Goal: Contribute content: Contribute content

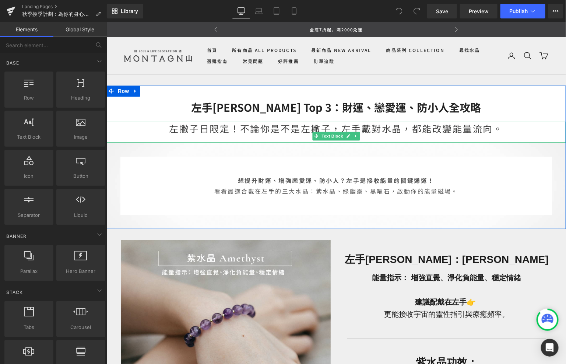
click at [307, 117] on div "左手[PERSON_NAME] Top 3：財運、戀愛運、防小人全攻略" at bounding box center [336, 103] width 460 height 36
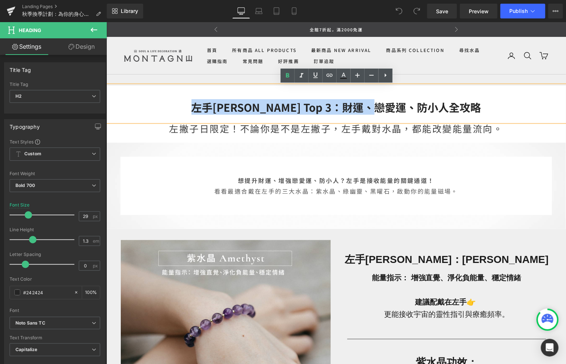
drag, startPoint x: 452, startPoint y: 106, endPoint x: 214, endPoint y: 107, distance: 237.3
click at [214, 107] on h2 "左手[PERSON_NAME] Top 3：財運、戀愛運、防小人全攻略" at bounding box center [336, 107] width 460 height 14
paste div
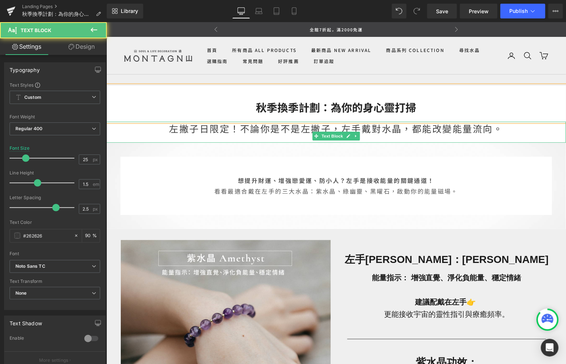
click at [237, 128] on div "左撇子日限定！不論你是不是左撇子，左手戴對水晶，都能改變能量流向。" at bounding box center [336, 131] width 460 height 21
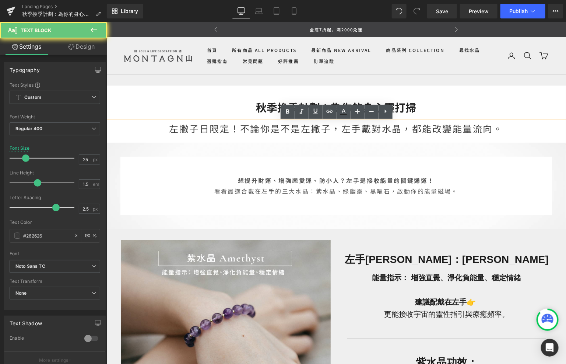
click at [267, 128] on div "左撇子日限定！不論你是不是左撇子，左手戴對水晶，都能改變能量流向。" at bounding box center [336, 131] width 460 height 21
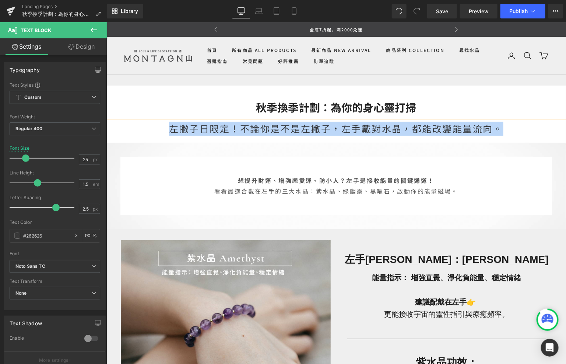
paste div
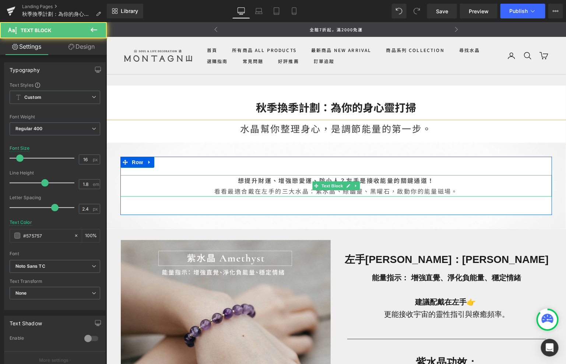
click at [288, 183] on strong "想提升財運、增強戀愛運、防小人？左手是接收能量的關鍵通道！" at bounding box center [336, 179] width 197 height 9
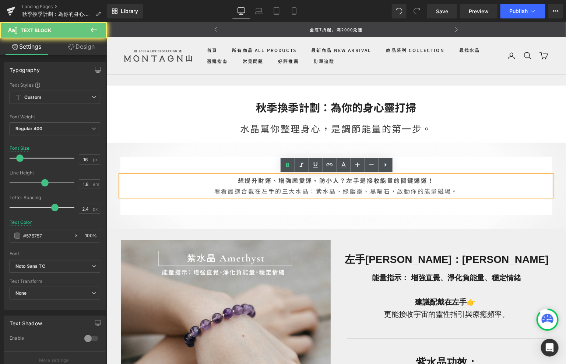
click at [295, 186] on p "想提升財運、增強戀愛運、防小人？左手是接收能量的關鍵通道！ 看看最適合戴在左手的三大水晶：紫水晶、綠幽靈、黑曜石，啟動你的能量磁場。" at bounding box center [336, 185] width 432 height 21
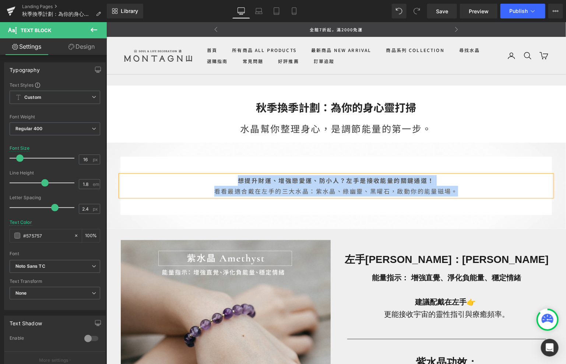
paste div
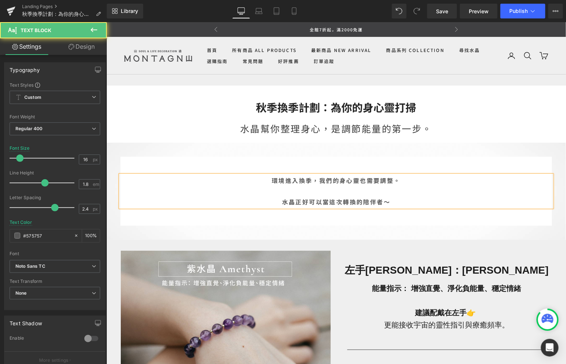
click at [280, 196] on div "環境進入換季，我們的身心靈也需要調整。 水晶正好可以當這次轉換的陪伴者～" at bounding box center [336, 191] width 432 height 32
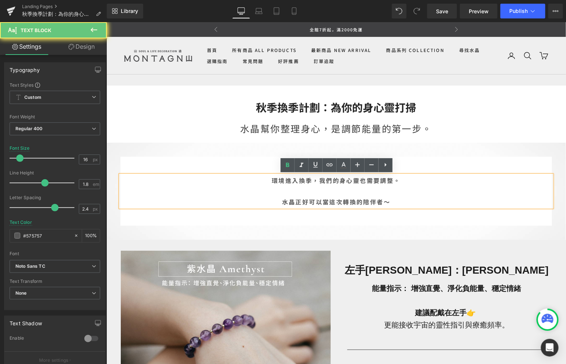
click at [282, 202] on b "水晶正好可以當這次轉換的陪伴者～" at bounding box center [336, 201] width 108 height 9
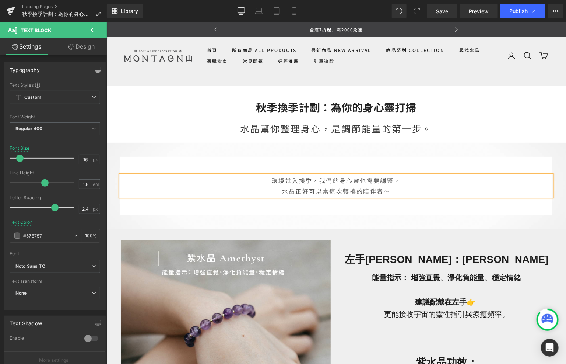
click at [341, 222] on div "環境進入換季，我們的身心靈也需要調整。 水晶正好可以當這次轉換的陪伴者～ Text Block Row Row" at bounding box center [336, 185] width 460 height 86
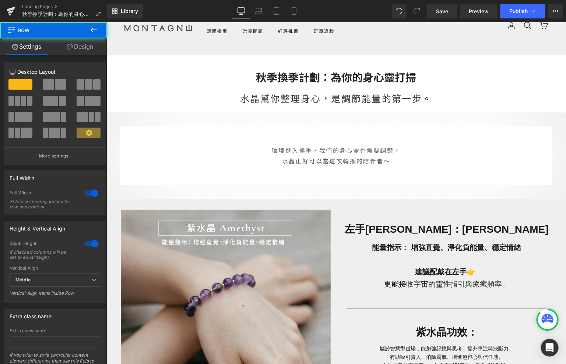
scroll to position [42, 0]
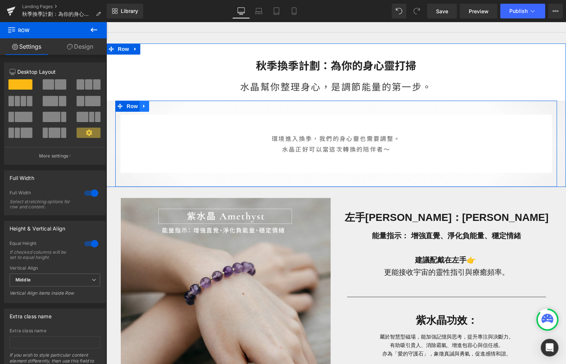
click at [145, 105] on icon at bounding box center [143, 106] width 5 height 6
click at [161, 105] on icon at bounding box center [163, 105] width 5 height 5
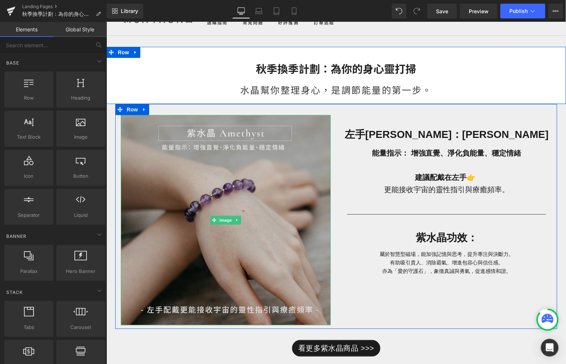
scroll to position [27, 0]
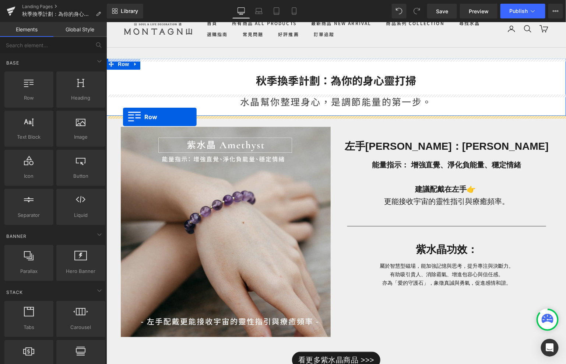
drag, startPoint x: 153, startPoint y: 123, endPoint x: 122, endPoint y: 116, distance: 31.7
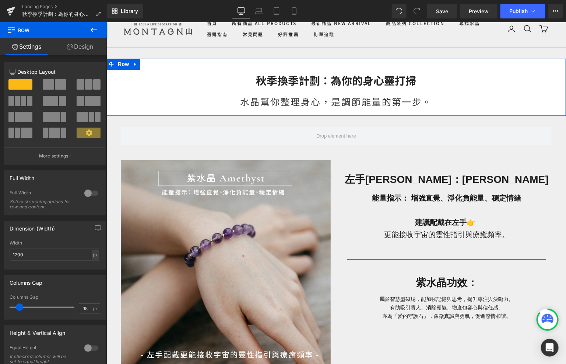
click at [92, 31] on icon at bounding box center [94, 29] width 9 height 9
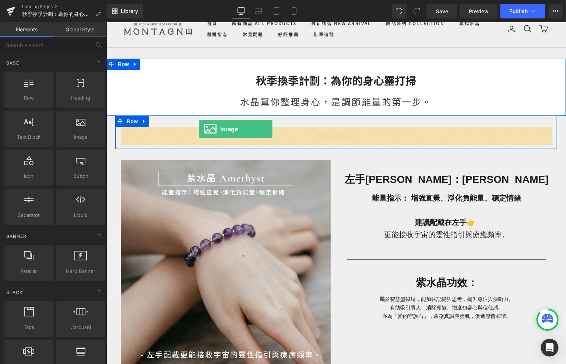
drag, startPoint x: 198, startPoint y: 147, endPoint x: 197, endPoint y: 133, distance: 14.4
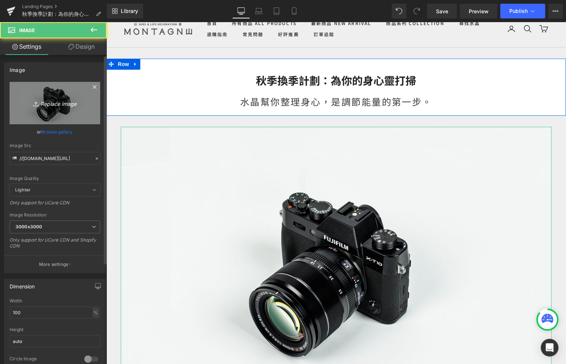
click at [76, 94] on link "Replace Image" at bounding box center [55, 103] width 91 height 42
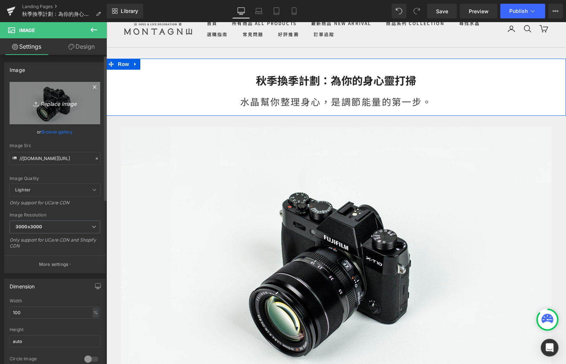
type input "C:\fakepath\未命名-4_工作區域 1.jpg"
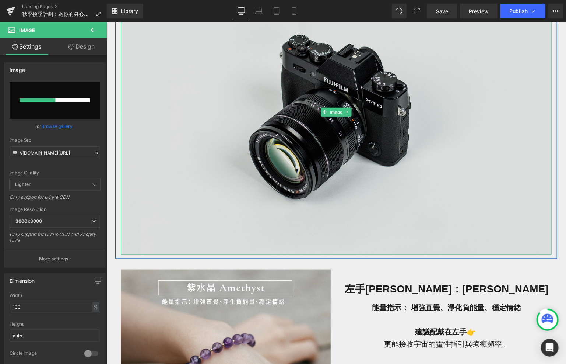
scroll to position [186, 0]
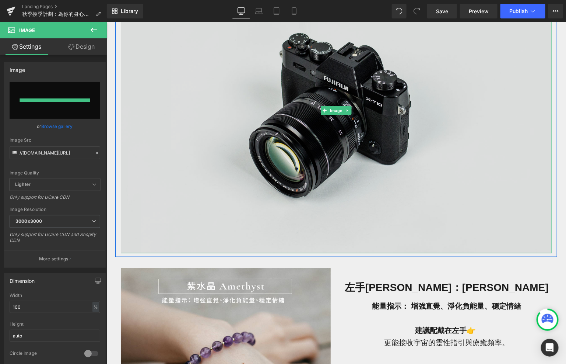
type input "[URL][DOMAIN_NAME]"
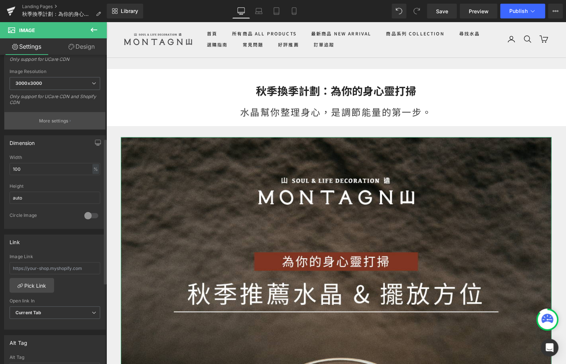
scroll to position [175, 0]
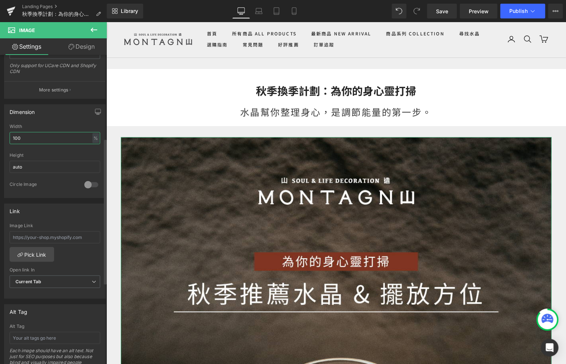
click at [42, 136] on input "100" at bounding box center [55, 138] width 91 height 12
type input "ㄓ"
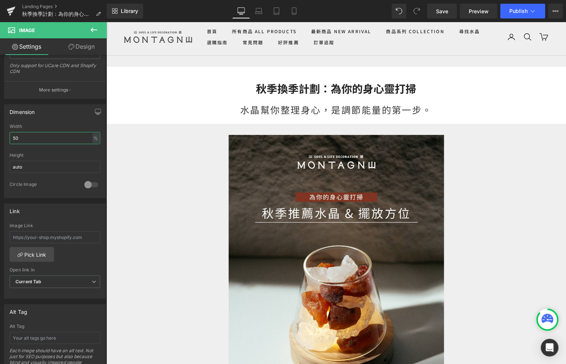
scroll to position [0, 0]
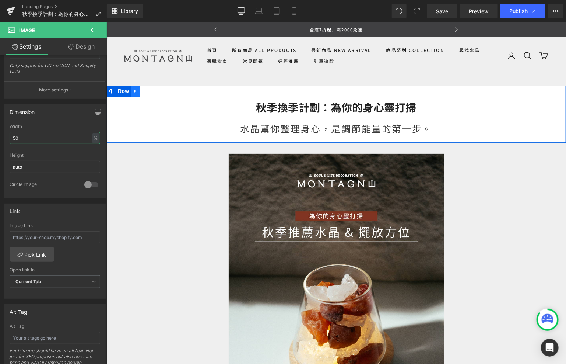
type input "50"
click at [136, 91] on icon at bounding box center [134, 90] width 1 height 3
click at [147, 92] on icon at bounding box center [144, 90] width 5 height 5
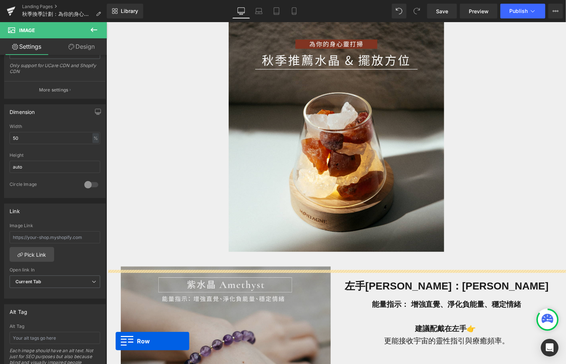
scroll to position [283, 0]
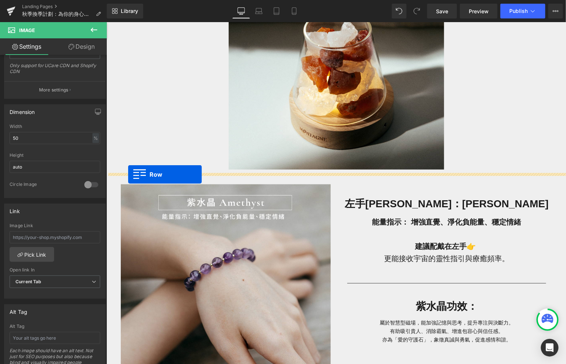
drag, startPoint x: 113, startPoint y: 157, endPoint x: 127, endPoint y: 174, distance: 21.7
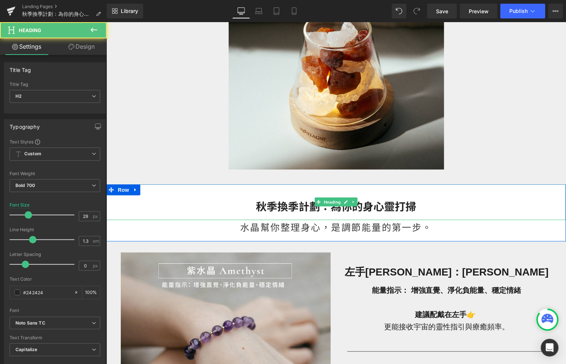
click at [420, 208] on h2 "秋季換季計劃：為你的身心靈打掃" at bounding box center [336, 206] width 460 height 14
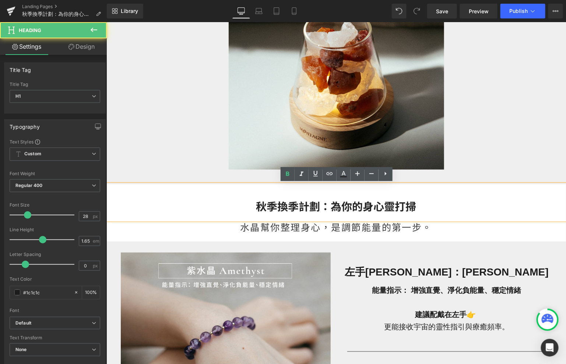
click at [355, 255] on div "左手[PERSON_NAME]：[PERSON_NAME]" at bounding box center [447, 266] width 210 height 28
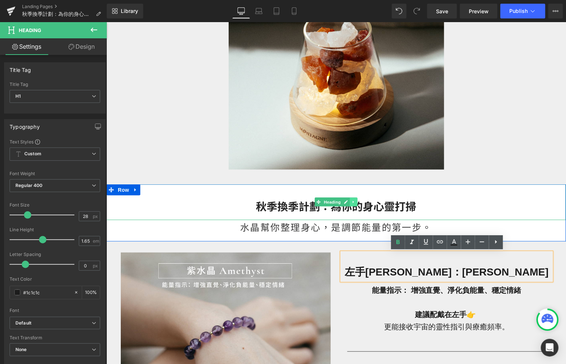
click at [355, 203] on icon at bounding box center [354, 201] width 4 height 4
click at [356, 202] on icon at bounding box center [358, 202] width 4 height 4
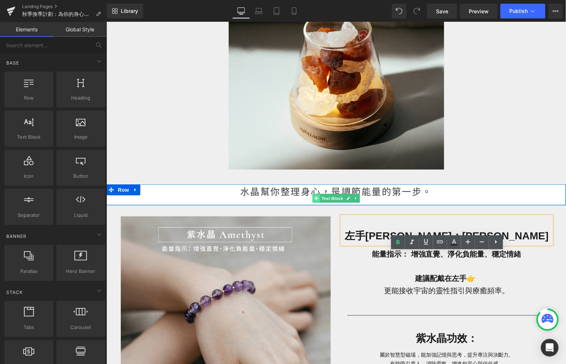
click at [315, 197] on icon at bounding box center [316, 198] width 4 height 4
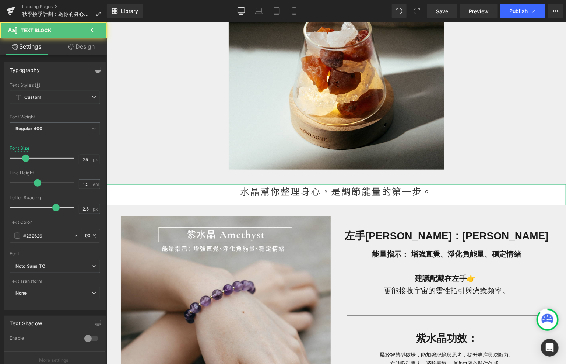
click at [79, 48] on link "Design" at bounding box center [81, 46] width 53 height 17
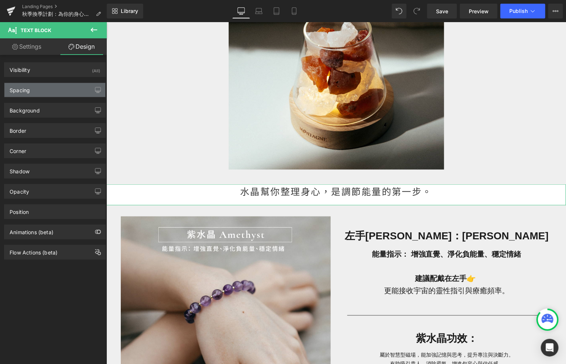
click at [72, 83] on div "Spacing" at bounding box center [54, 90] width 101 height 14
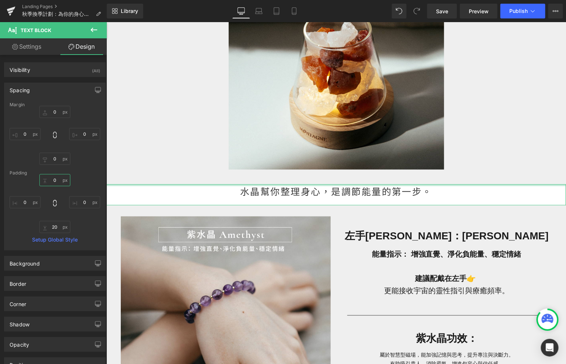
click at [57, 179] on input "0" at bounding box center [54, 180] width 31 height 12
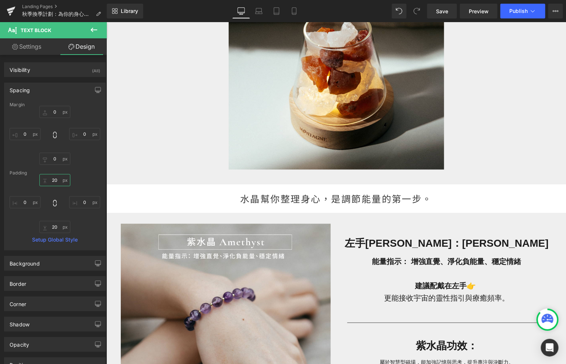
type input "20"
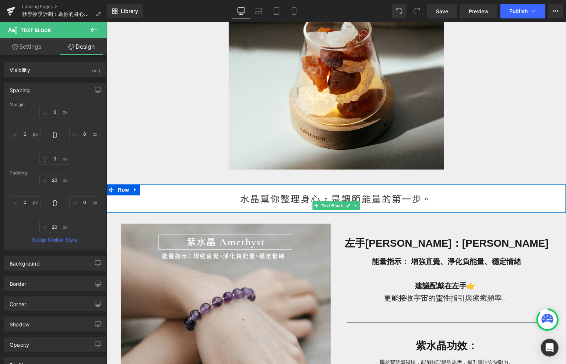
click at [300, 199] on div "水晶幫你整理身心，是調節能量的第一步。" at bounding box center [336, 198] width 460 height 29
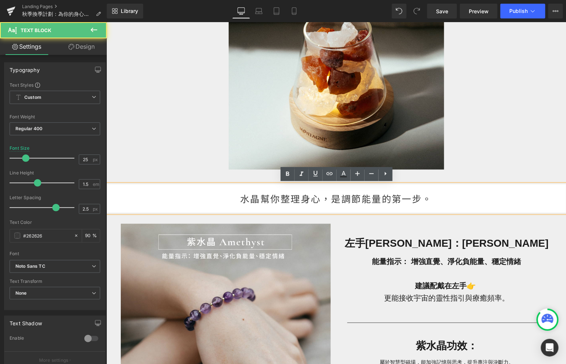
click at [321, 200] on div "水晶幫你整理身心，是調節能量的第一步。" at bounding box center [336, 198] width 460 height 29
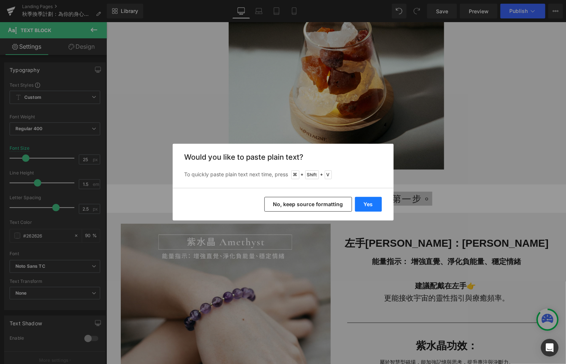
click at [363, 205] on button "Yes" at bounding box center [368, 204] width 27 height 15
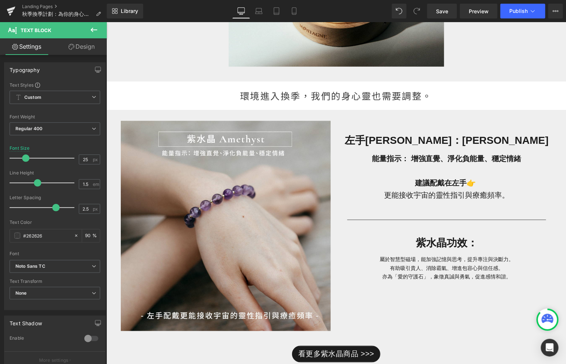
scroll to position [360, 0]
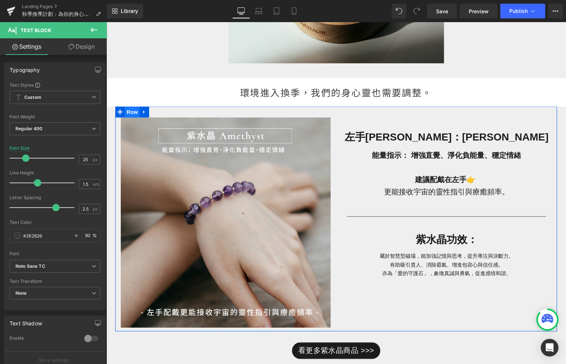
click at [133, 112] on span "Row" at bounding box center [132, 111] width 15 height 11
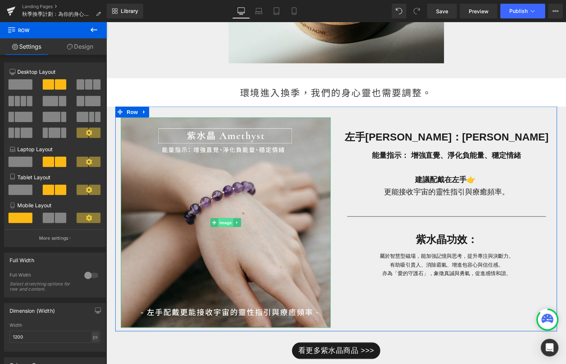
click at [226, 221] on span "Image" at bounding box center [225, 222] width 15 height 9
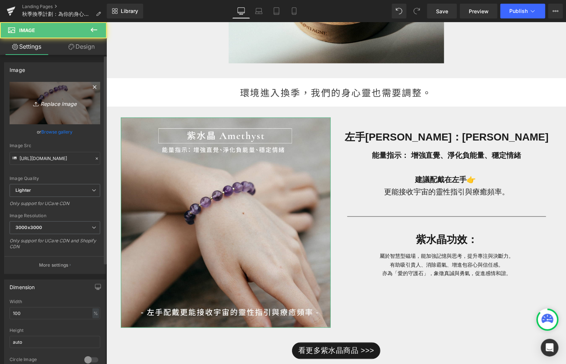
click at [69, 105] on icon "Replace Image" at bounding box center [54, 102] width 59 height 9
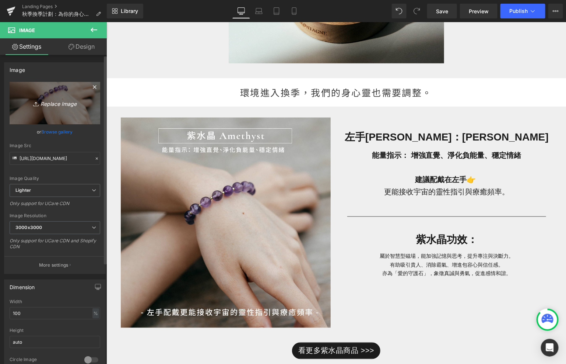
type input "C:\fakepath\未命名-4-02.jpg"
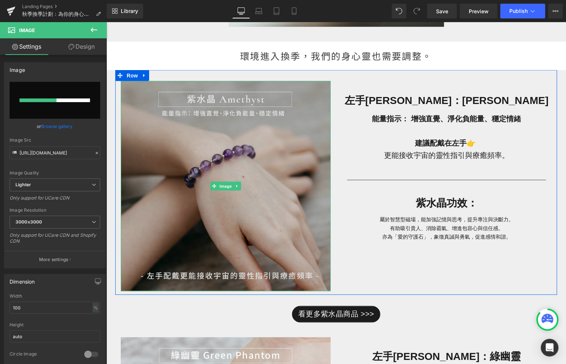
scroll to position [398, 0]
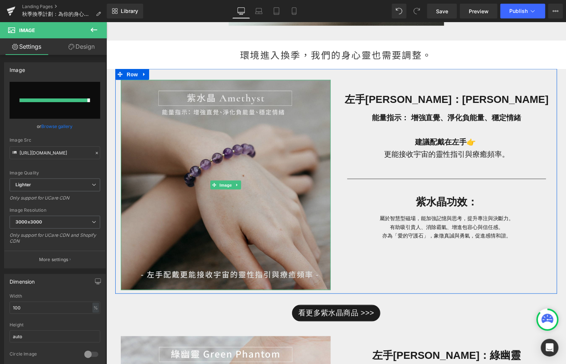
type input "[URL][DOMAIN_NAME]"
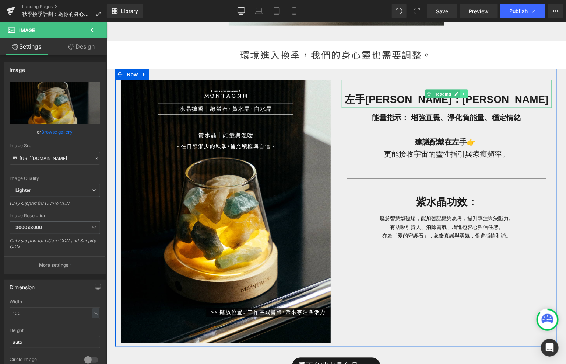
click at [466, 94] on link at bounding box center [464, 93] width 8 height 9
click at [466, 94] on icon at bounding box center [468, 94] width 4 height 4
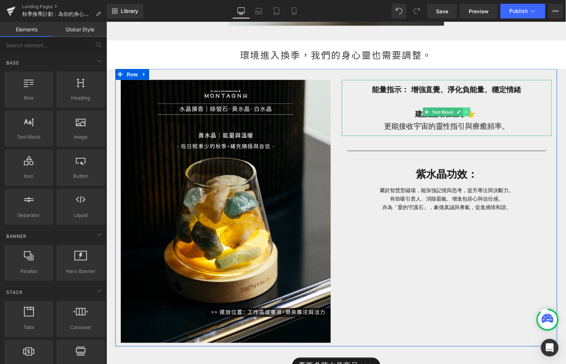
click at [465, 110] on icon at bounding box center [465, 111] width 1 height 3
click at [468, 112] on icon at bounding box center [470, 111] width 4 height 4
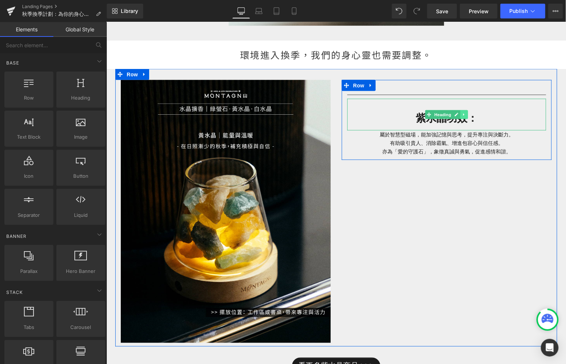
click at [464, 113] on icon at bounding box center [464, 114] width 4 height 4
click at [466, 113] on icon at bounding box center [468, 114] width 4 height 4
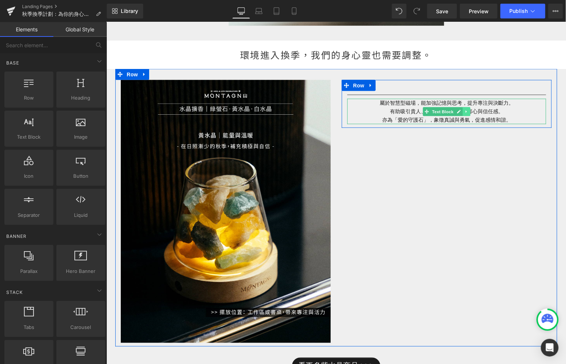
click at [466, 111] on icon at bounding box center [465, 111] width 1 height 3
click at [468, 111] on icon at bounding box center [470, 111] width 4 height 4
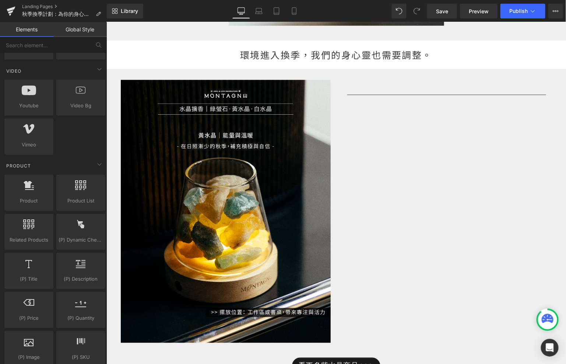
scroll to position [531, 0]
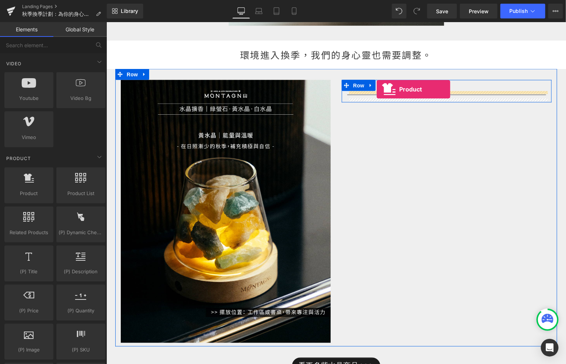
drag, startPoint x: 138, startPoint y: 201, endPoint x: 376, endPoint y: 88, distance: 263.4
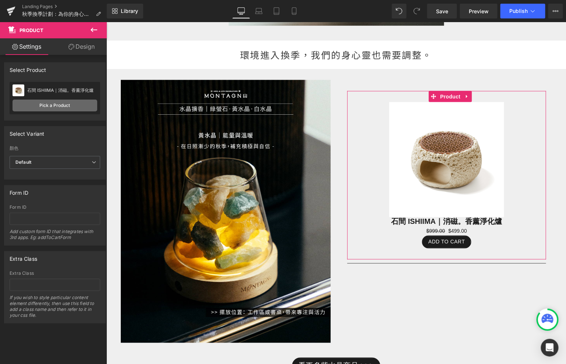
click at [63, 105] on link "Pick a Product" at bounding box center [55, 105] width 85 height 12
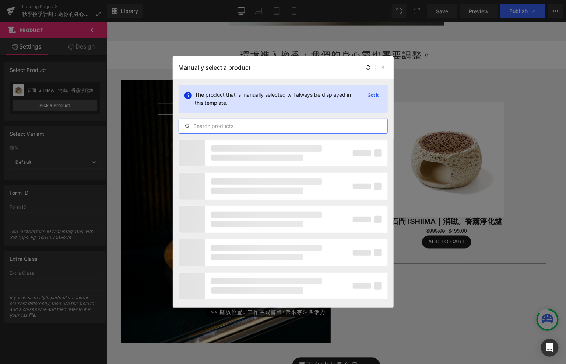
click at [271, 123] on input "text" at bounding box center [283, 126] width 209 height 9
type input "c"
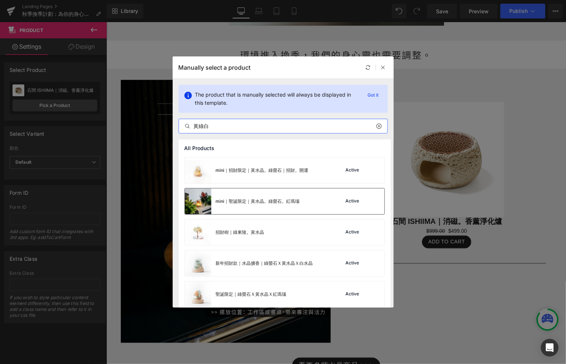
scroll to position [36, 0]
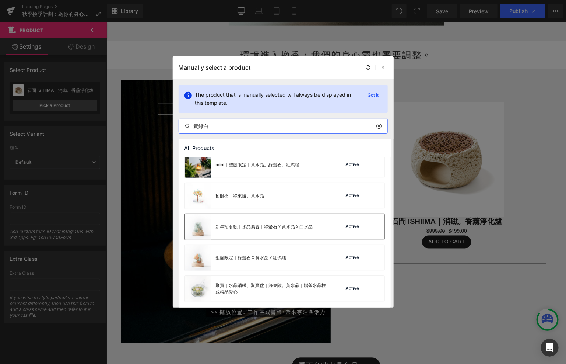
type input "黃綠白"
click at [261, 233] on div "新年招財款｜水晶擴香｜綠螢石Ｘ黃水晶Ｘ白水晶" at bounding box center [249, 227] width 128 height 26
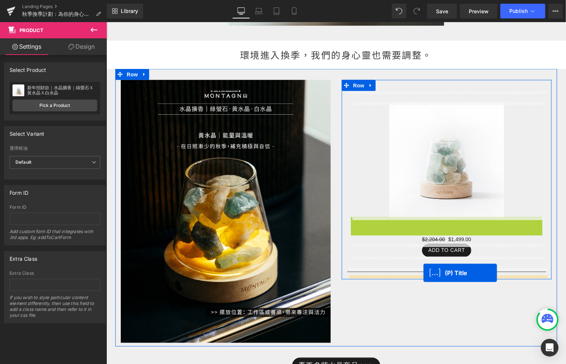
drag, startPoint x: 430, startPoint y: 221, endPoint x: 423, endPoint y: 272, distance: 52.1
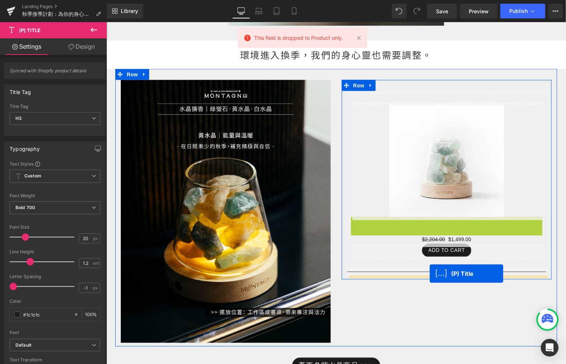
drag, startPoint x: 430, startPoint y: 221, endPoint x: 429, endPoint y: 272, distance: 51.2
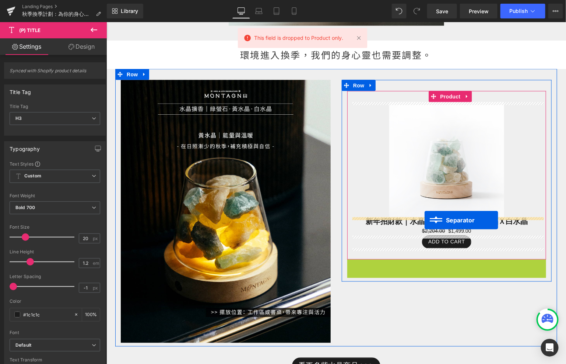
drag, startPoint x: 435, startPoint y: 263, endPoint x: 423, endPoint y: 220, distance: 44.6
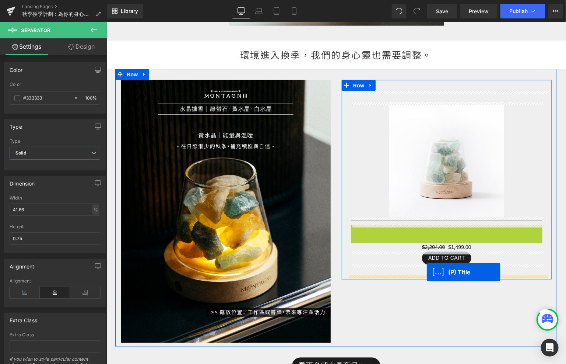
drag, startPoint x: 430, startPoint y: 227, endPoint x: 426, endPoint y: 275, distance: 47.7
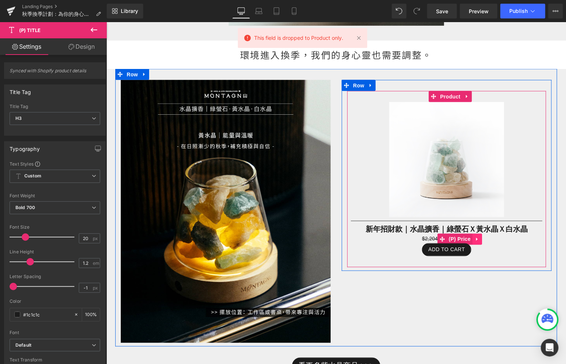
click at [474, 238] on link at bounding box center [477, 238] width 10 height 11
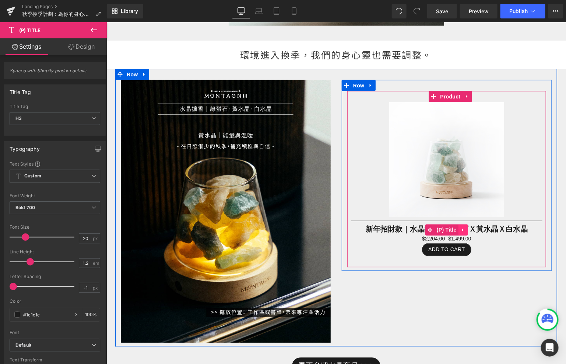
click at [463, 230] on icon at bounding box center [463, 230] width 5 height 6
click at [467, 231] on icon at bounding box center [467, 229] width 5 height 5
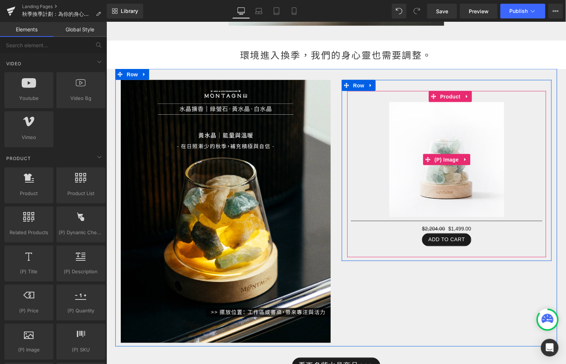
click at [438, 167] on img at bounding box center [446, 159] width 115 height 115
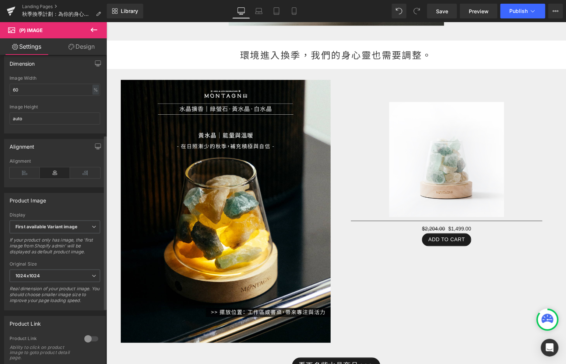
scroll to position [155, 0]
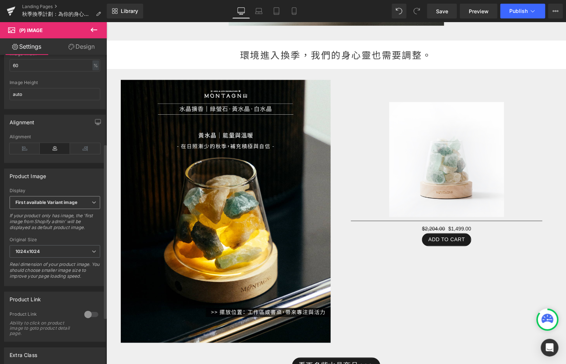
click at [59, 202] on span "First available Variant image" at bounding box center [55, 202] width 91 height 13
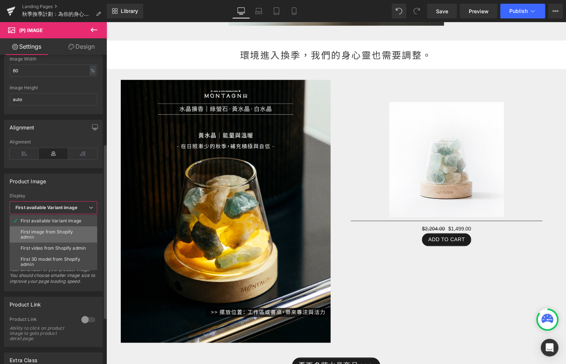
click at [62, 235] on div "First image from Shopify admin" at bounding box center [54, 234] width 66 height 10
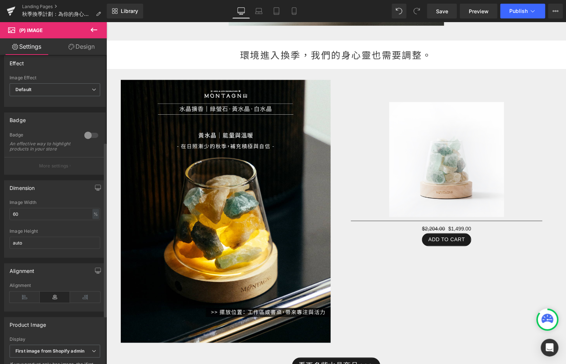
scroll to position [0, 0]
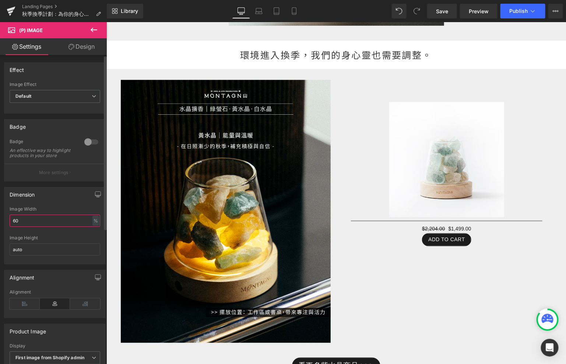
click at [53, 222] on input "60" at bounding box center [55, 220] width 91 height 12
type input "6"
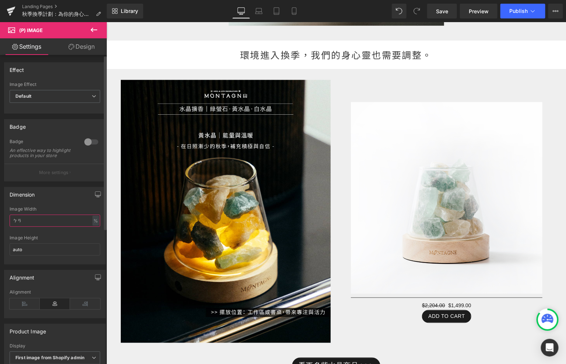
type input "ㄅ"
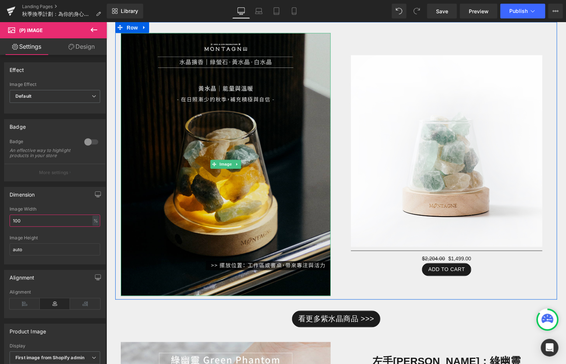
scroll to position [445, 0]
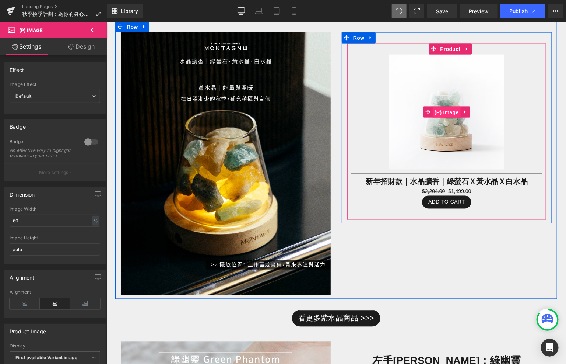
click at [443, 113] on span "(P) Image" at bounding box center [447, 111] width 28 height 11
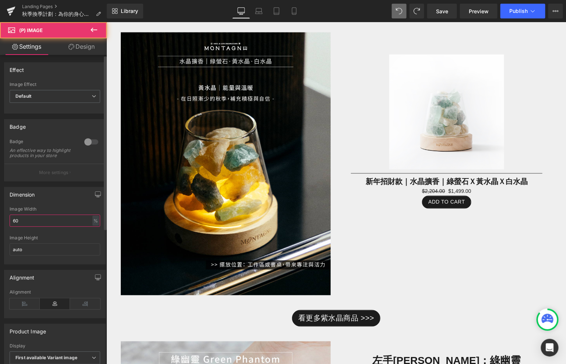
click at [44, 227] on input "60" at bounding box center [55, 220] width 91 height 12
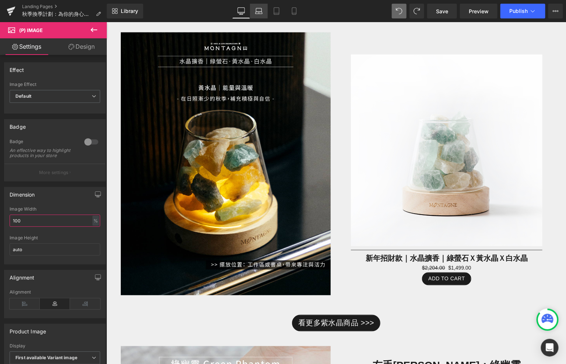
type input "100"
click at [257, 15] on link "Laptop" at bounding box center [259, 11] width 18 height 15
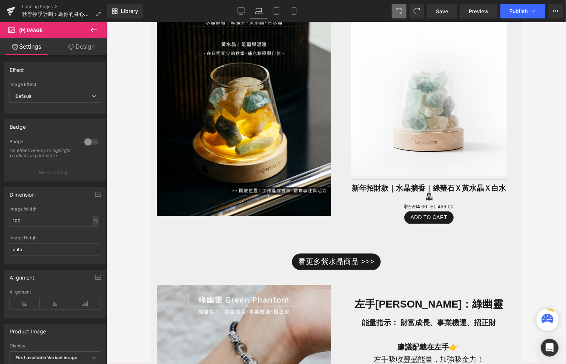
scroll to position [328, 0]
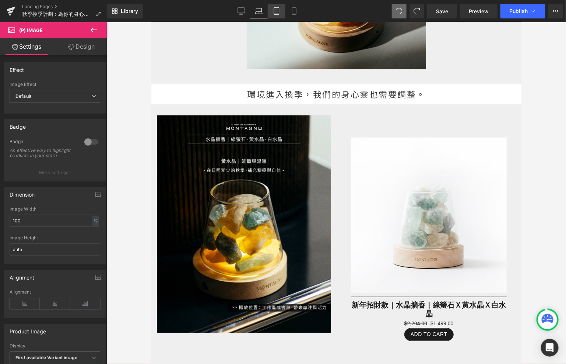
click at [277, 17] on link "Tablet" at bounding box center [277, 11] width 18 height 15
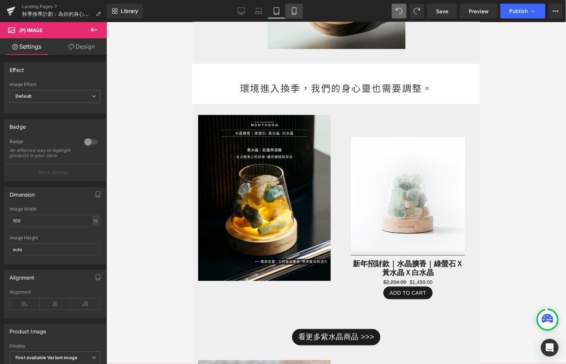
click at [296, 10] on icon at bounding box center [294, 11] width 4 height 7
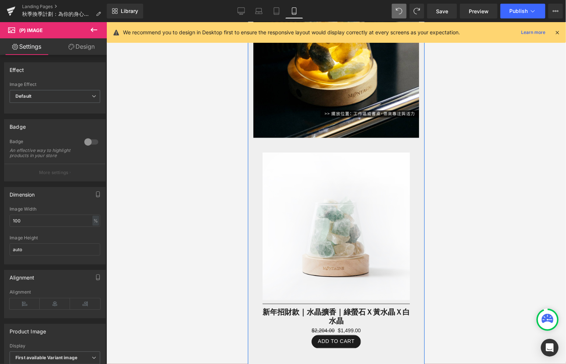
scroll to position [366, 0]
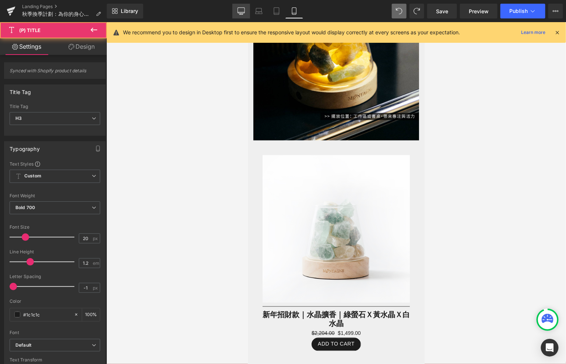
click at [246, 10] on link "Desktop" at bounding box center [242, 11] width 18 height 15
type input "100"
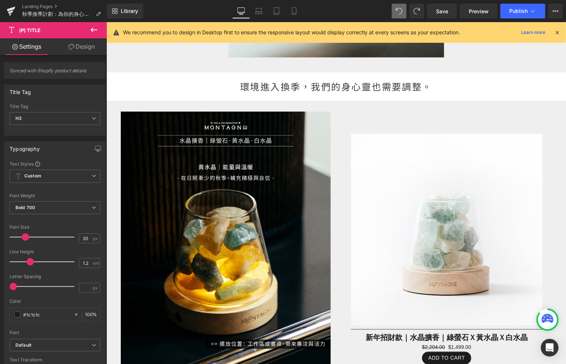
scroll to position [388, 0]
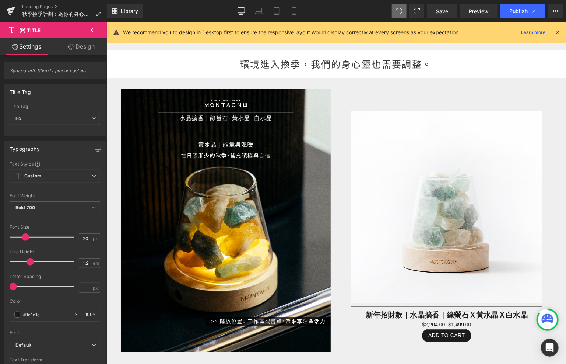
click at [91, 28] on icon at bounding box center [94, 29] width 9 height 9
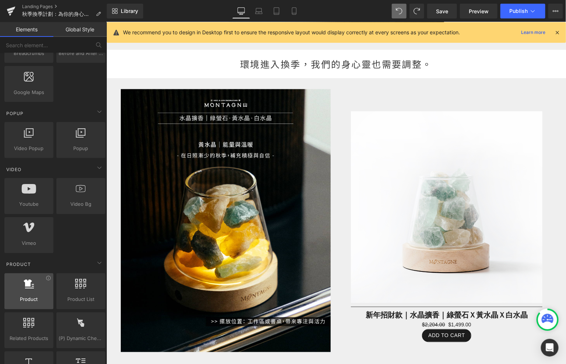
scroll to position [0, 0]
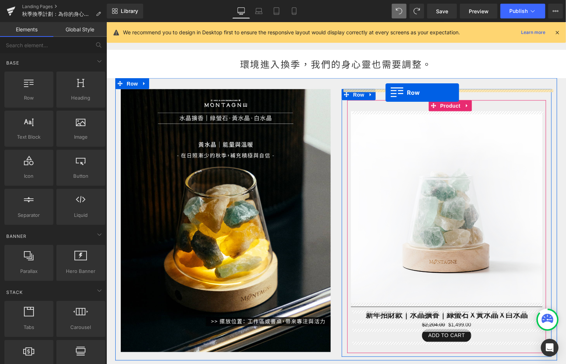
drag, startPoint x: 131, startPoint y: 122, endPoint x: 385, endPoint y: 92, distance: 256.0
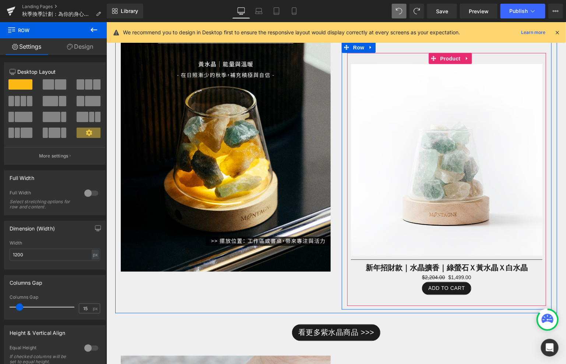
scroll to position [497, 0]
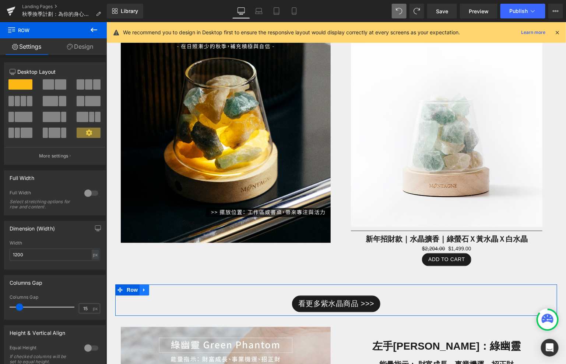
click at [144, 292] on icon at bounding box center [143, 290] width 5 height 6
click at [166, 291] on icon at bounding box center [163, 290] width 5 height 6
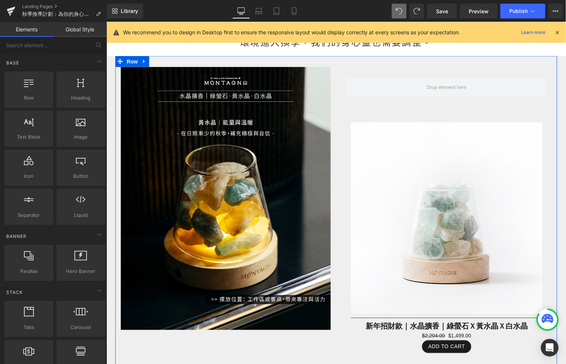
scroll to position [405, 0]
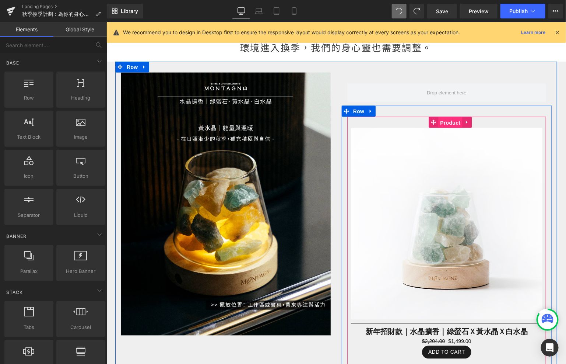
click at [447, 123] on span "Product" at bounding box center [450, 122] width 24 height 11
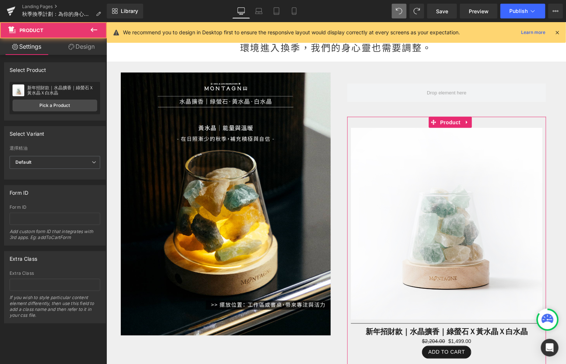
click at [84, 56] on div "Attention : If you want to show the product linked with the product page you ar…" at bounding box center [55, 189] width 110 height 268
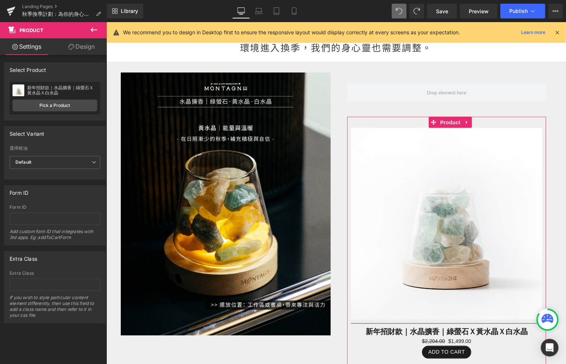
click at [84, 50] on link "Design" at bounding box center [81, 46] width 53 height 17
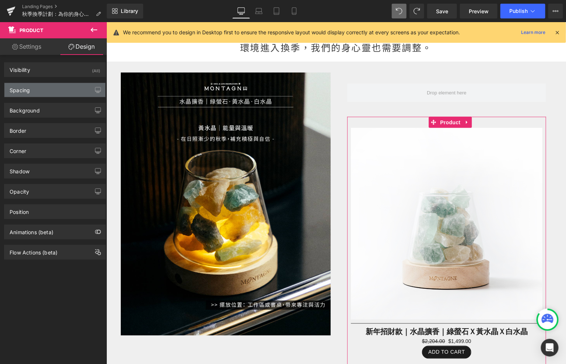
click at [72, 87] on div "Spacing" at bounding box center [54, 90] width 101 height 14
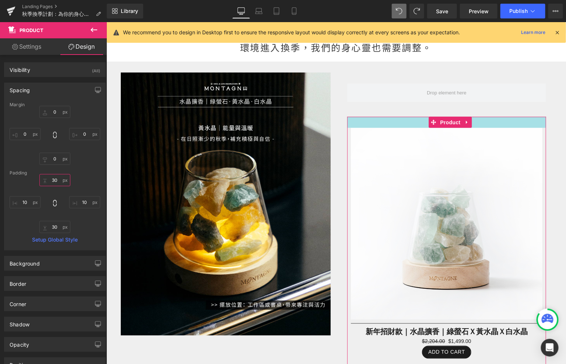
click at [59, 181] on input "30" at bounding box center [54, 180] width 31 height 12
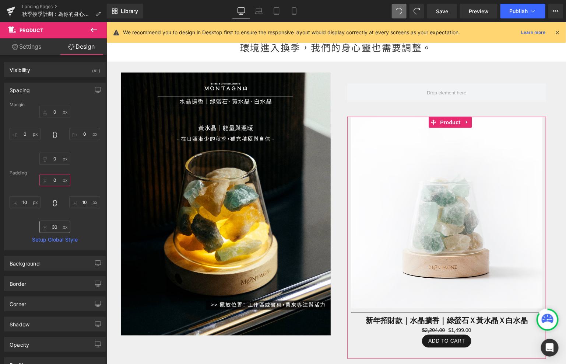
type input "0"
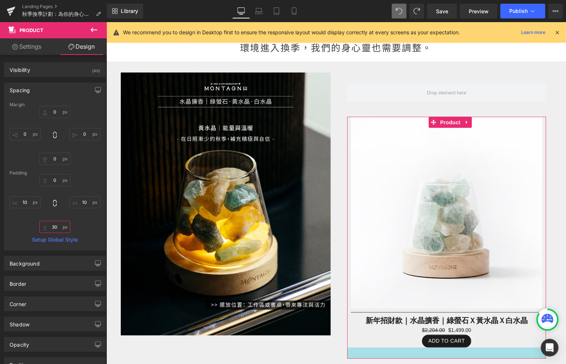
click at [59, 225] on input "30" at bounding box center [54, 227] width 31 height 12
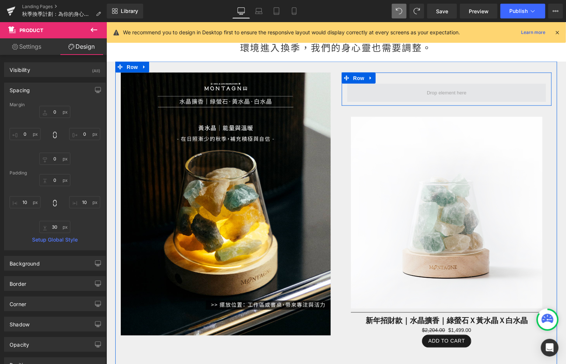
click at [440, 97] on span at bounding box center [446, 92] width 45 height 11
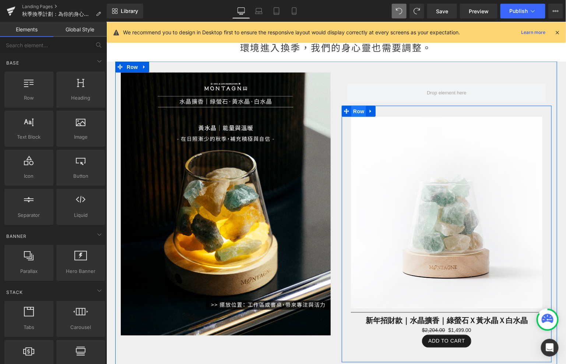
click at [359, 108] on span "Row" at bounding box center [358, 110] width 15 height 11
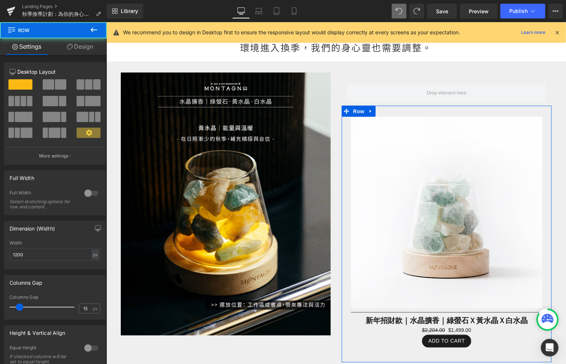
click at [95, 51] on link "Design" at bounding box center [79, 46] width 53 height 17
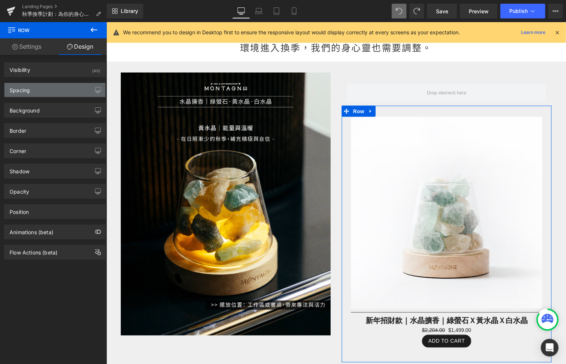
click at [76, 91] on div "Spacing" at bounding box center [54, 90] width 101 height 14
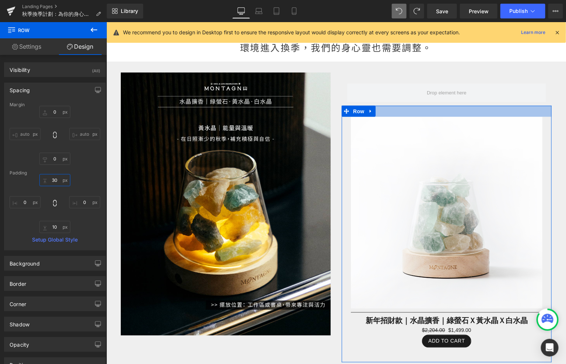
click at [58, 178] on input "30" at bounding box center [54, 180] width 31 height 12
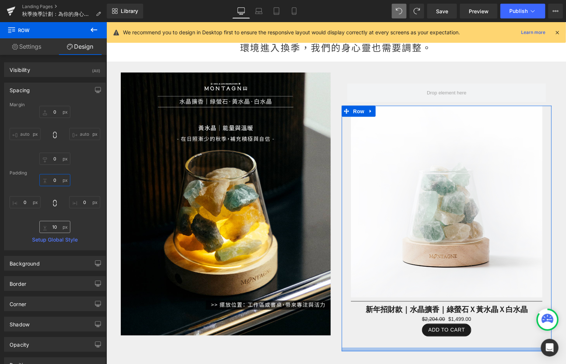
type input "0"
click at [56, 229] on input "10" at bounding box center [54, 227] width 31 height 12
type input "ㄢ"
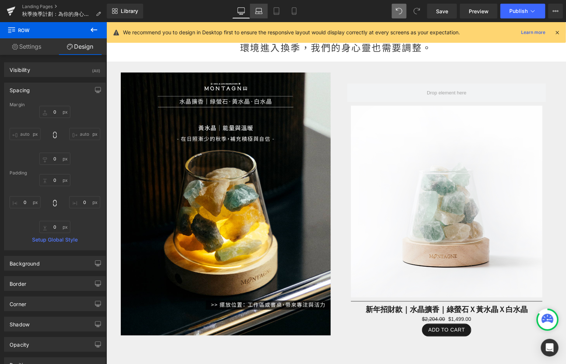
click at [253, 11] on link "Laptop" at bounding box center [259, 11] width 18 height 15
type input "0"
type input "30"
type input "0"
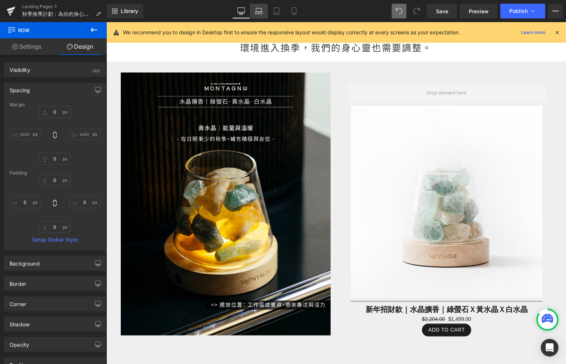
type input "10"
type input "0"
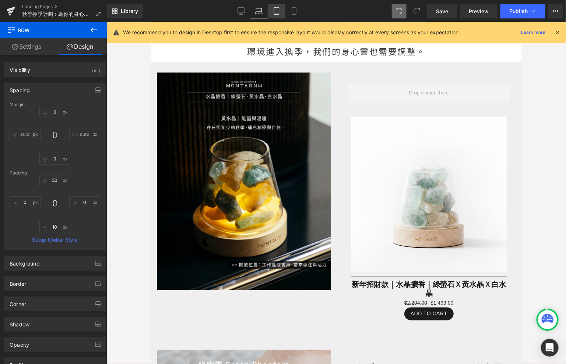
click at [273, 17] on link "Tablet" at bounding box center [277, 11] width 18 height 15
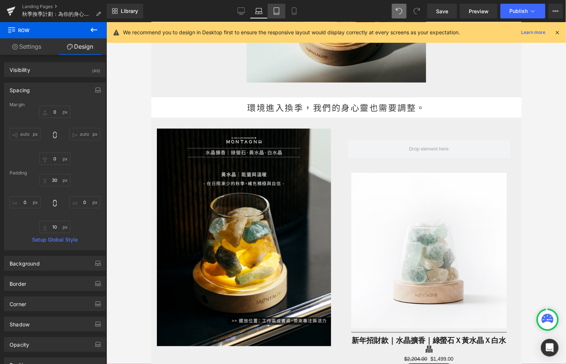
type input "0"
type input "30"
type input "0"
type input "10"
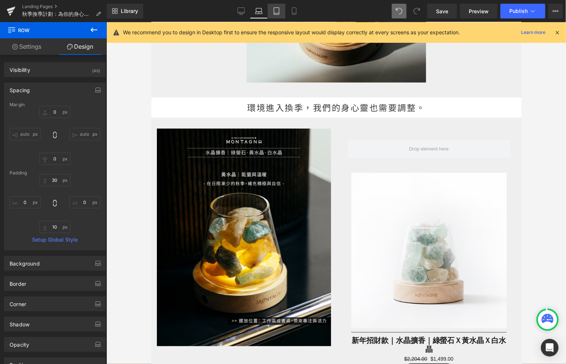
type input "0"
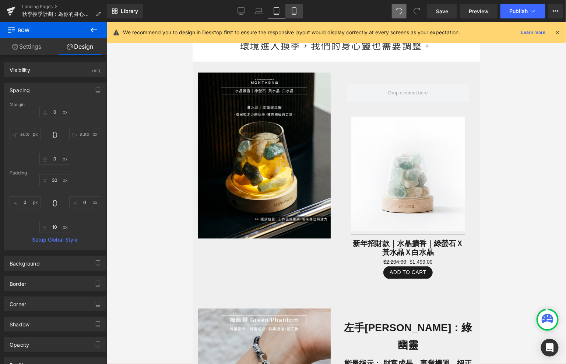
click at [291, 17] on link "Mobile" at bounding box center [295, 11] width 18 height 15
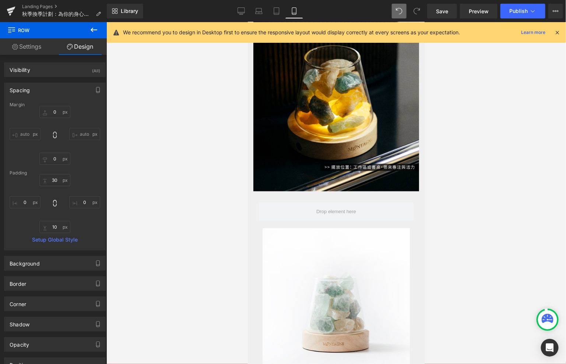
type input "0"
type input "10"
type input "0"
type input "10"
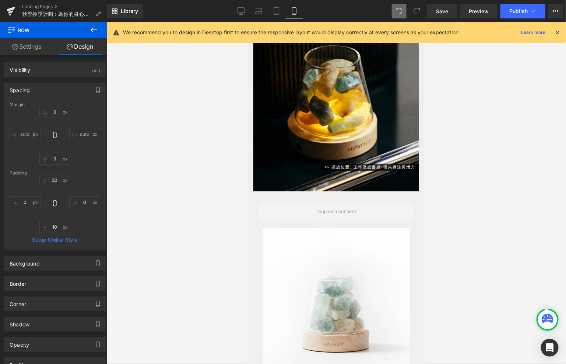
type input "0"
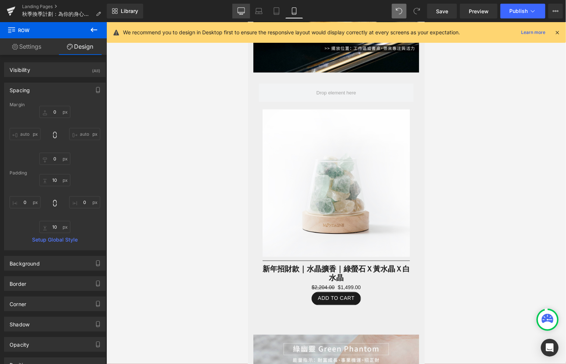
click at [241, 15] on link "Desktop" at bounding box center [242, 11] width 18 height 15
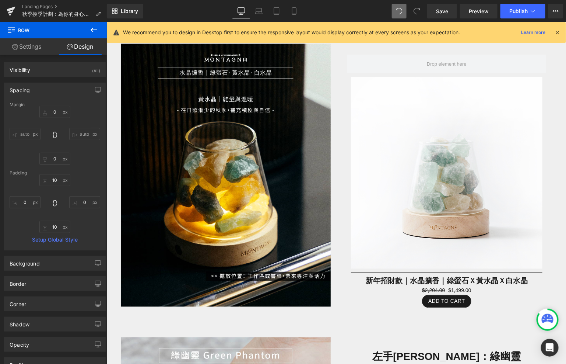
scroll to position [405, 0]
type input "0"
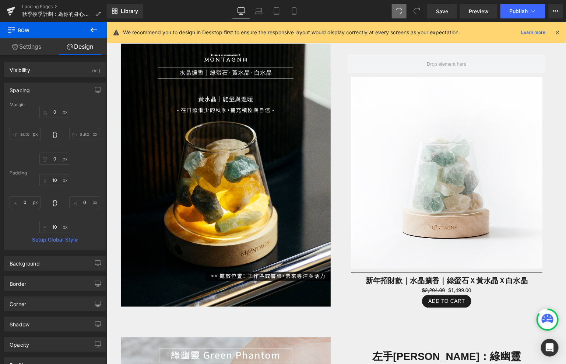
type input "10"
type input "0"
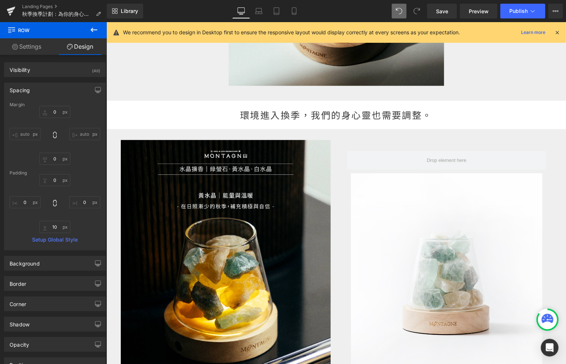
scroll to position [323, 0]
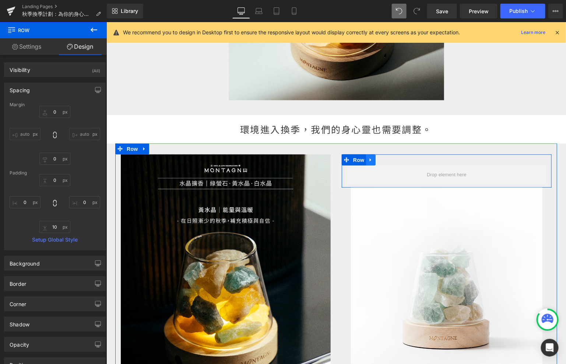
click at [372, 162] on link at bounding box center [371, 159] width 10 height 11
click at [387, 160] on link at bounding box center [390, 159] width 10 height 11
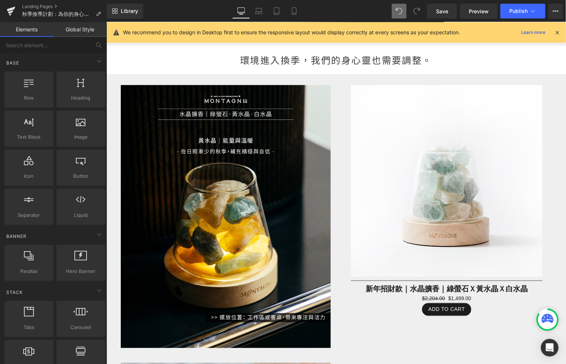
scroll to position [381, 0]
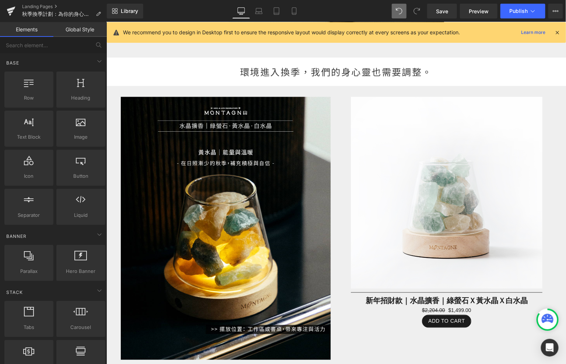
click at [374, 206] on img at bounding box center [447, 193] width 192 height 192
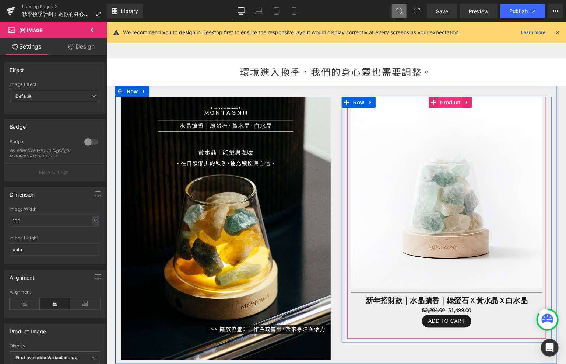
click at [444, 104] on span "Product" at bounding box center [450, 102] width 24 height 11
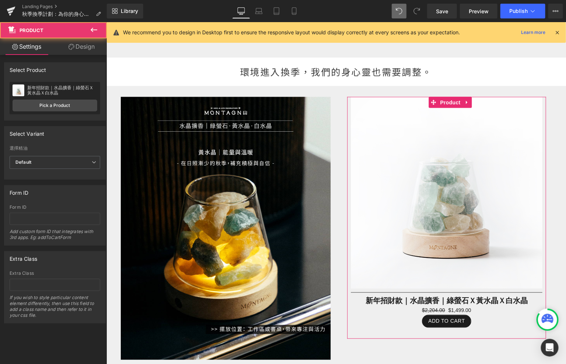
click at [94, 48] on link "Design" at bounding box center [81, 46] width 53 height 17
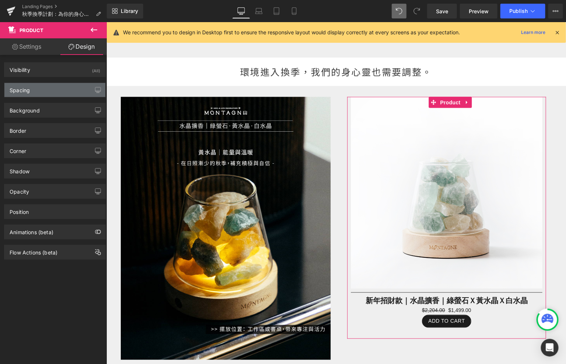
click at [66, 87] on div "Spacing" at bounding box center [54, 90] width 101 height 14
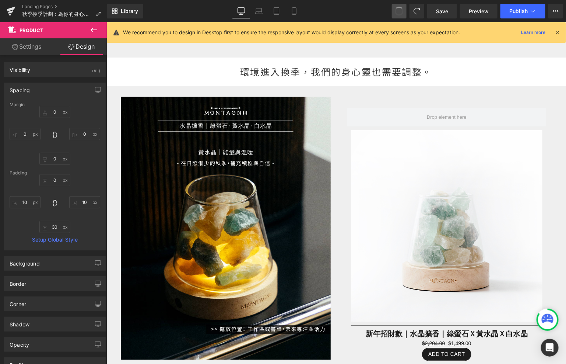
click at [399, 16] on button at bounding box center [399, 11] width 15 height 15
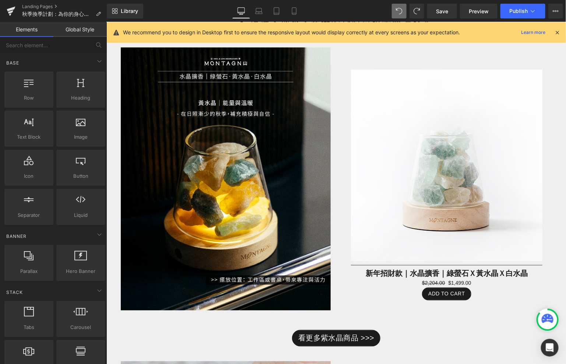
scroll to position [448, 0]
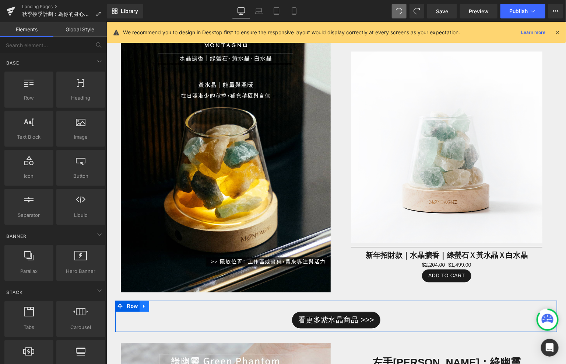
click at [142, 307] on icon at bounding box center [143, 306] width 5 height 6
click at [161, 308] on icon at bounding box center [163, 306] width 5 height 6
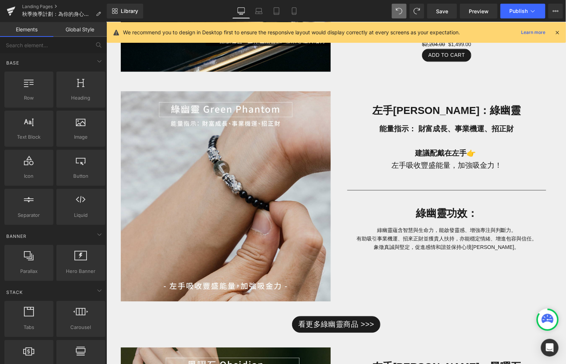
scroll to position [688, 0]
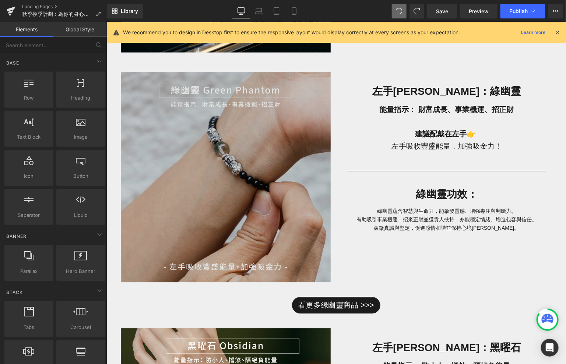
click at [187, 238] on img at bounding box center [225, 176] width 210 height 210
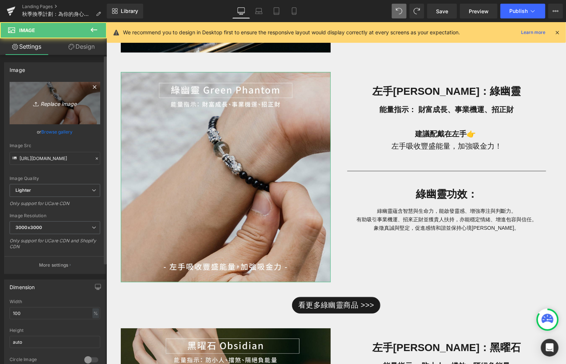
click at [57, 115] on link "Replace Image" at bounding box center [55, 103] width 91 height 42
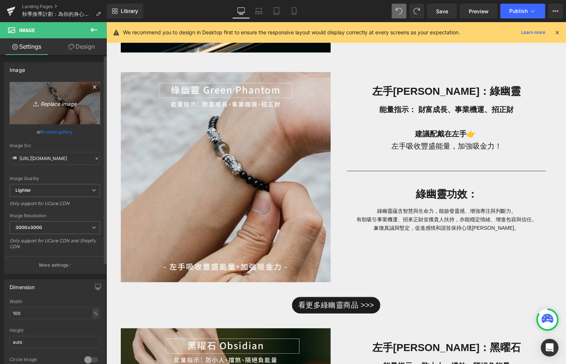
type input "C:\fakepath\未命名-4-03.jpg"
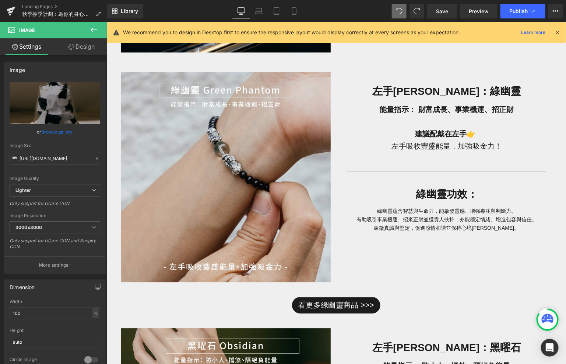
type input "[URL][DOMAIN_NAME]"
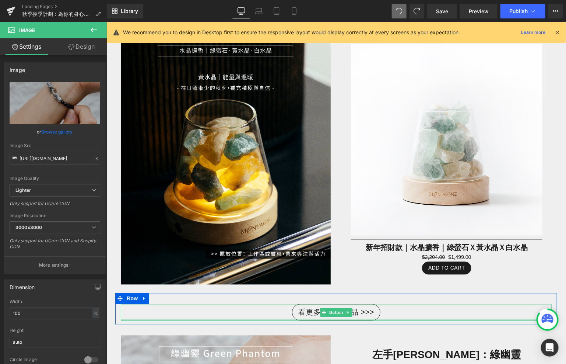
scroll to position [455, 0]
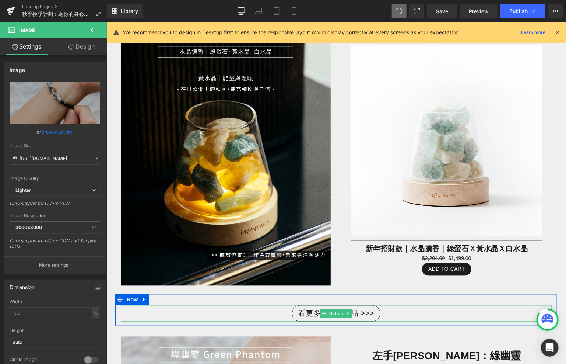
click at [308, 314] on span "看更多紫水晶商品 >>>" at bounding box center [336, 313] width 76 height 12
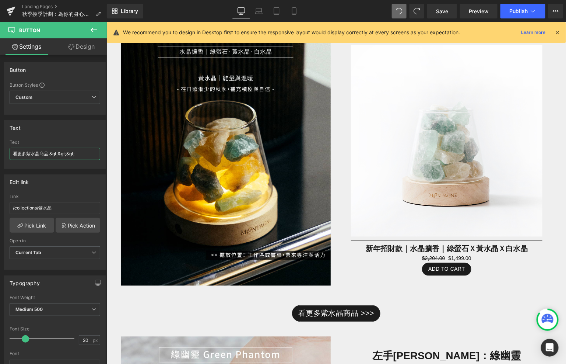
drag, startPoint x: 94, startPoint y: 152, endPoint x: -10, endPoint y: 150, distance: 103.9
click at [0, 150] on html "Product You are previewing how the will restyle your page. You can not edit Ele…" at bounding box center [283, 182] width 566 height 364
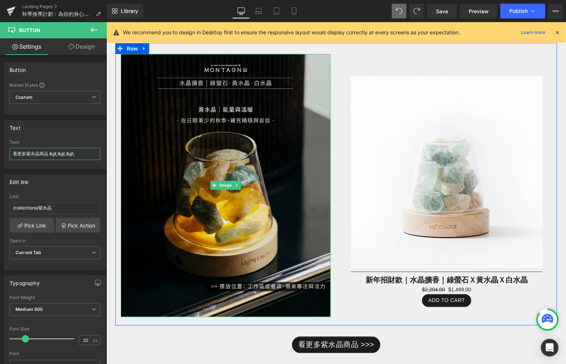
type input "ㄏ"
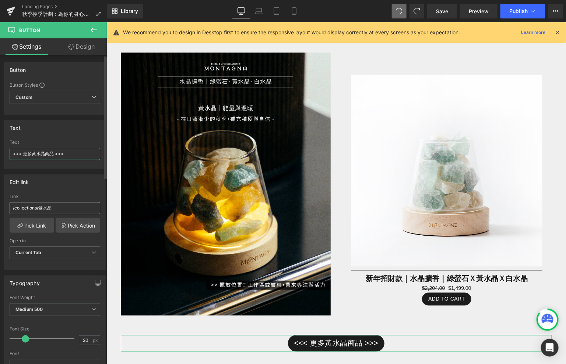
type input "<<< 更多黃水晶商品 >>>"
click at [60, 207] on input "/collections/紫水晶" at bounding box center [55, 208] width 91 height 12
type input "/collections/[PERSON_NAME]"
click at [44, 223] on link "Pick Link" at bounding box center [32, 225] width 45 height 15
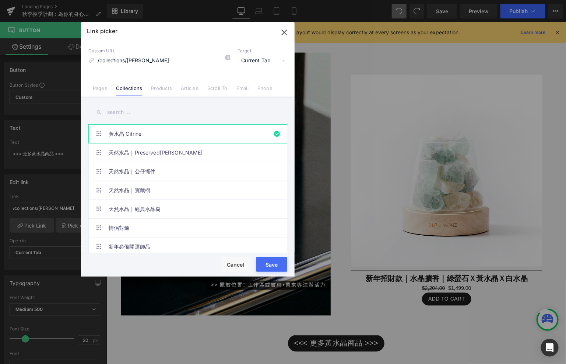
click at [133, 108] on input "text" at bounding box center [187, 112] width 199 height 17
click at [134, 132] on link "黃水晶 Citrine" at bounding box center [190, 134] width 162 height 18
click at [268, 262] on button "Save" at bounding box center [271, 264] width 31 height 15
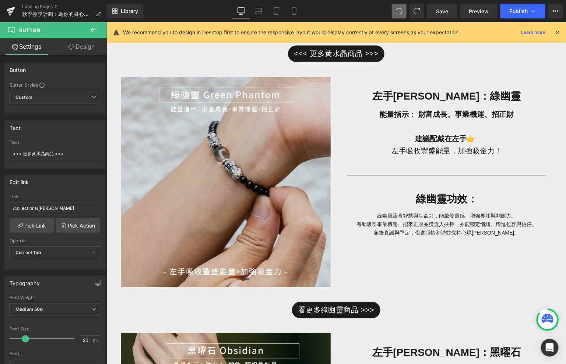
scroll to position [726, 0]
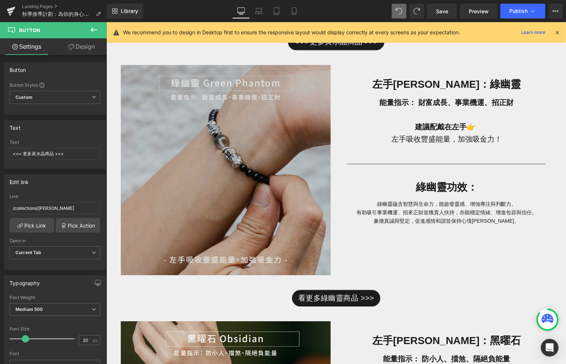
click at [251, 174] on img at bounding box center [225, 169] width 210 height 210
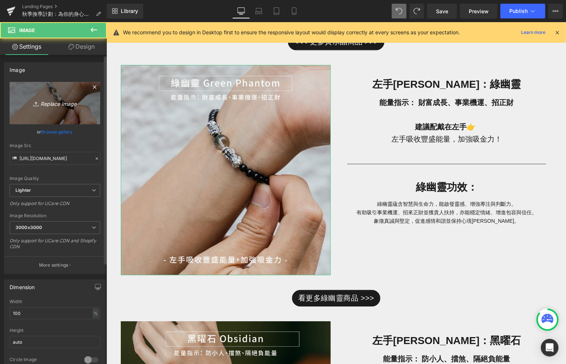
click at [69, 116] on link "Replace Image" at bounding box center [55, 103] width 91 height 42
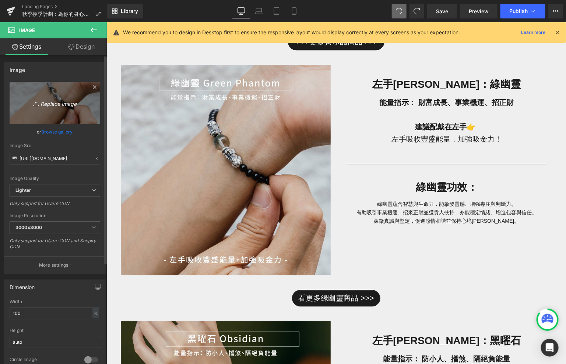
type input "C:\fakepath\未命名-4-03.jpg"
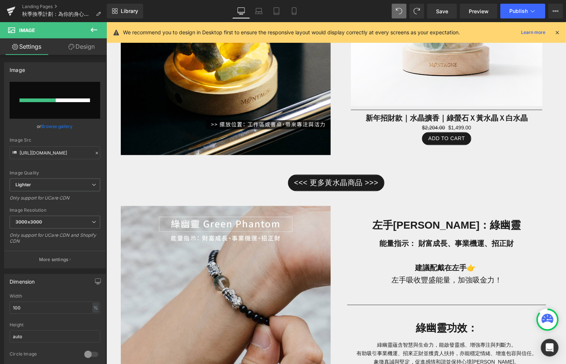
scroll to position [544, 0]
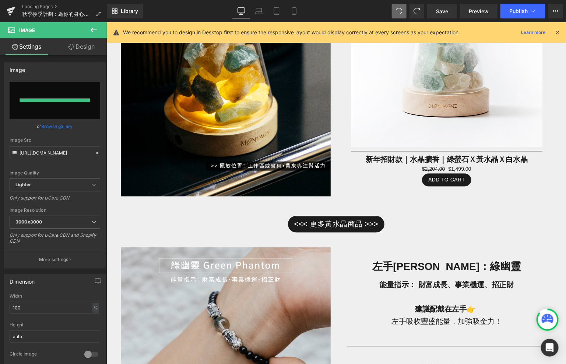
type input "[URL][DOMAIN_NAME]"
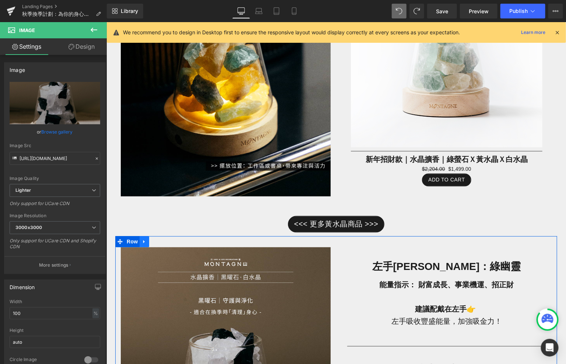
click at [147, 241] on link at bounding box center [144, 241] width 10 height 11
click at [159, 242] on link at bounding box center [163, 241] width 10 height 11
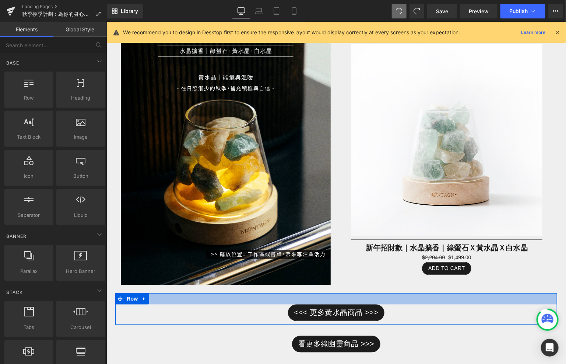
scroll to position [396, 0]
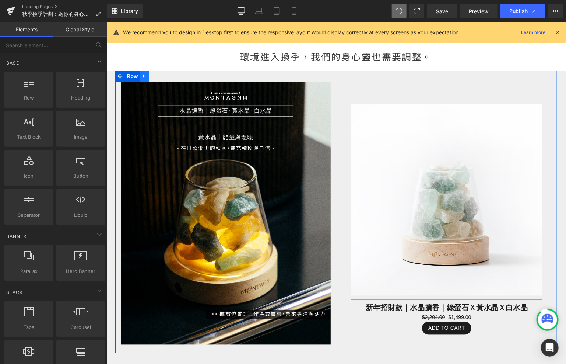
click at [144, 76] on icon at bounding box center [143, 75] width 1 height 3
click at [156, 78] on icon at bounding box center [153, 75] width 5 height 5
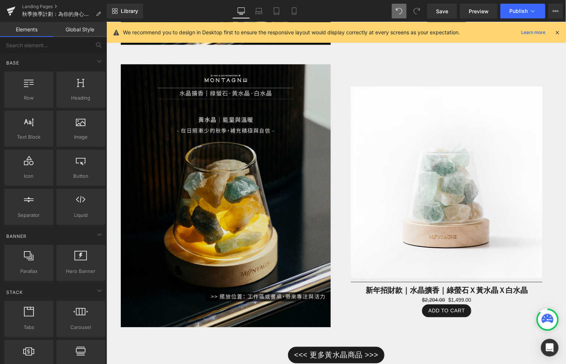
scroll to position [697, 0]
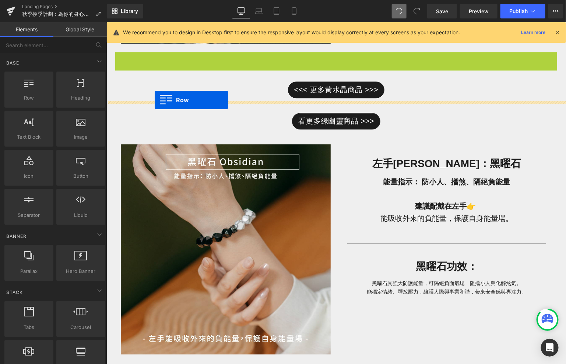
drag, startPoint x: 120, startPoint y: 57, endPoint x: 154, endPoint y: 99, distance: 54.0
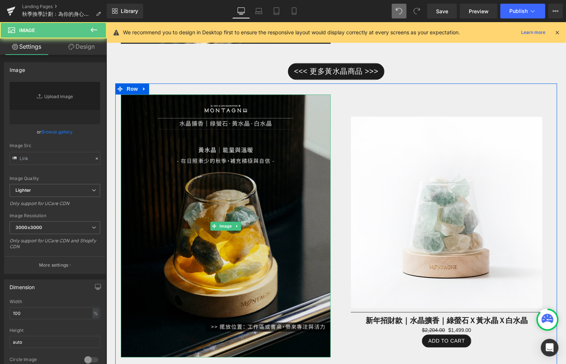
click at [166, 176] on img at bounding box center [225, 225] width 210 height 263
type input "[URL][DOMAIN_NAME]"
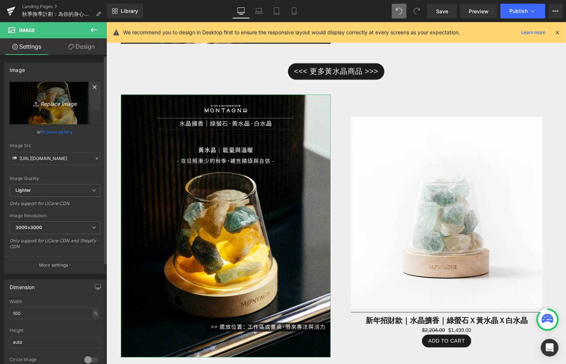
click at [80, 105] on icon "Replace Image" at bounding box center [54, 102] width 59 height 9
type input "C:\fakepath\未命名-4-03.jpg"
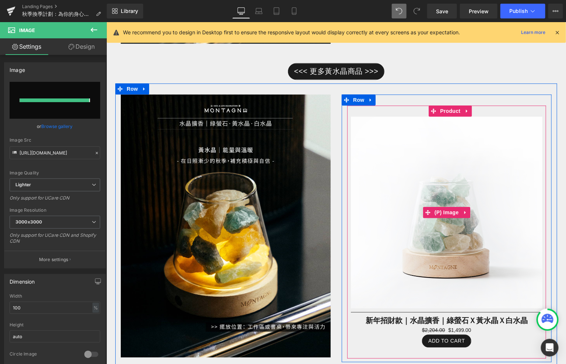
type input "[URL][DOMAIN_NAME]"
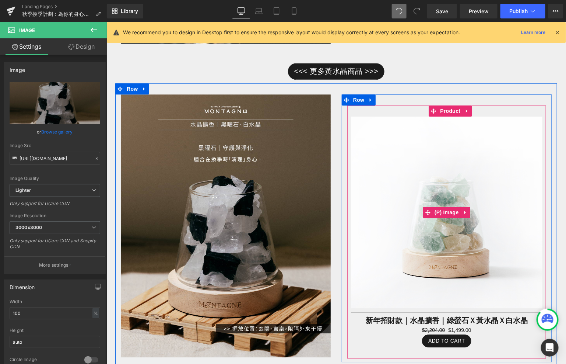
click at [434, 180] on img at bounding box center [447, 212] width 192 height 192
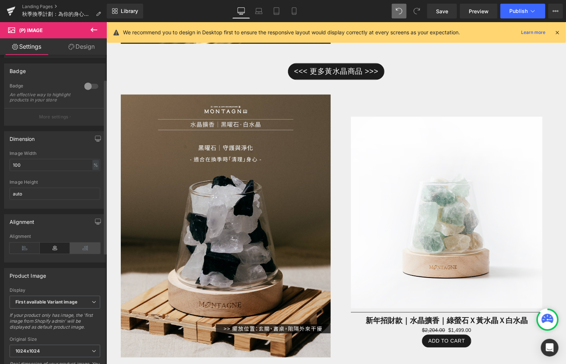
scroll to position [67, 0]
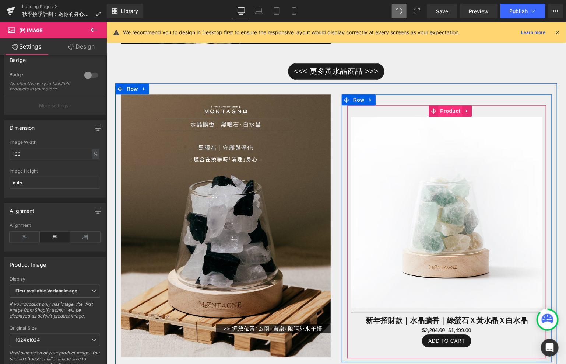
click at [448, 107] on span "Product" at bounding box center [450, 110] width 24 height 11
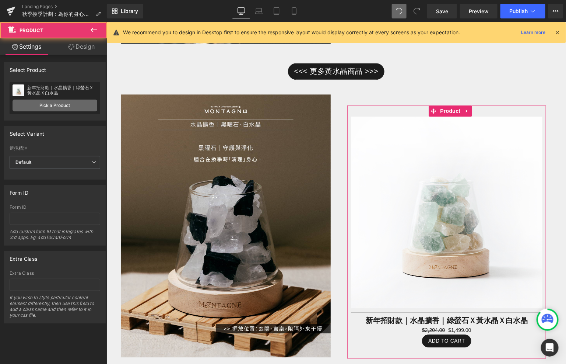
click at [43, 105] on link "Pick a Product" at bounding box center [55, 105] width 85 height 12
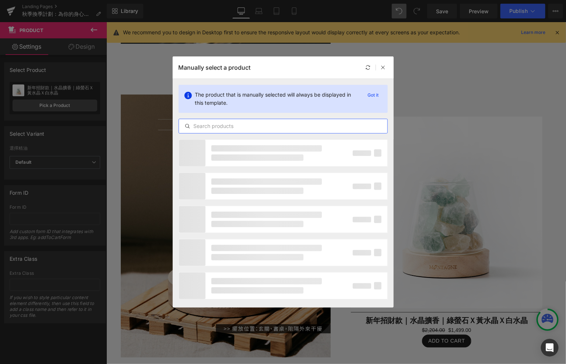
click at [246, 128] on input "text" at bounding box center [283, 126] width 209 height 9
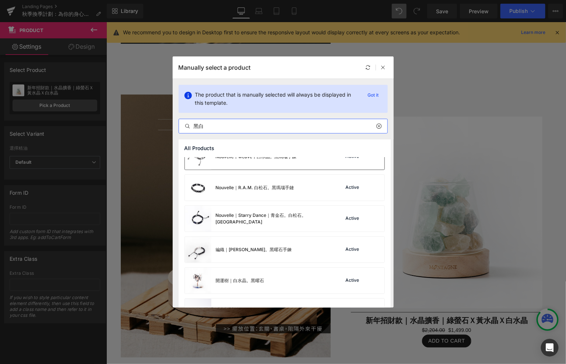
scroll to position [129, 0]
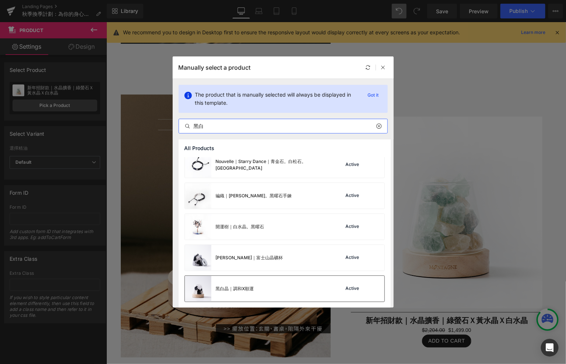
type input "黑白"
click at [239, 290] on div "黑白晶｜調和X順運" at bounding box center [235, 288] width 38 height 7
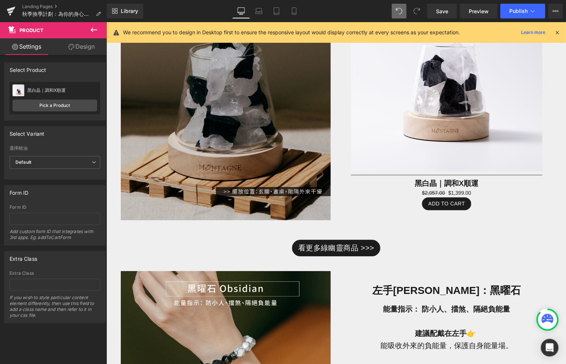
scroll to position [820, 0]
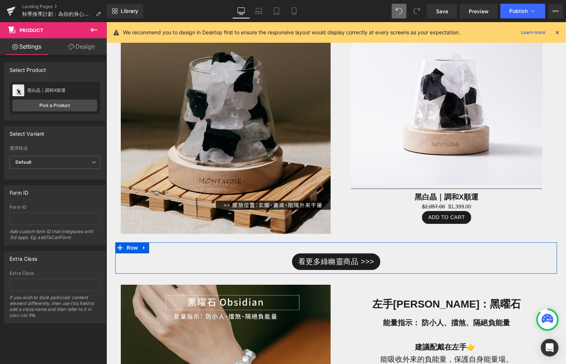
click at [337, 258] on span "Button" at bounding box center [336, 261] width 17 height 9
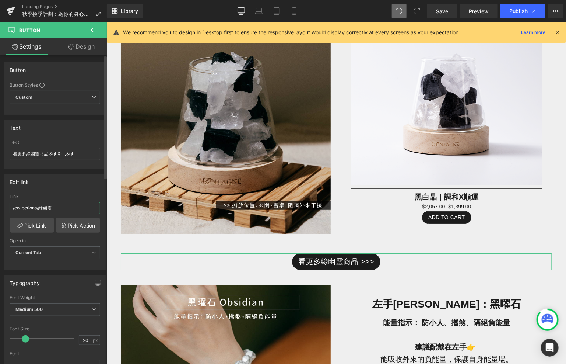
click at [79, 206] on input "/collections/綠幽靈" at bounding box center [55, 208] width 91 height 12
type input "/collections/黑曜石"
click at [38, 223] on link "Pick Link" at bounding box center [32, 225] width 45 height 15
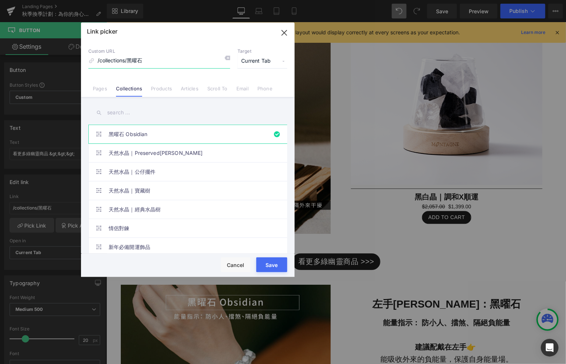
click at [284, 35] on icon "button" at bounding box center [285, 33] width 12 height 12
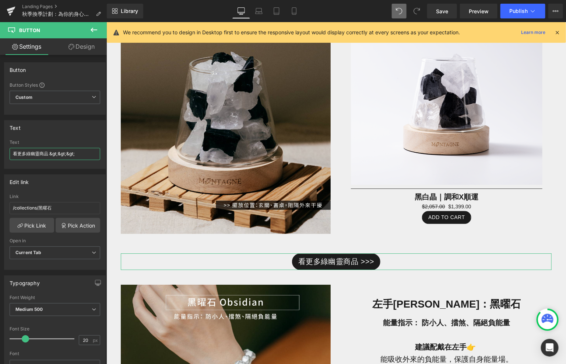
drag, startPoint x: 90, startPoint y: 156, endPoint x: -1, endPoint y: 153, distance: 91.0
click at [0, 153] on html "Button You are previewing how the will restyle your page. You can not edit Elem…" at bounding box center [283, 182] width 566 height 364
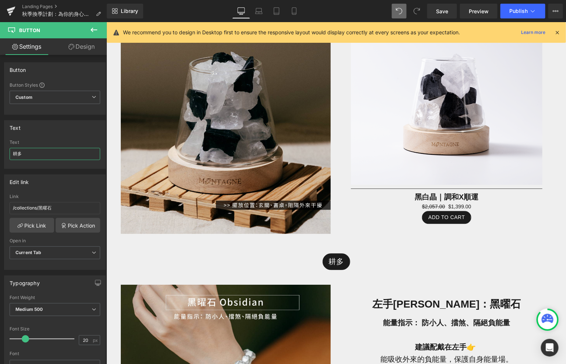
type input "耕"
type input "鄧"
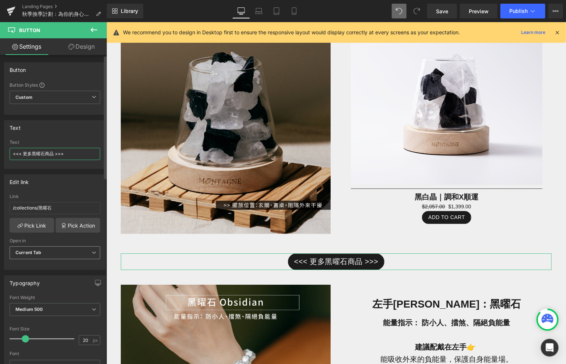
type input "<<< 更多黑曜石商品 >>>"
click at [38, 252] on b "Current Tab" at bounding box center [28, 252] width 26 height 6
click at [38, 272] on li "New Tab" at bounding box center [54, 276] width 88 height 11
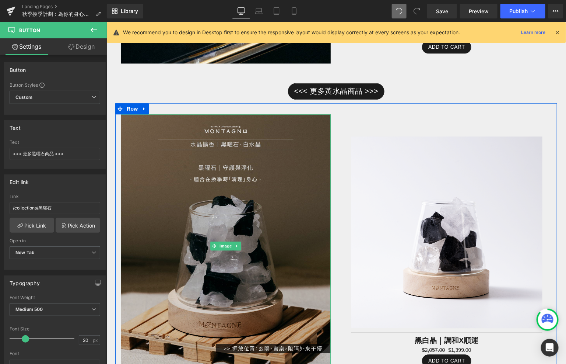
scroll to position [674, 0]
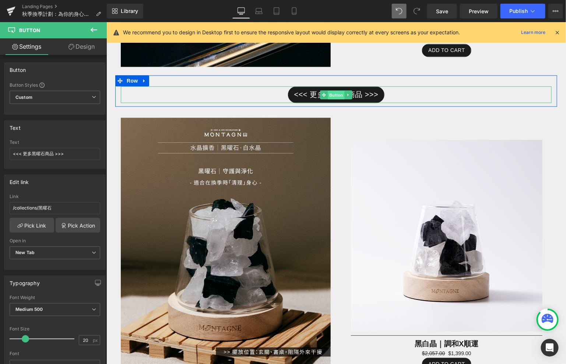
click at [329, 92] on span "Button" at bounding box center [336, 94] width 17 height 9
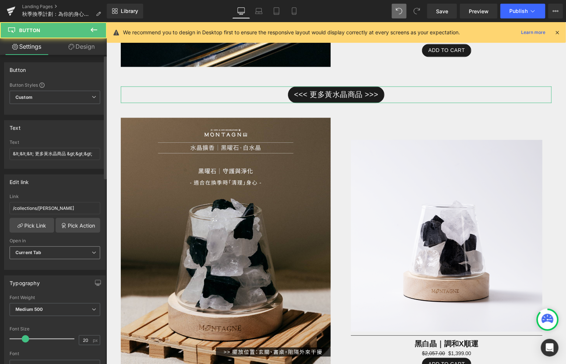
click at [76, 247] on span "Current Tab" at bounding box center [55, 252] width 91 height 13
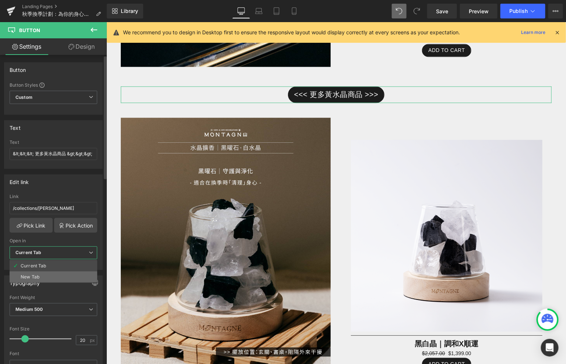
drag, startPoint x: 64, startPoint y: 268, endPoint x: 63, endPoint y: 273, distance: 5.6
click at [63, 273] on ul "Current Tab New Tab" at bounding box center [54, 271] width 88 height 23
click at [63, 273] on li "New Tab" at bounding box center [54, 276] width 88 height 11
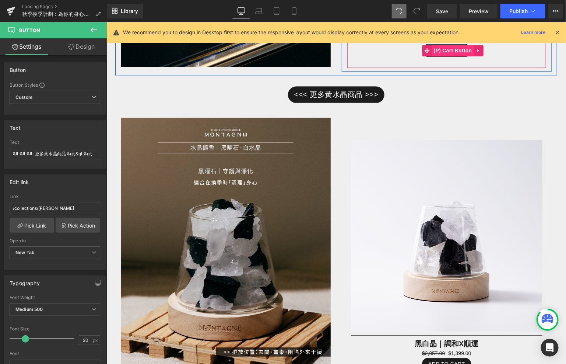
click at [441, 49] on span "(P) Cart Button" at bounding box center [453, 50] width 42 height 11
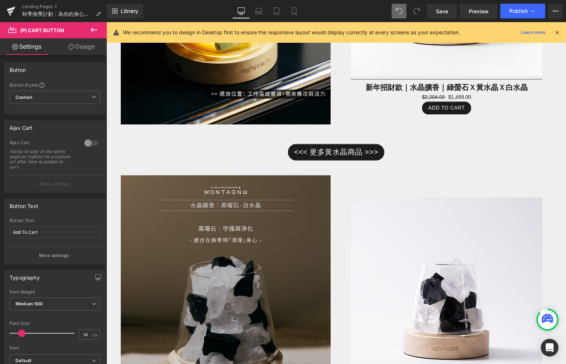
scroll to position [569, 0]
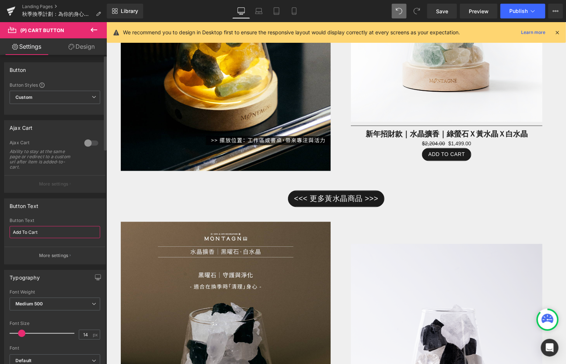
click at [50, 233] on input "Add To Cart" at bounding box center [55, 232] width 91 height 12
type input "r"
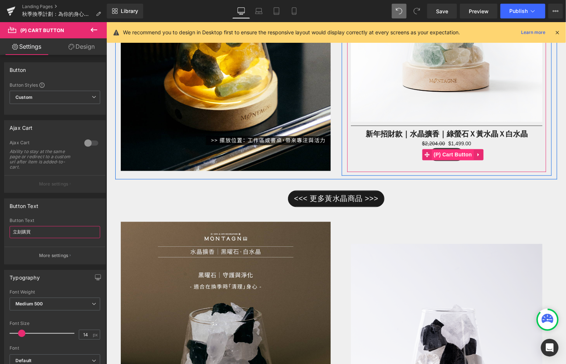
click at [444, 154] on span "(P) Cart Button" at bounding box center [453, 154] width 42 height 11
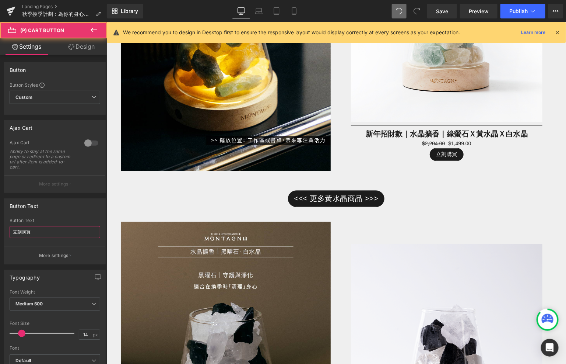
type input "立刻購買"
click at [83, 46] on link "Design" at bounding box center [81, 46] width 53 height 17
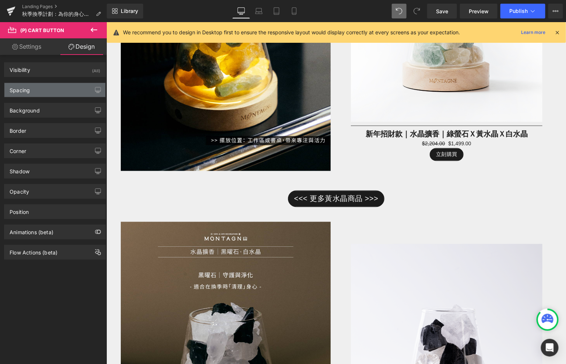
click at [62, 92] on div "Spacing" at bounding box center [54, 90] width 101 height 14
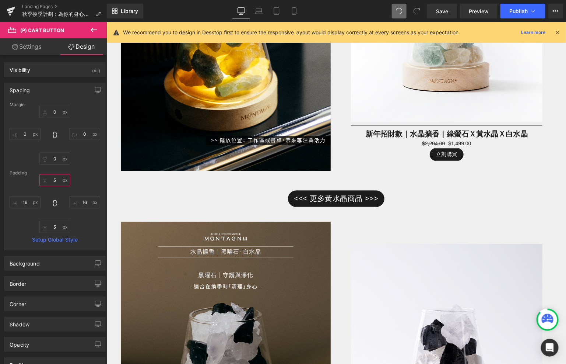
click at [58, 178] on input "5" at bounding box center [54, 180] width 31 height 12
type input "ㄅ"
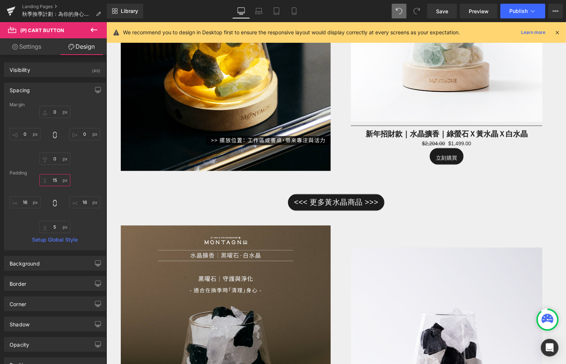
type input "1"
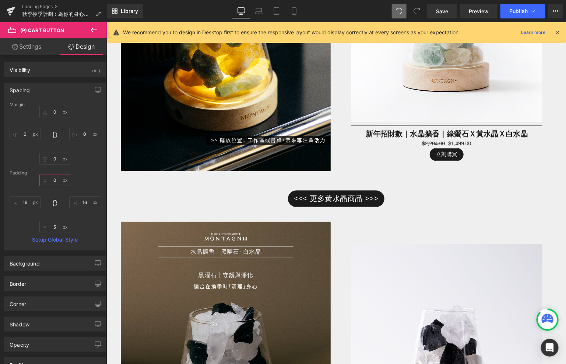
type input "5"
click at [59, 113] on input "0" at bounding box center [54, 112] width 31 height 12
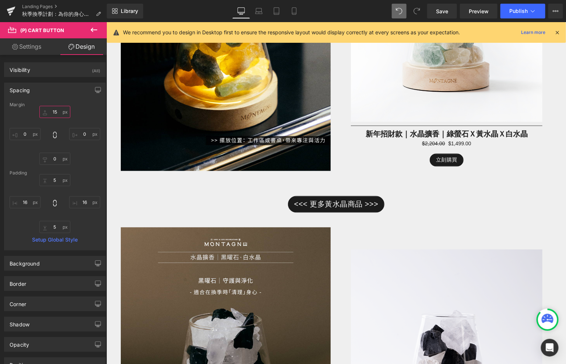
type input "1"
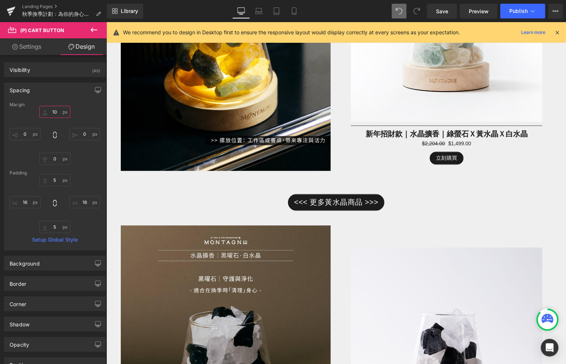
type input "1"
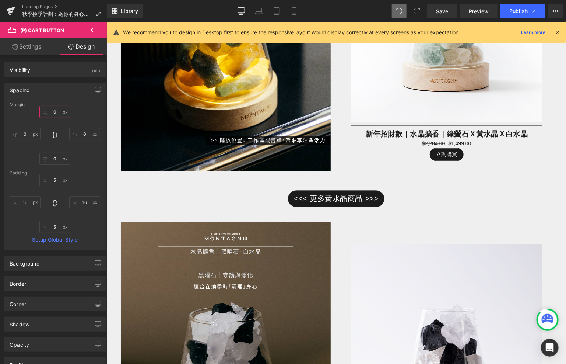
type input "5"
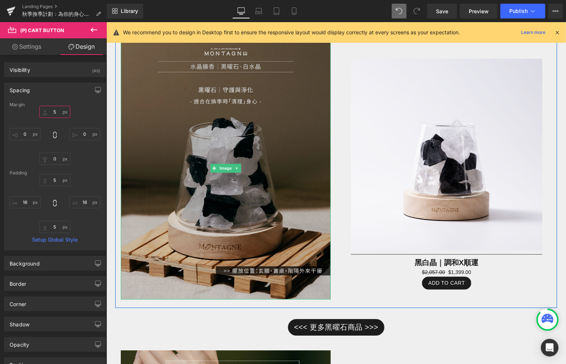
scroll to position [848, 0]
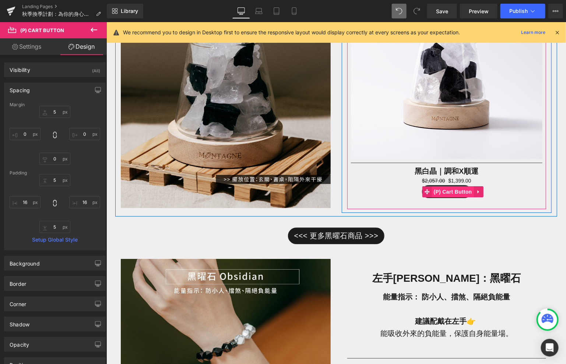
click at [449, 191] on span "(P) Cart Button" at bounding box center [453, 191] width 42 height 11
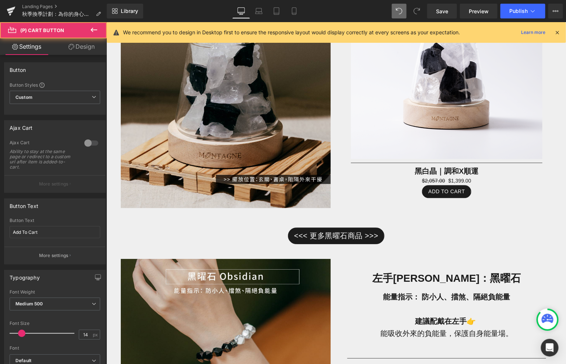
click at [76, 53] on link "Design" at bounding box center [81, 46] width 53 height 17
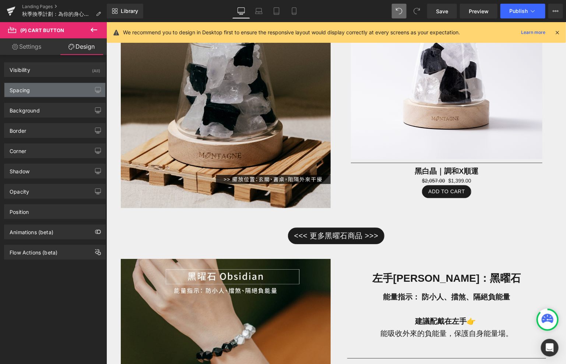
click at [72, 85] on div "Spacing" at bounding box center [54, 90] width 101 height 14
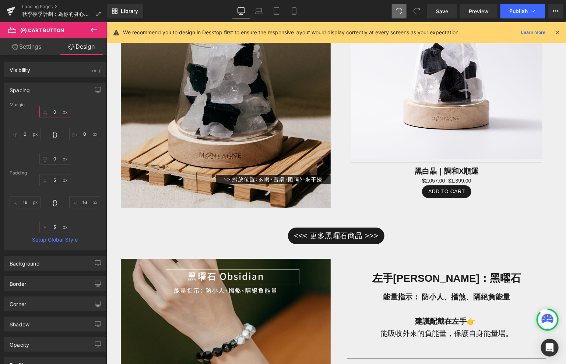
click at [57, 114] on input "0" at bounding box center [54, 112] width 31 height 12
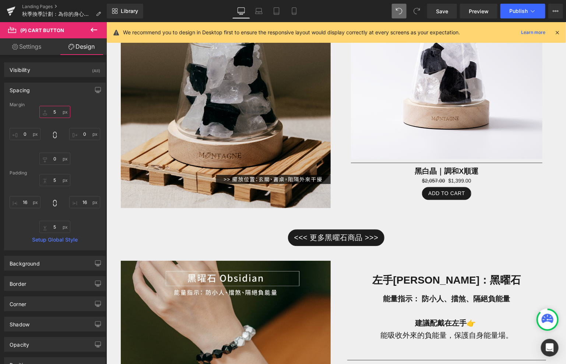
type input "5"
click at [42, 42] on link "Settings" at bounding box center [26, 46] width 53 height 17
type input "0"
type input "#ffffff"
type input "100"
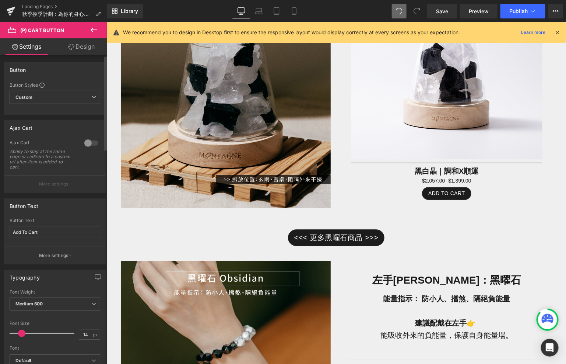
scroll to position [42, 0]
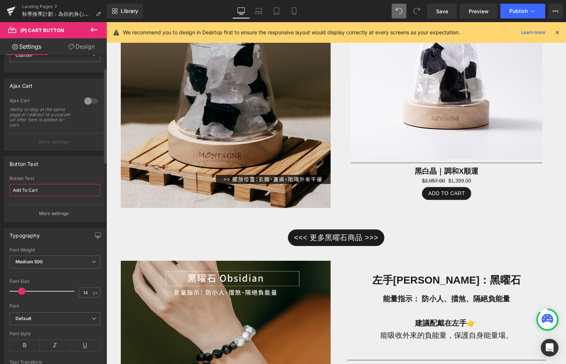
click at [47, 188] on input "Add To Cart" at bounding box center [55, 190] width 91 height 12
type input "s"
type input "立刻購買"
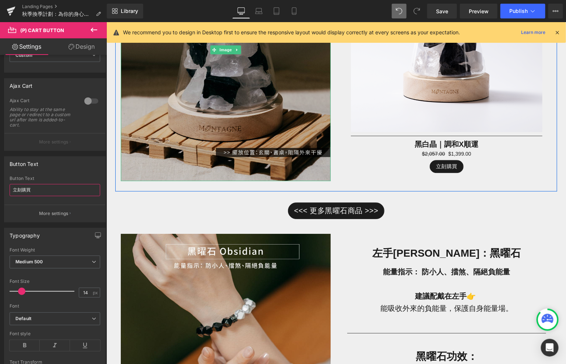
scroll to position [881, 0]
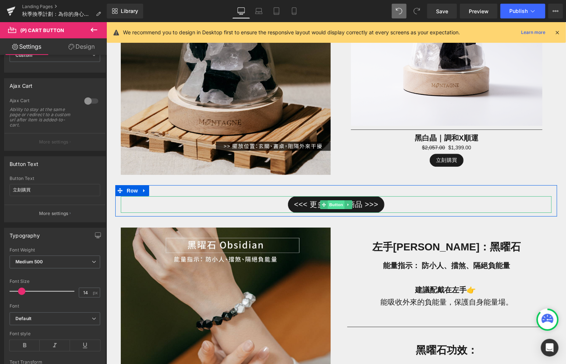
click at [328, 204] on span "Button" at bounding box center [336, 204] width 17 height 9
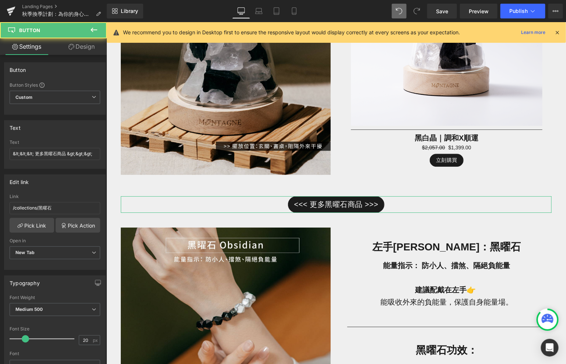
click at [88, 53] on link "Design" at bounding box center [81, 46] width 53 height 17
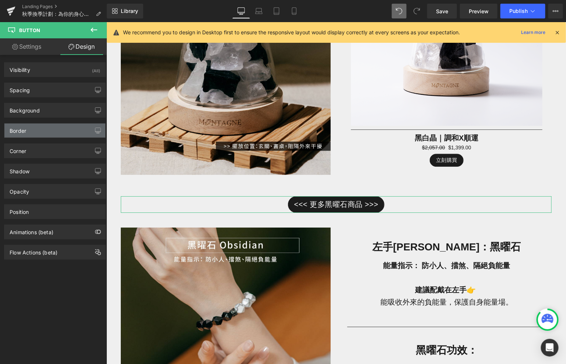
click at [67, 126] on div "Border" at bounding box center [54, 130] width 101 height 14
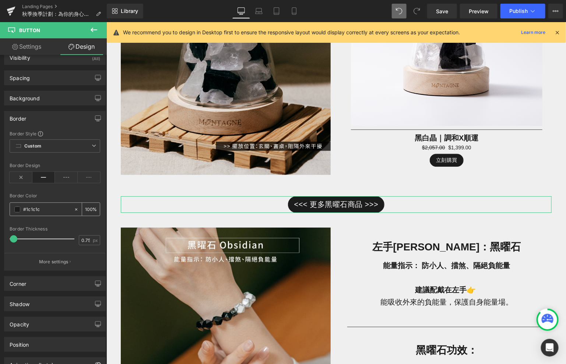
scroll to position [9, 0]
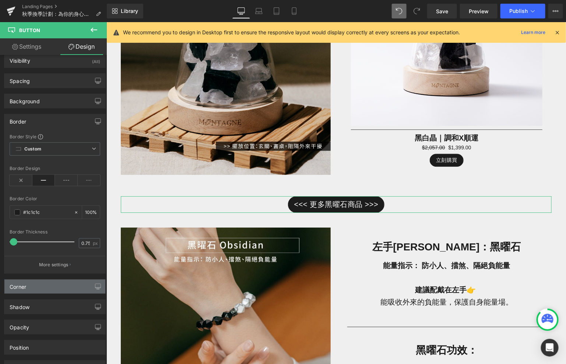
click at [31, 284] on div "Corner" at bounding box center [54, 286] width 101 height 14
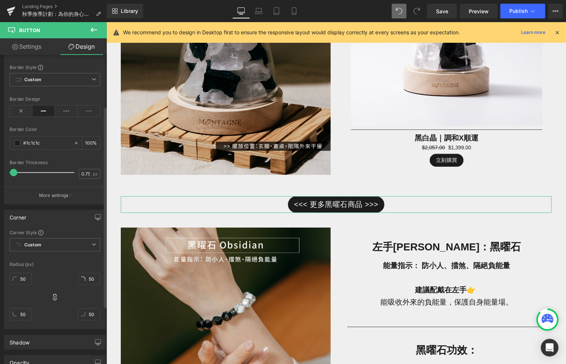
scroll to position [84, 0]
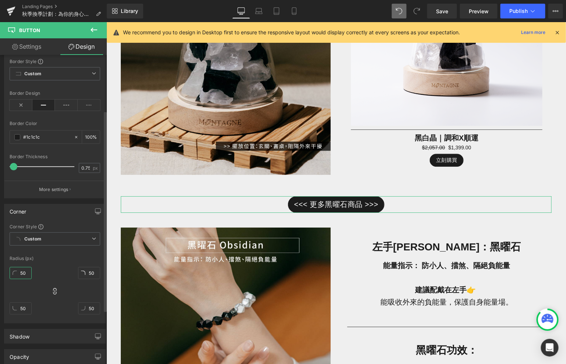
click at [24, 272] on input "50" at bounding box center [21, 273] width 22 height 12
type input "ㄢ"
type input "0"
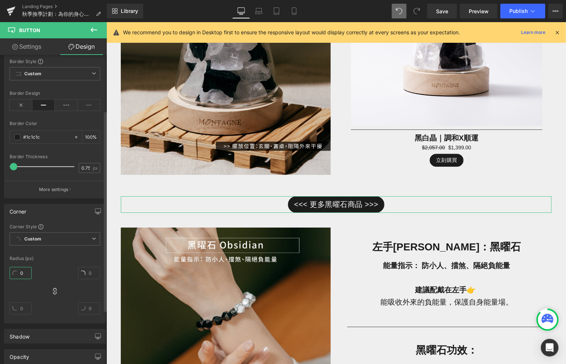
type input "0"
click at [63, 284] on div "0px 0 0px 0 0px 0 0px 0" at bounding box center [55, 293] width 91 height 59
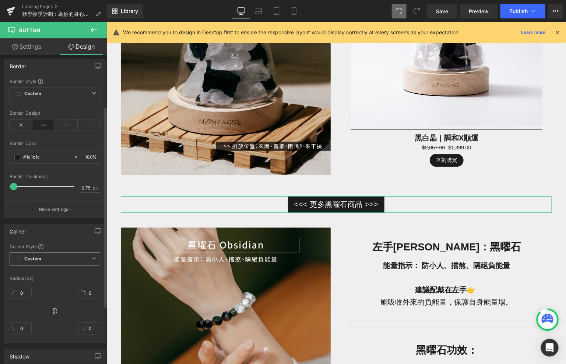
scroll to position [62, 0]
click at [17, 158] on span at bounding box center [17, 159] width 6 height 6
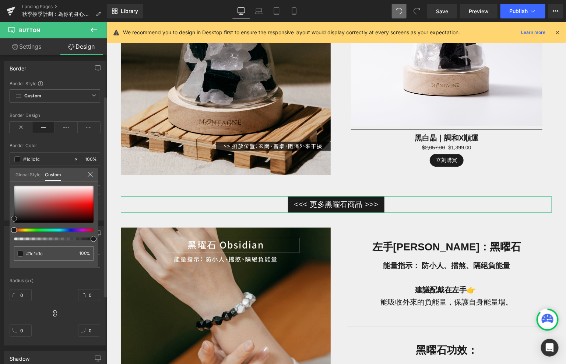
type input "#ded2d2"
type input "#dfd2d2"
type input "#ddd3d3"
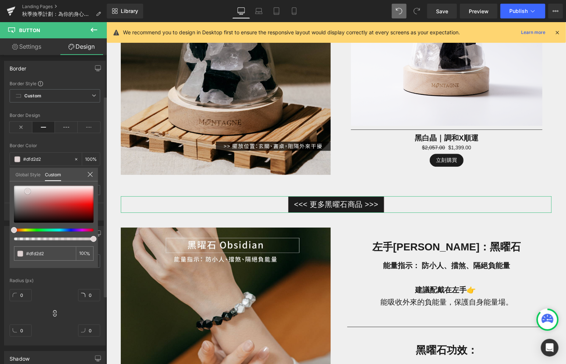
type input "#ddd3d3"
type input "#dbd5d5"
type input "#dbd6d6"
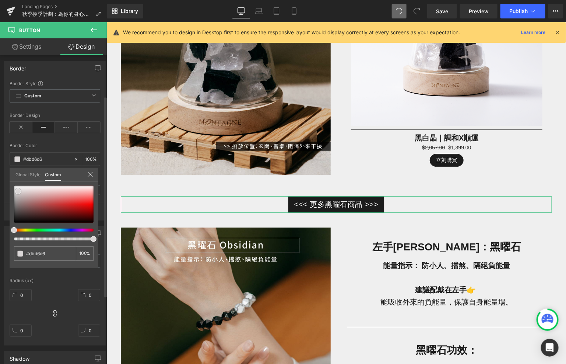
type input "#dad6d6"
type input "#ddd9d9"
drag, startPoint x: 28, startPoint y: 191, endPoint x: 17, endPoint y: 190, distance: 10.4
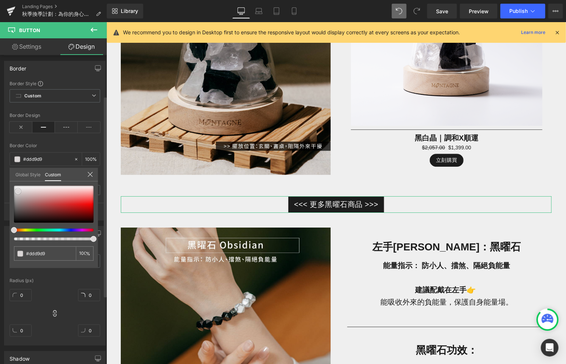
click at [18, 190] on div at bounding box center [54, 204] width 80 height 37
type input "#e1dfdf"
type input "#cdc5c5"
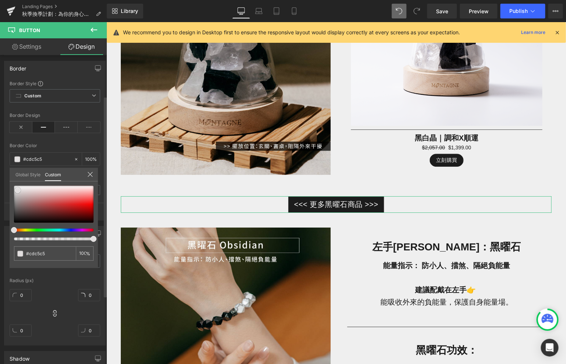
type input "#cbc7c7"
type input "#c9c8c8"
type input "#cecece"
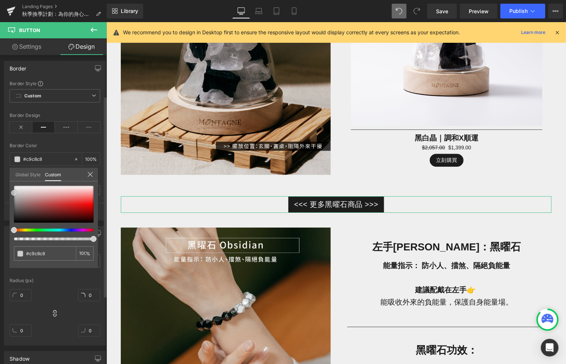
type input "#cecece"
drag, startPoint x: 17, startPoint y: 193, endPoint x: 12, endPoint y: 192, distance: 5.2
click at [14, 192] on div at bounding box center [54, 204] width 80 height 37
type input "#d1d1d1"
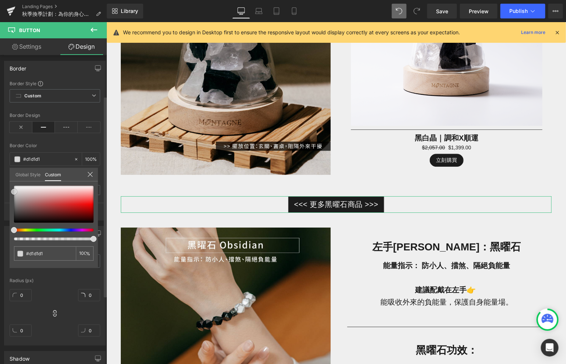
type input "#e5e5e5"
type input "#ffffff"
drag, startPoint x: 12, startPoint y: 192, endPoint x: 11, endPoint y: 172, distance: 19.9
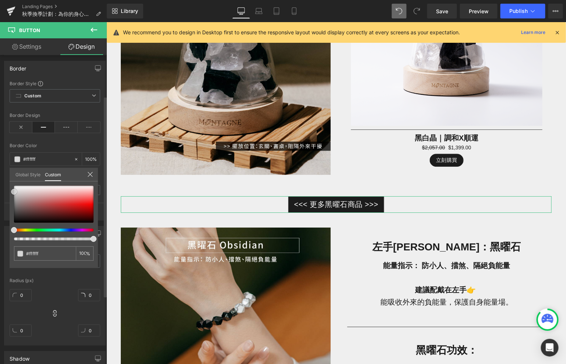
click at [11, 172] on div "Global Style Custom Setup Global Style #ffffff 100 %" at bounding box center [54, 179] width 88 height 22
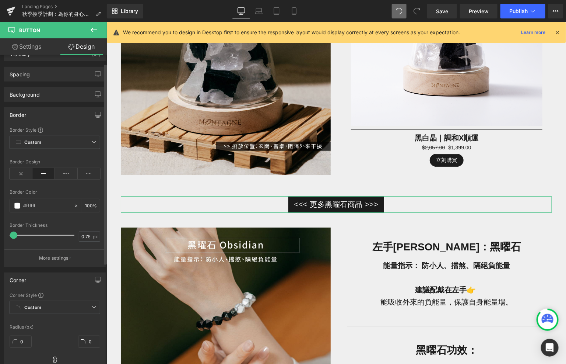
scroll to position [0, 0]
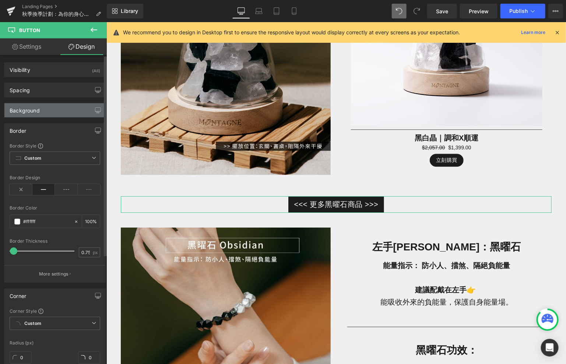
click at [38, 111] on div "Background" at bounding box center [25, 108] width 30 height 10
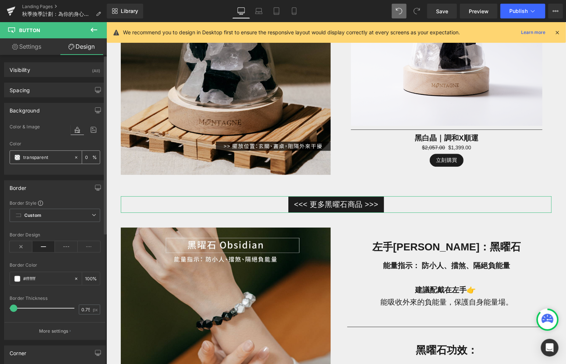
click at [18, 155] on span at bounding box center [17, 157] width 6 height 6
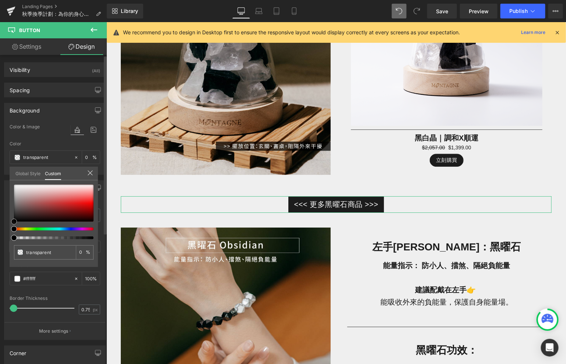
type input "#faf9f9"
type input "100"
type input "#faf9f9"
type input "100"
type input "#f8f6f6"
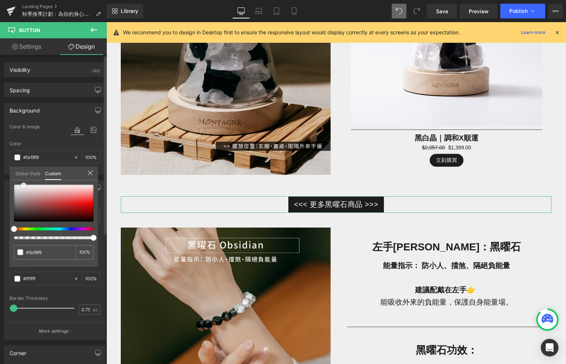
type input "#f8f6f6"
type input "#f7f6f6"
type input "#f5f4f4"
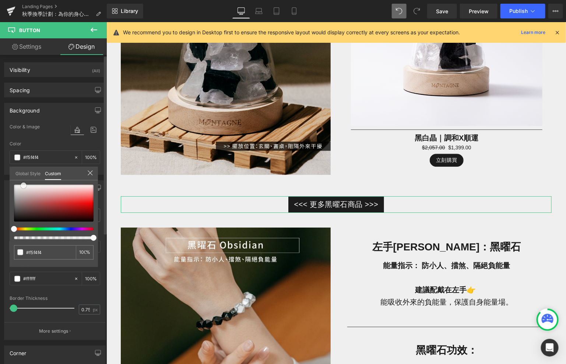
drag, startPoint x: 25, startPoint y: 185, endPoint x: 19, endPoint y: 186, distance: 6.0
click at [19, 186] on div at bounding box center [54, 203] width 80 height 37
type input "#c6bcbc"
type input "#c7bcbc"
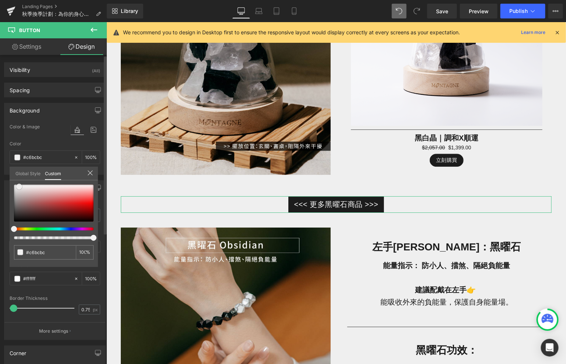
type input "#c7bcbc"
type input "#c4bebe"
type input "#c3c0c0"
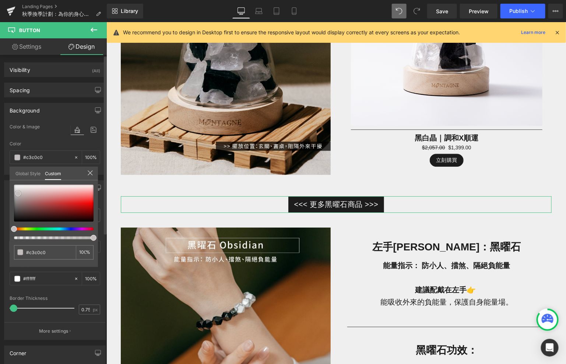
type input "#c1c1c1"
type input "#c4c4c4"
type input "#c6c6c6"
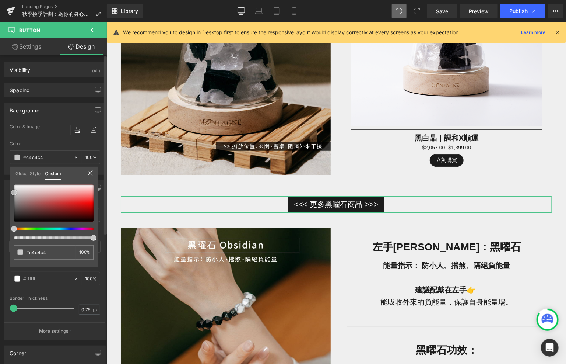
type input "#c6c6c6"
drag, startPoint x: 21, startPoint y: 193, endPoint x: 8, endPoint y: 192, distance: 13.3
click at [8, 175] on div "Background Color & Image color rgba(198, 198, 198, 1) Color #c6c6c6 100 % linea…" at bounding box center [55, 135] width 110 height 77
type input "#c9c9c9"
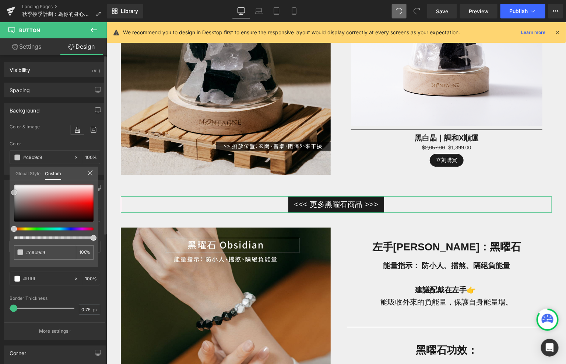
type input "#cbc7c7"
type input "#d3cece"
type input "#dfdcdc"
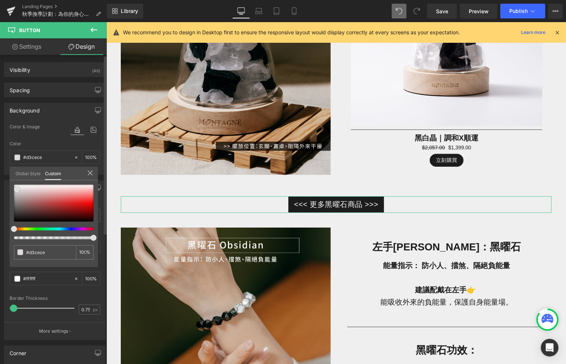
type input "#dfdcdc"
type input "#e6e4e4"
type input "#ebeaea"
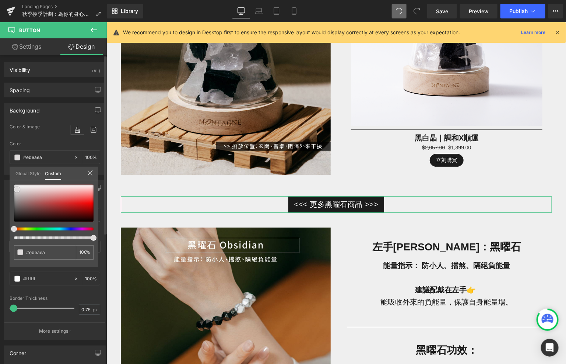
type input "#f2f1f1"
type input "#f7f6f6"
type input "#ffffff"
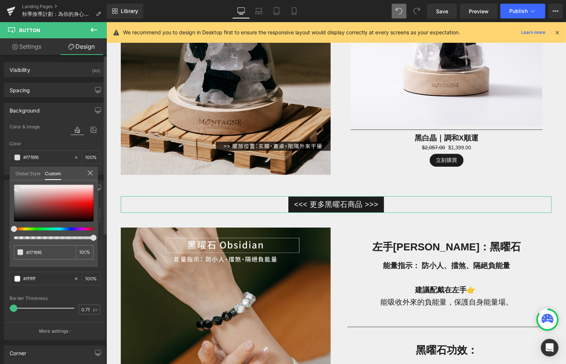
type input "#ffffff"
drag, startPoint x: 17, startPoint y: 192, endPoint x: 6, endPoint y: 176, distance: 19.1
click at [6, 175] on div "Background Color & Image color rgba(255, 255, 255, 1) Color #ffffff 100 % linea…" at bounding box center [55, 135] width 110 height 77
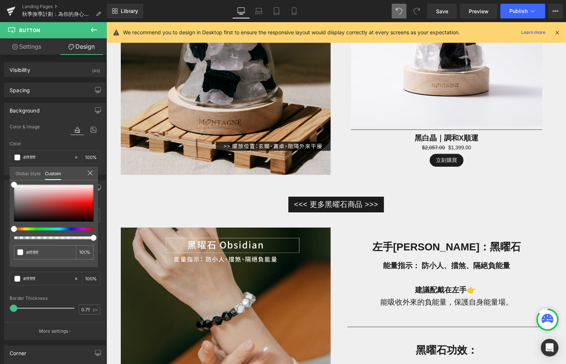
click at [332, 205] on body "跳至內容 上一個 全館7折起，滿2000免運 【贈品需加入購物車】 Happy Cat Month 滿 3000$ 送 水晶貓咪盲盒組！ 下一個 [GEOGR…" at bounding box center [336, 191] width 460 height 2101
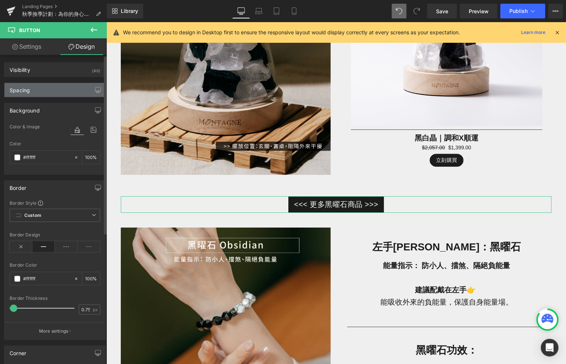
click at [51, 91] on div "Spacing" at bounding box center [54, 90] width 101 height 14
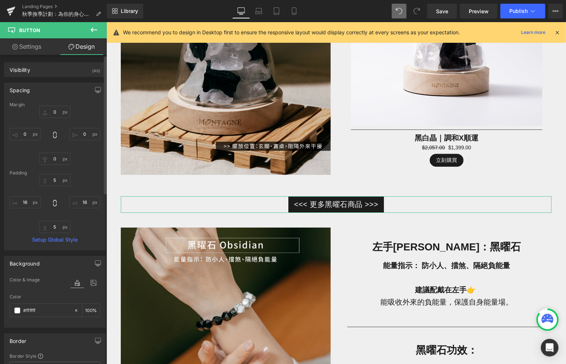
click at [51, 91] on div "Spacing" at bounding box center [54, 90] width 101 height 14
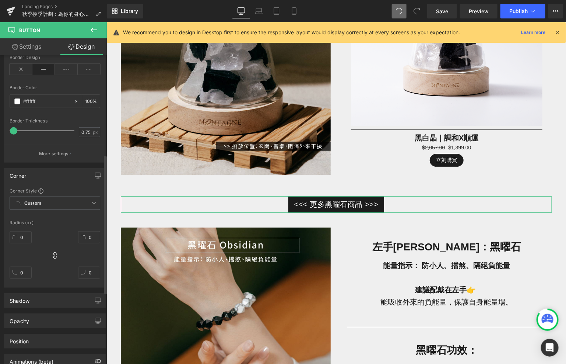
scroll to position [223, 0]
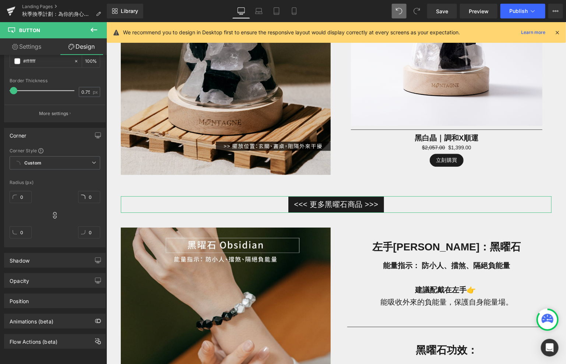
click at [23, 46] on link "Settings" at bounding box center [26, 46] width 53 height 17
type input "#ffffff"
type input "100"
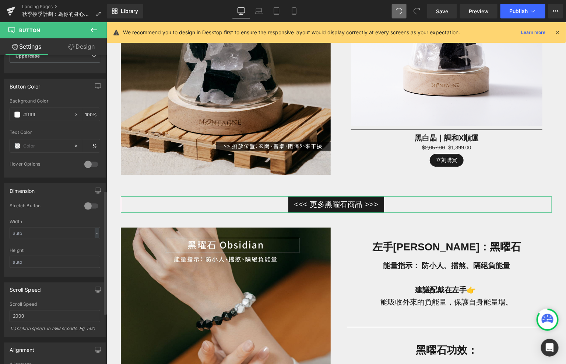
scroll to position [337, 0]
click at [18, 143] on span at bounding box center [17, 145] width 6 height 6
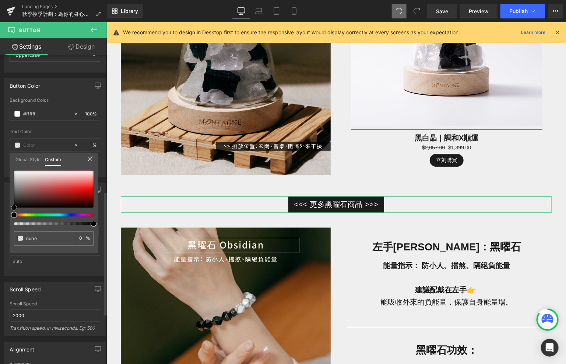
type input "#706060"
type input "100"
type input "#706060"
type input "100"
type input "#6e5d5d"
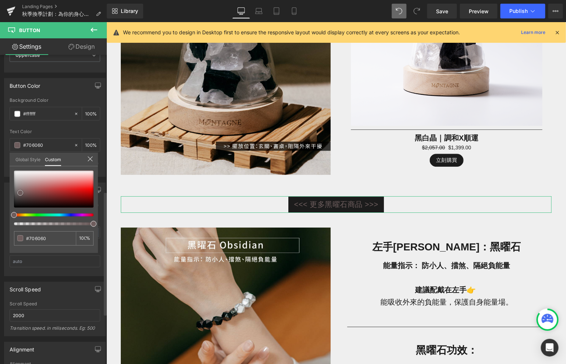
type input "#6e5d5d"
type input "#544949"
type input "#383232"
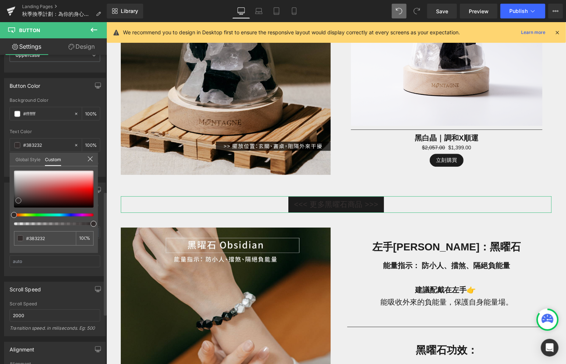
type input "#201d1d"
type input "#0d0c0c"
type input "#000000"
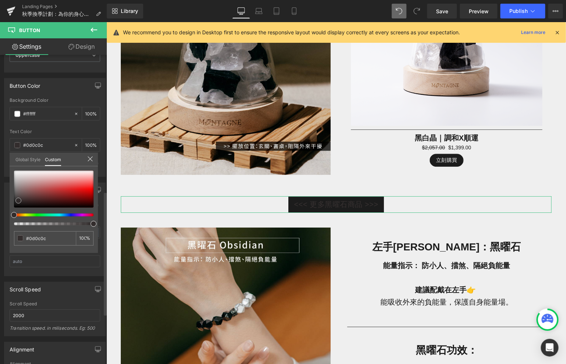
type input "#000000"
drag, startPoint x: 20, startPoint y: 192, endPoint x: 8, endPoint y: 220, distance: 30.3
click at [8, 177] on div "Button Color rgba(255, 255, 255, 1) Background Color #ffffff 100 % rgba(0, 0, 0…" at bounding box center [55, 125] width 110 height 104
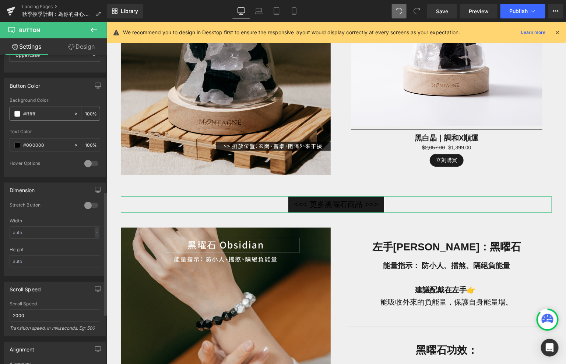
click at [16, 113] on span at bounding box center [17, 114] width 6 height 6
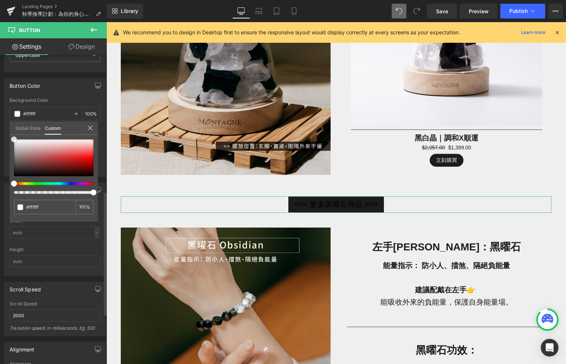
type input "#fcfcfc"
type input "#ffffff"
type input "#f9f9f9"
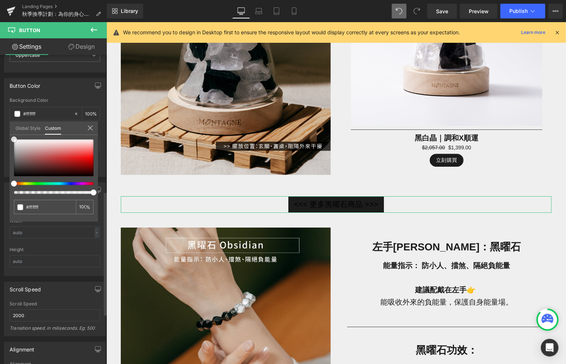
type input "#f9f9f9"
type input "#efefef"
type input "#cecece"
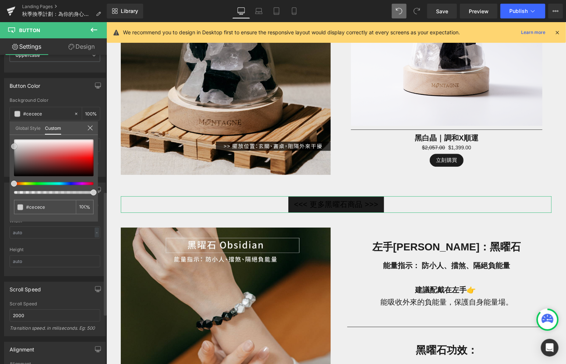
type input "#9c9595"
type input "#654c4c"
type input "#5c3232"
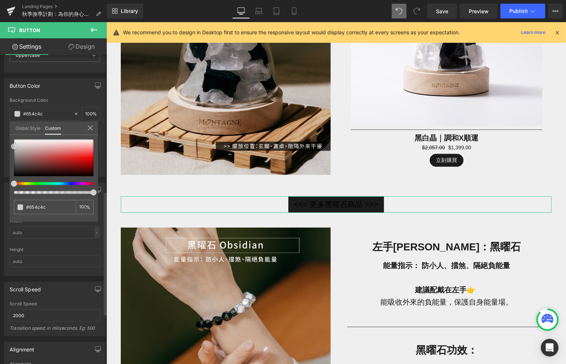
type input "#5c3232"
type input "#6f3333"
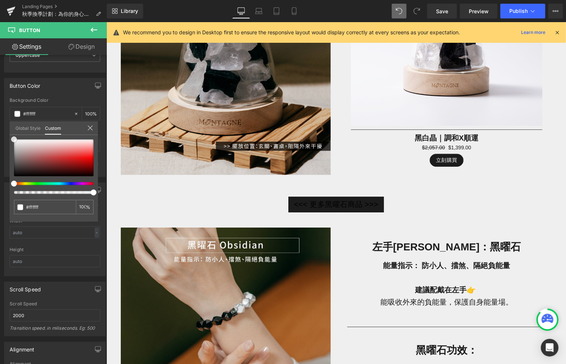
drag, startPoint x: 15, startPoint y: 140, endPoint x: -6, endPoint y: 131, distance: 22.6
click at [0, 131] on html "Button You are previewing how the will restyle your page. You can not edit Elem…" at bounding box center [283, 182] width 566 height 364
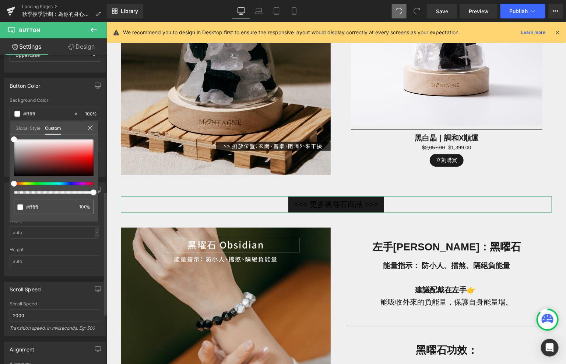
click at [87, 126] on icon at bounding box center [90, 128] width 6 height 6
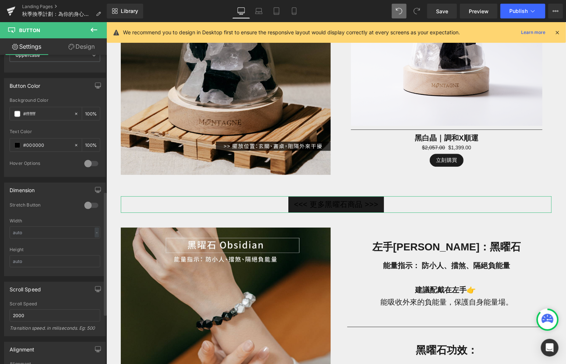
click at [92, 158] on div at bounding box center [92, 164] width 18 height 12
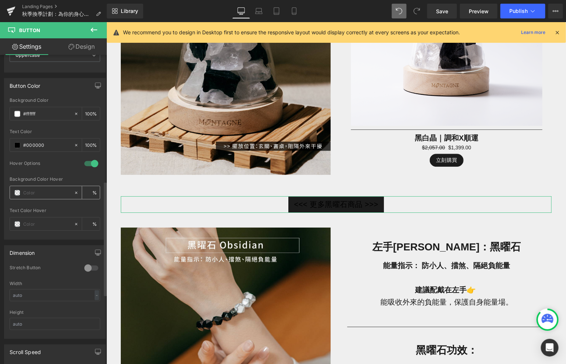
click at [18, 190] on span at bounding box center [17, 193] width 6 height 6
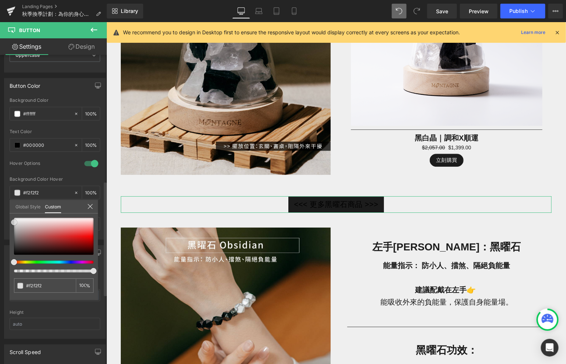
drag, startPoint x: 22, startPoint y: 223, endPoint x: 6, endPoint y: 216, distance: 17.7
click at [6, 216] on div "Button Color rgba(255, 255, 255, 1) Background Color #ffffff 100 % rgba(0, 0, 0…" at bounding box center [55, 156] width 110 height 167
click at [90, 205] on icon at bounding box center [90, 206] width 6 height 6
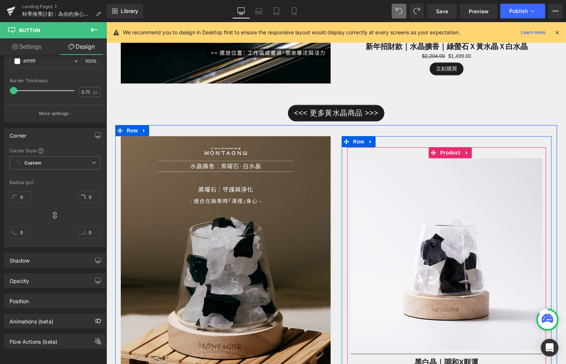
scroll to position [568, 0]
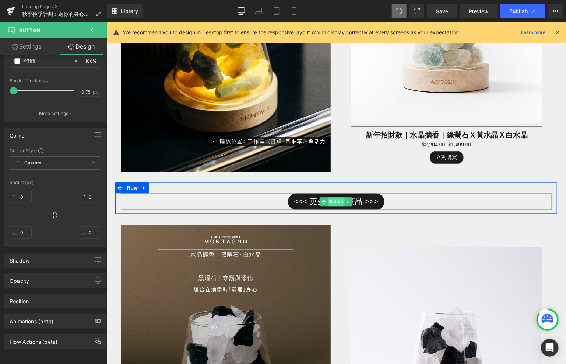
click at [338, 198] on span "Button" at bounding box center [336, 201] width 17 height 9
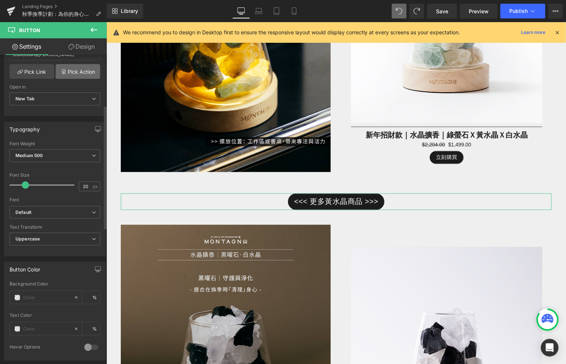
scroll to position [216, 0]
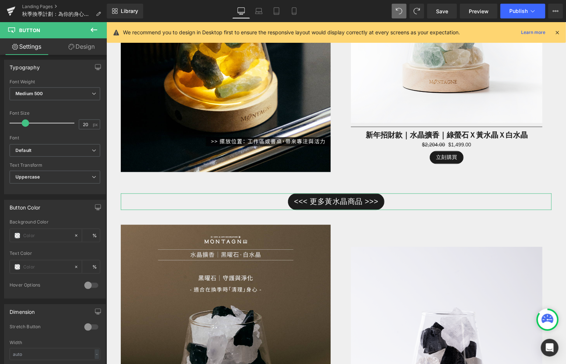
click at [91, 47] on link "Design" at bounding box center [81, 46] width 53 height 17
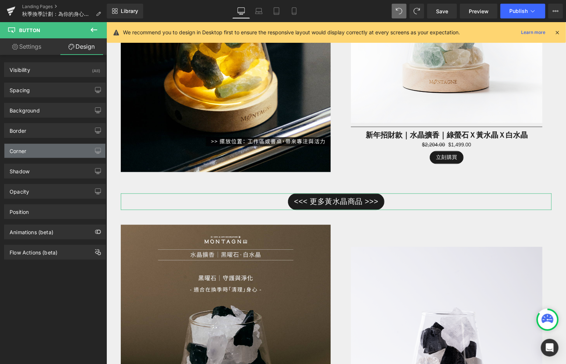
click at [34, 151] on div "Corner" at bounding box center [54, 151] width 101 height 14
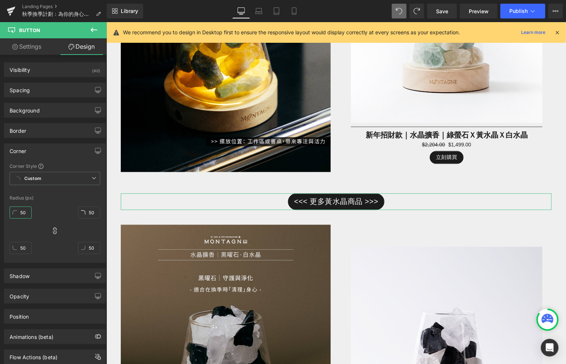
click at [28, 214] on input "50" at bounding box center [21, 212] width 22 height 12
click at [48, 209] on div "0px 0 0px 0 0px 0 0px 0" at bounding box center [55, 232] width 91 height 59
click at [89, 31] on button at bounding box center [94, 30] width 26 height 16
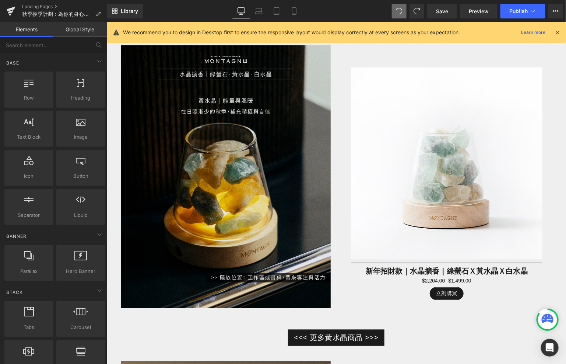
scroll to position [545, 0]
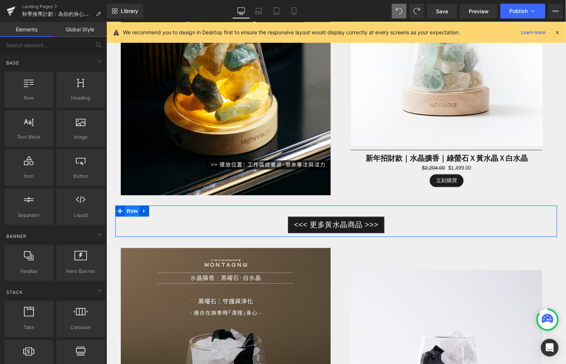
click at [132, 209] on span "Row" at bounding box center [132, 210] width 15 height 11
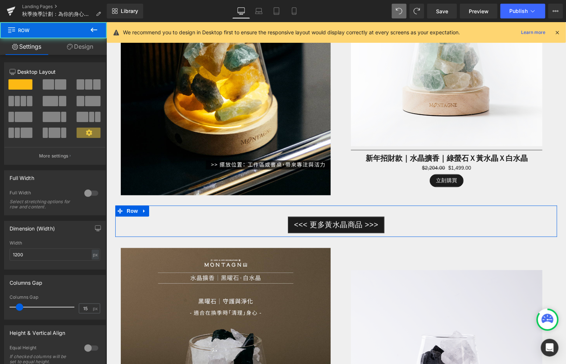
click at [91, 43] on link "Design" at bounding box center [79, 46] width 53 height 17
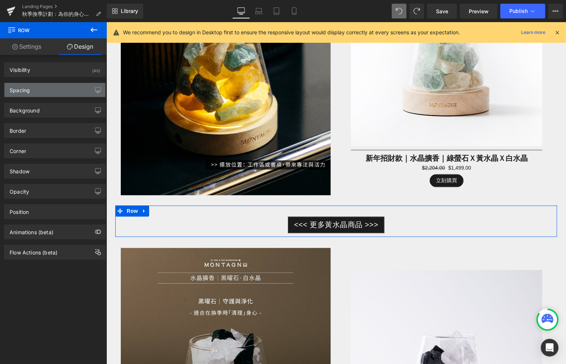
click at [63, 93] on div "Spacing" at bounding box center [54, 90] width 101 height 14
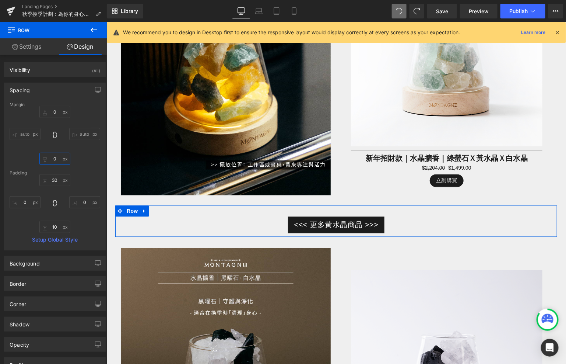
click at [60, 154] on input "0" at bounding box center [54, 159] width 31 height 12
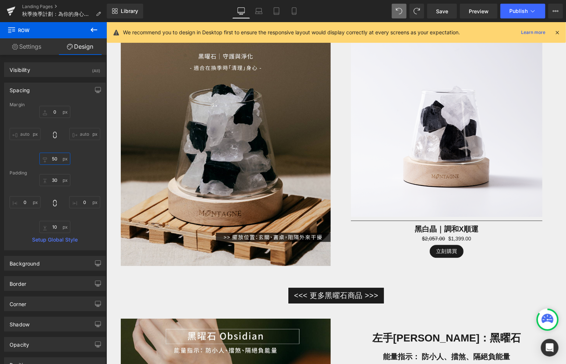
scroll to position [817, 0]
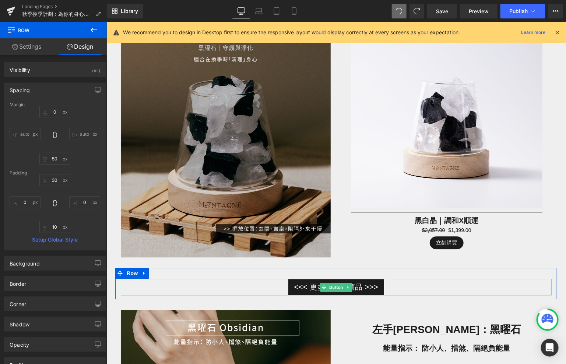
click at [337, 284] on span "Button" at bounding box center [336, 286] width 17 height 9
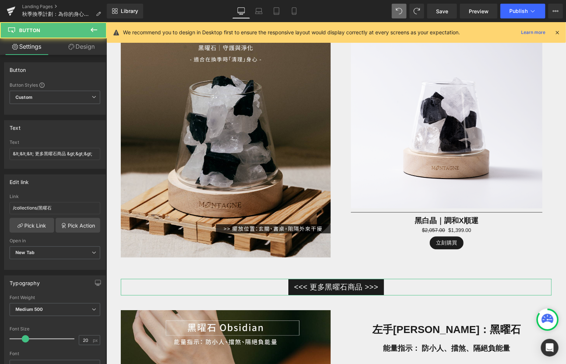
click at [68, 52] on link "Design" at bounding box center [81, 46] width 53 height 17
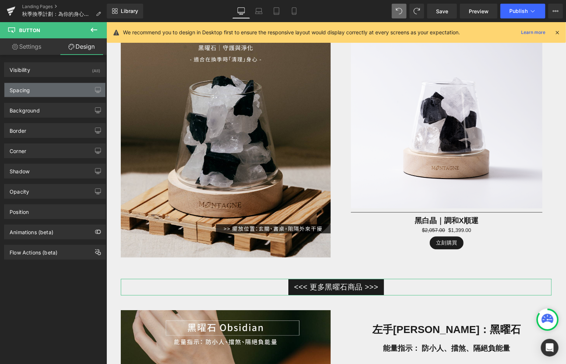
click at [69, 86] on div "Spacing" at bounding box center [54, 90] width 101 height 14
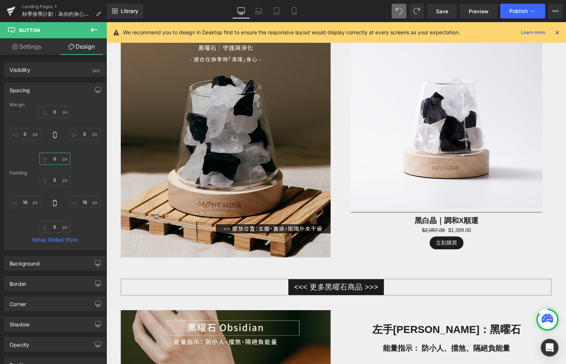
click at [50, 158] on input "0" at bounding box center [54, 159] width 31 height 12
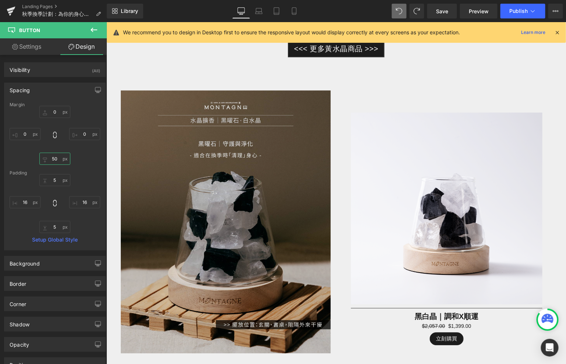
scroll to position [674, 0]
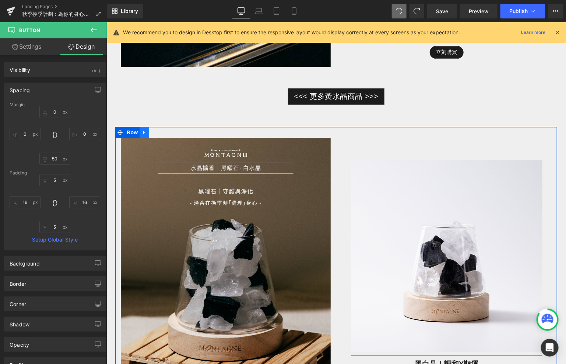
click at [144, 129] on icon at bounding box center [143, 132] width 5 height 6
click at [155, 130] on icon at bounding box center [153, 132] width 5 height 6
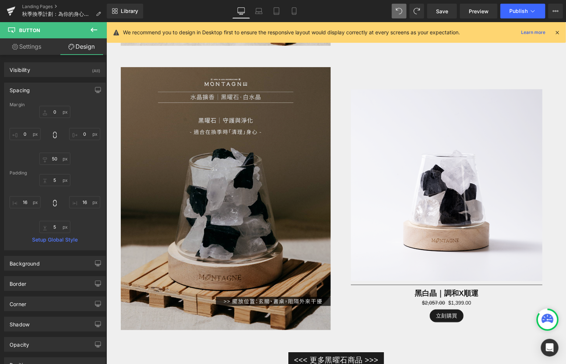
scroll to position [1032, 0]
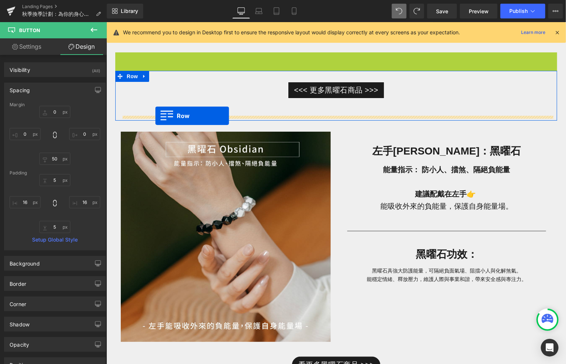
drag, startPoint x: 120, startPoint y: 55, endPoint x: 154, endPoint y: 113, distance: 67.2
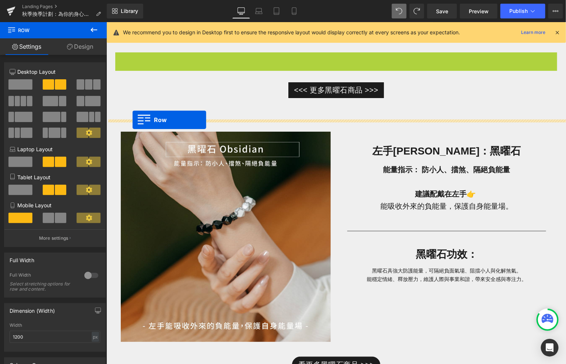
drag, startPoint x: 119, startPoint y: 59, endPoint x: 132, endPoint y: 119, distance: 62.1
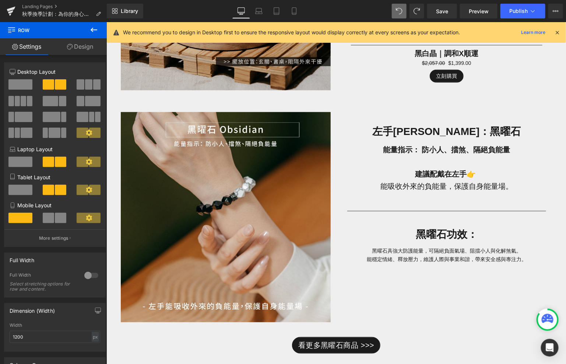
scroll to position [1261, 0]
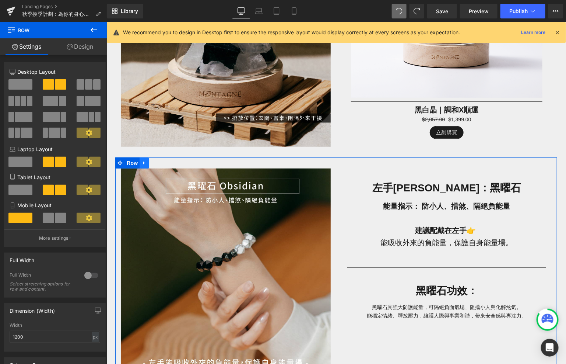
click at [144, 160] on icon at bounding box center [143, 163] width 5 height 6
click at [162, 161] on icon at bounding box center [163, 162] width 5 height 5
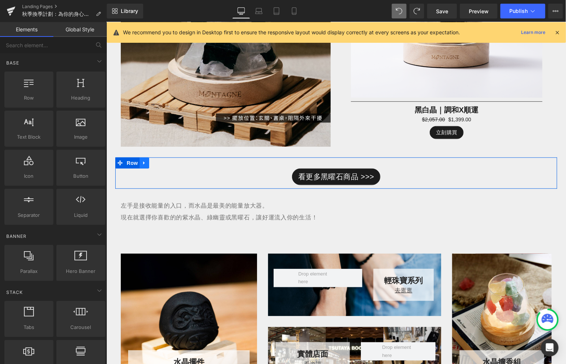
click at [143, 162] on icon at bounding box center [143, 162] width 1 height 3
click at [161, 162] on icon at bounding box center [163, 163] width 5 height 6
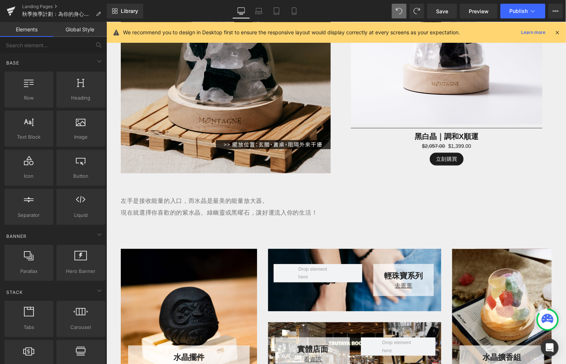
scroll to position [1042, 0]
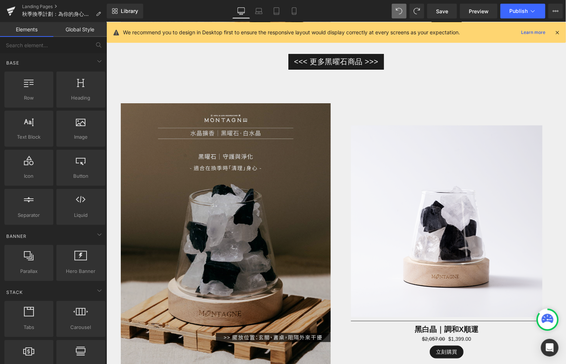
click at [187, 212] on img at bounding box center [225, 234] width 210 height 263
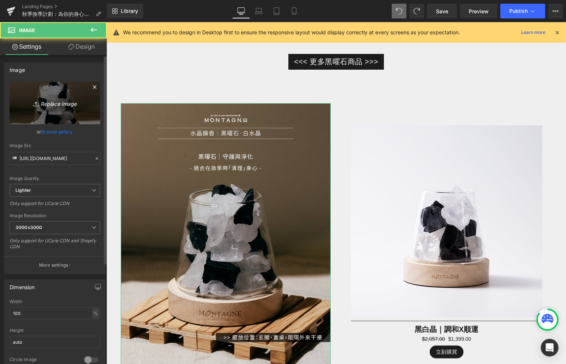
click at [59, 92] on link "Replace Image" at bounding box center [55, 103] width 91 height 42
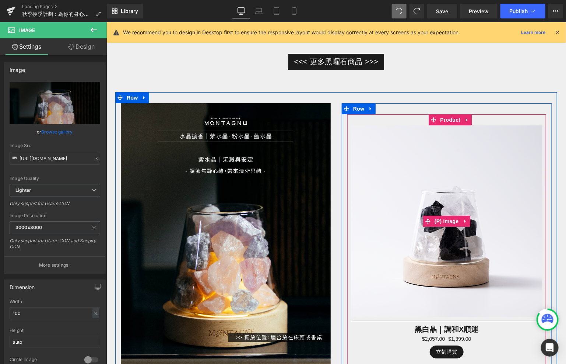
click at [409, 179] on img at bounding box center [447, 221] width 192 height 192
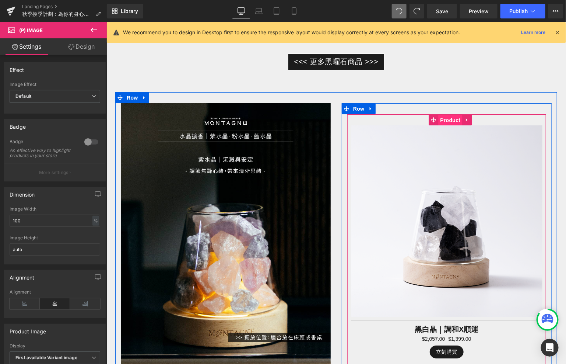
click at [444, 121] on span "Product" at bounding box center [450, 119] width 24 height 11
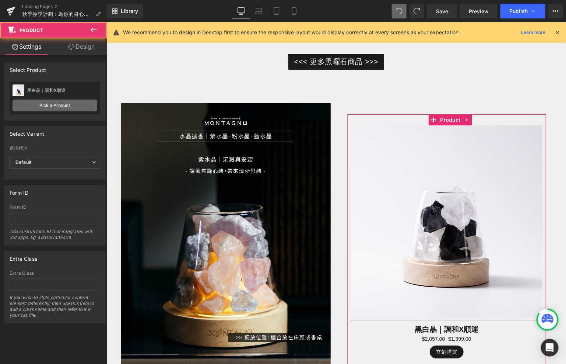
click at [51, 105] on link "Pick a Product" at bounding box center [55, 105] width 85 height 12
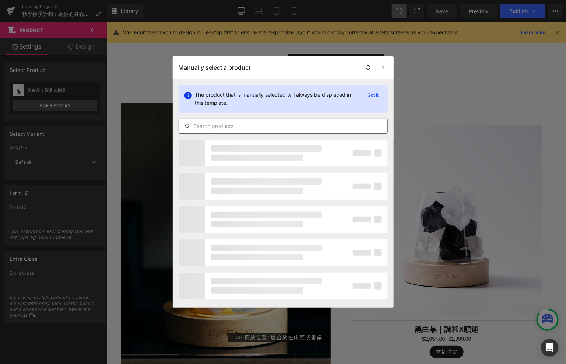
click at [243, 126] on input "text" at bounding box center [283, 126] width 209 height 9
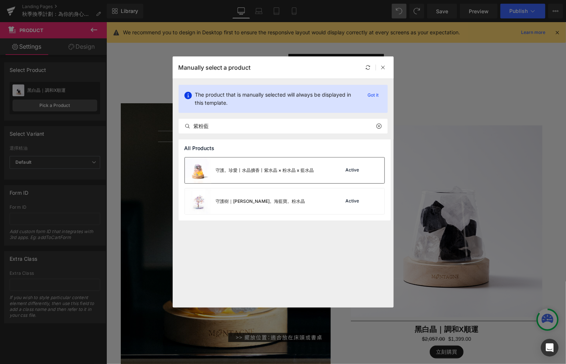
click at [275, 178] on div "守護。珍愛丨水晶擴香丨紫水晶 × 粉水晶 x 藍水晶" at bounding box center [249, 170] width 129 height 26
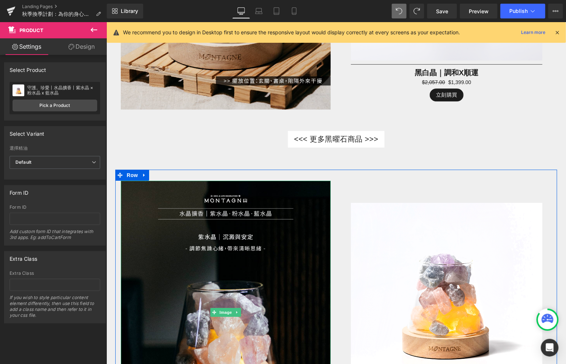
scroll to position [948, 0]
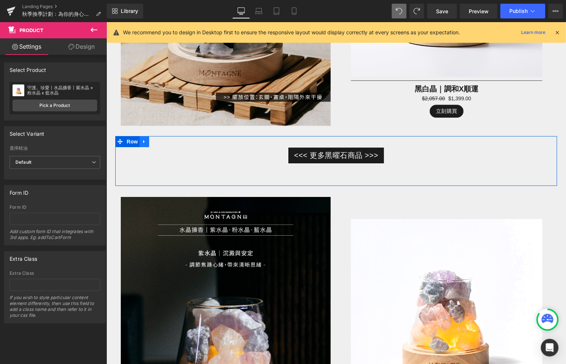
click at [147, 141] on link at bounding box center [144, 141] width 10 height 11
click at [155, 141] on icon at bounding box center [153, 141] width 5 height 5
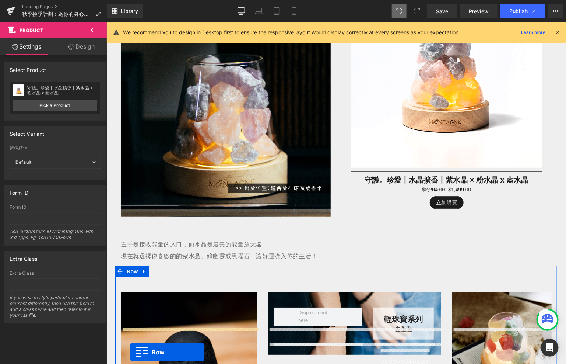
scroll to position [1247, 0]
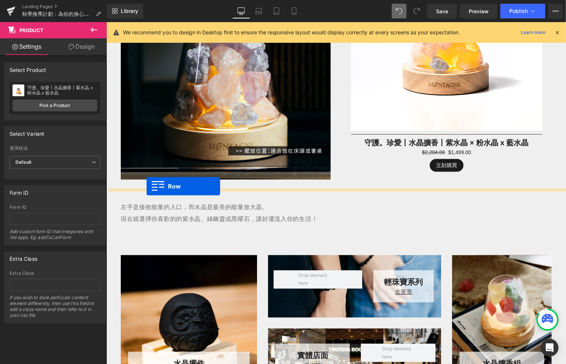
drag, startPoint x: 122, startPoint y: 189, endPoint x: 146, endPoint y: 186, distance: 24.5
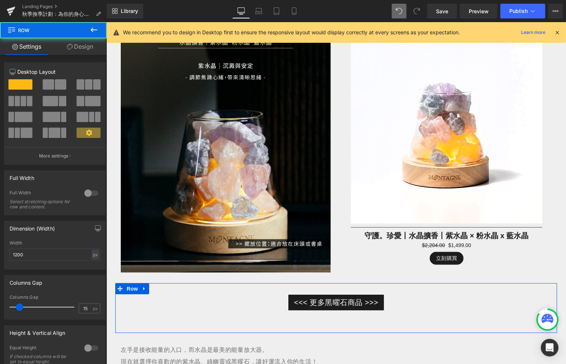
scroll to position [1098, 0]
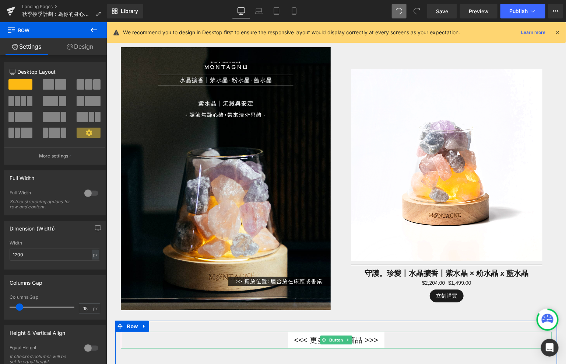
click at [324, 342] on span "<<< 更多黑曜石商品 >>>" at bounding box center [336, 339] width 84 height 12
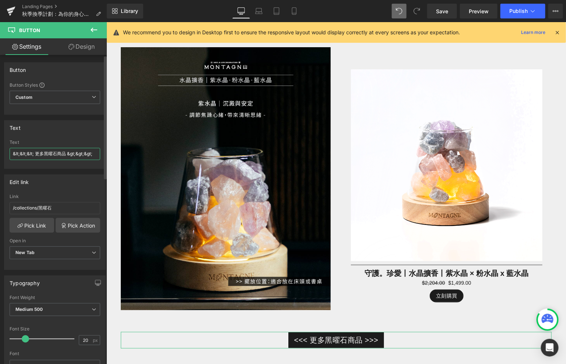
click at [52, 154] on input "&lt;&lt;&lt; 更多黑曜石商品 &gt;&gt;&gt;" at bounding box center [55, 154] width 91 height 12
click at [72, 212] on input "/collections/黑曜石" at bounding box center [55, 208] width 91 height 12
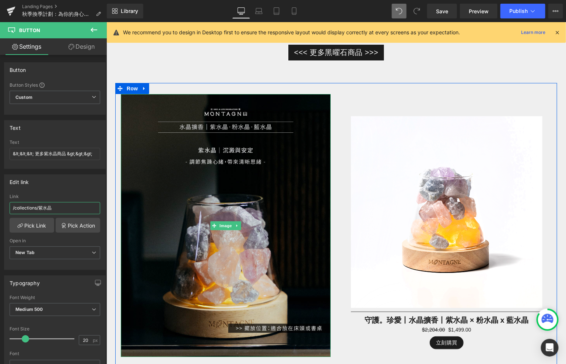
scroll to position [1046, 0]
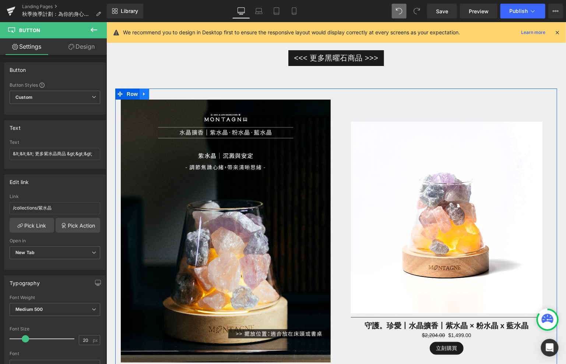
click at [146, 93] on icon at bounding box center [143, 94] width 5 height 6
click at [152, 94] on icon at bounding box center [153, 93] width 5 height 5
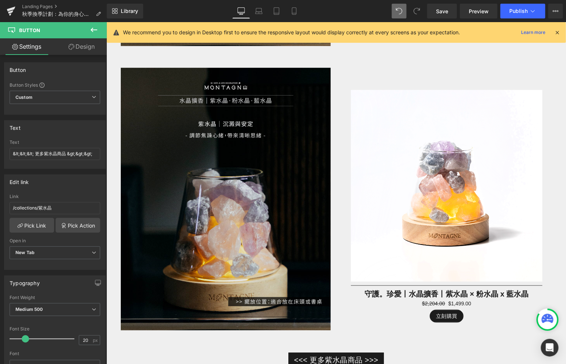
scroll to position [1366, 0]
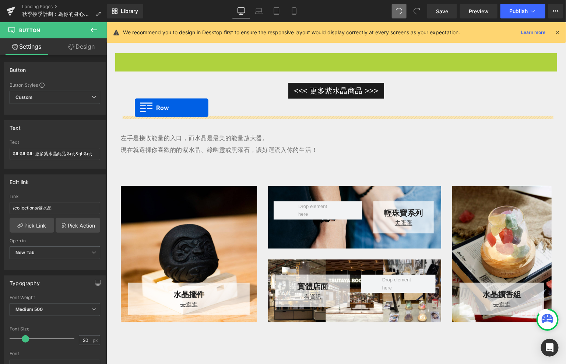
drag, startPoint x: 121, startPoint y: 55, endPoint x: 134, endPoint y: 107, distance: 53.8
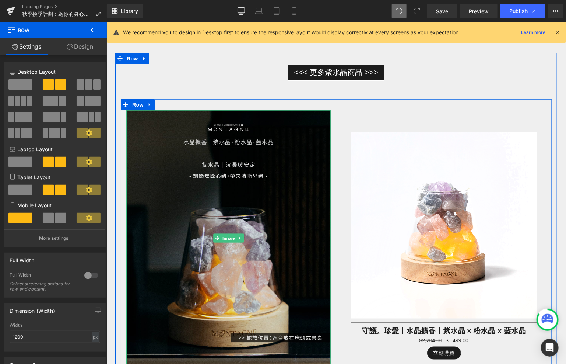
click at [180, 178] on img at bounding box center [228, 238] width 205 height 256
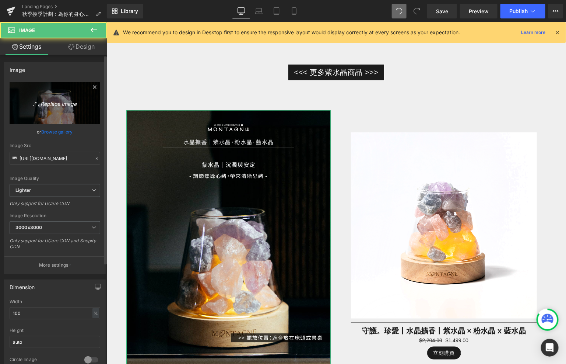
click at [62, 92] on link "Replace Image" at bounding box center [55, 103] width 91 height 42
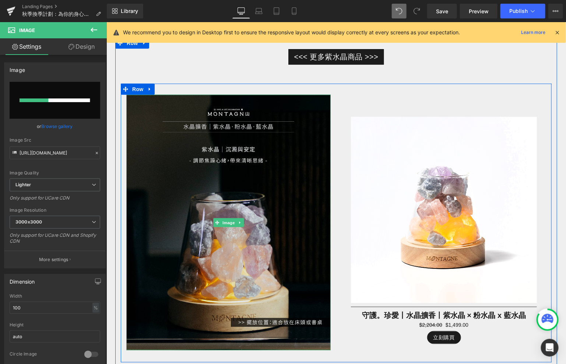
scroll to position [1398, 0]
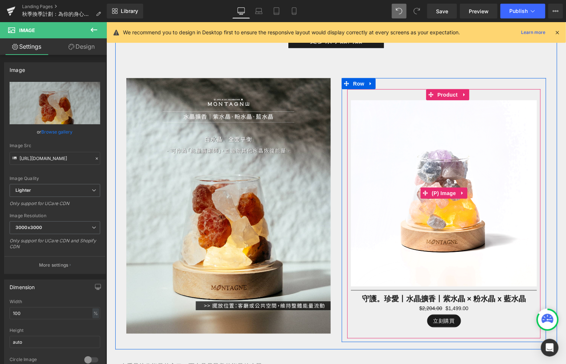
click at [429, 176] on img at bounding box center [444, 193] width 186 height 186
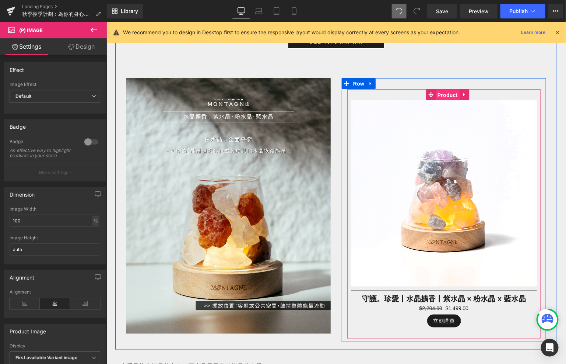
click at [440, 92] on span "Product" at bounding box center [448, 94] width 24 height 11
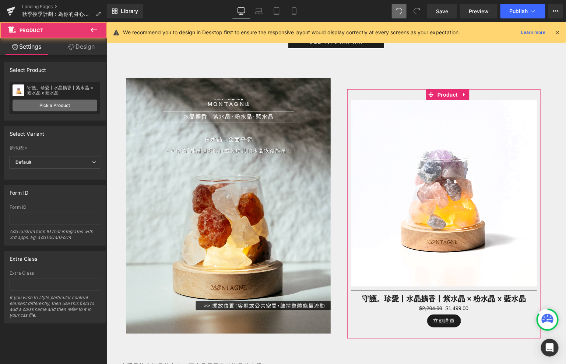
click at [76, 107] on link "Pick a Product" at bounding box center [55, 105] width 85 height 12
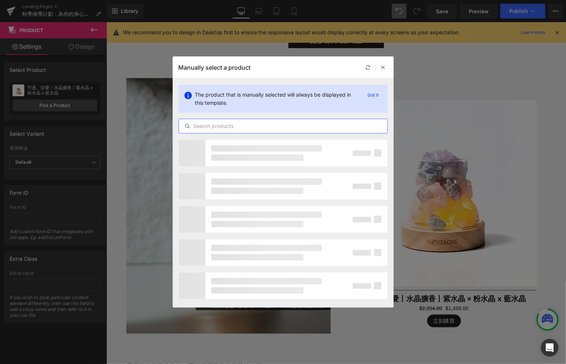
click at [264, 123] on input "text" at bounding box center [283, 126] width 209 height 9
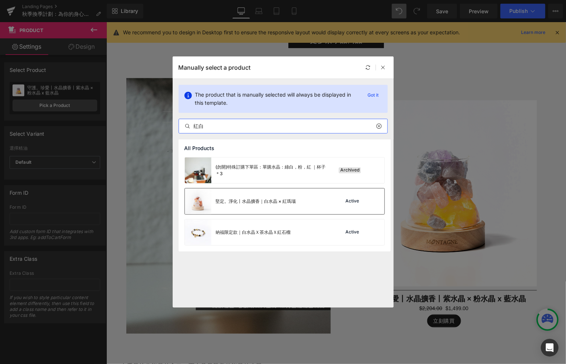
click at [261, 209] on div "堅定。淨化丨水晶擴香｜白水晶 × 紅瑪瑙" at bounding box center [240, 201] width 111 height 26
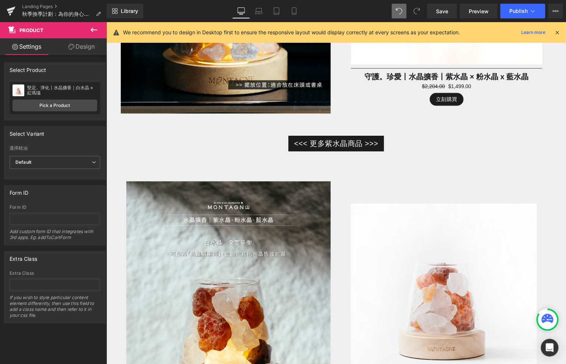
scroll to position [1246, 0]
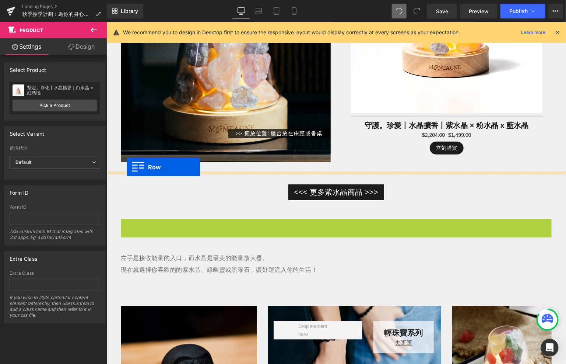
drag, startPoint x: 126, startPoint y: 222, endPoint x: 126, endPoint y: 167, distance: 55.6
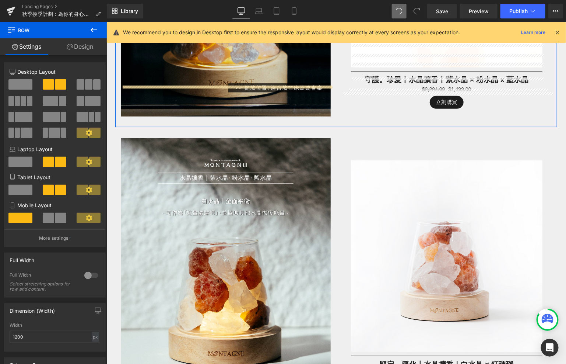
scroll to position [1217, 0]
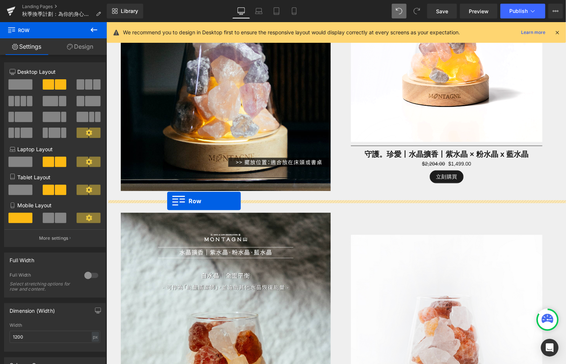
drag, startPoint x: 122, startPoint y: 221, endPoint x: 167, endPoint y: 200, distance: 49.3
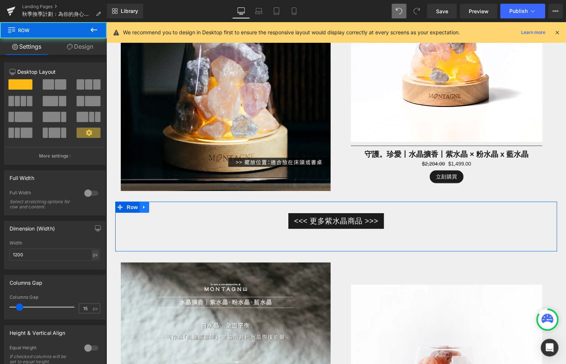
click at [144, 204] on icon at bounding box center [143, 207] width 5 height 6
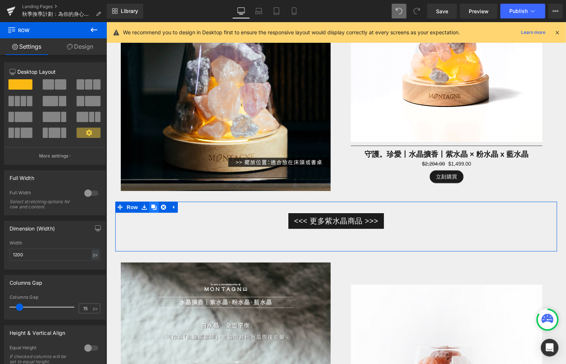
click at [157, 209] on link at bounding box center [154, 206] width 10 height 11
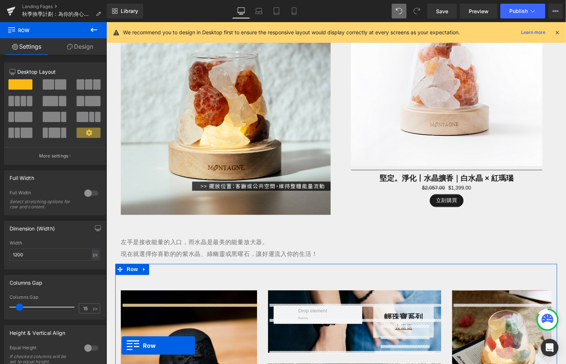
scroll to position [1620, 0]
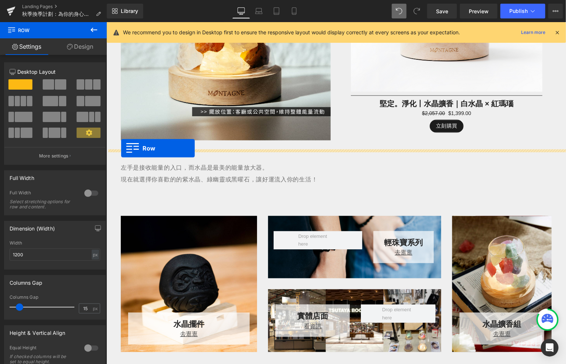
drag, startPoint x: 121, startPoint y: 253, endPoint x: 120, endPoint y: 148, distance: 105.4
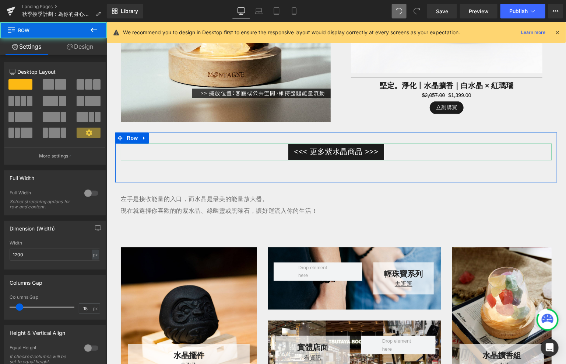
scroll to position [1602, 0]
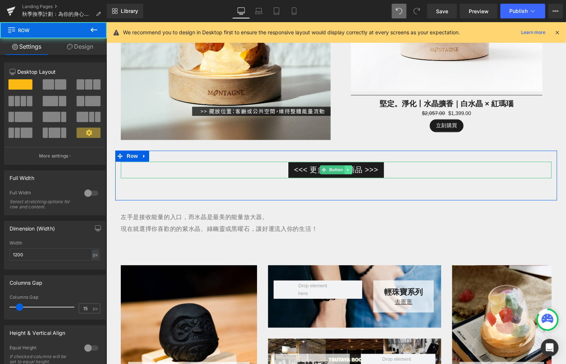
click at [346, 167] on icon at bounding box center [348, 169] width 4 height 4
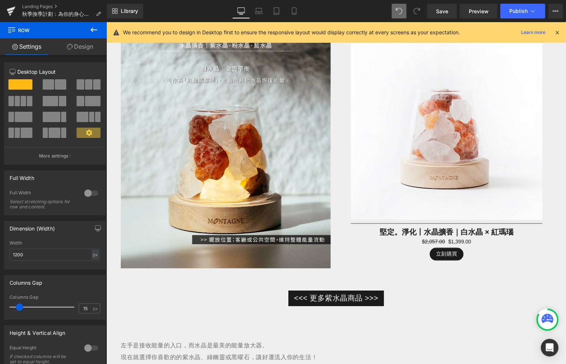
scroll to position [1493, 0]
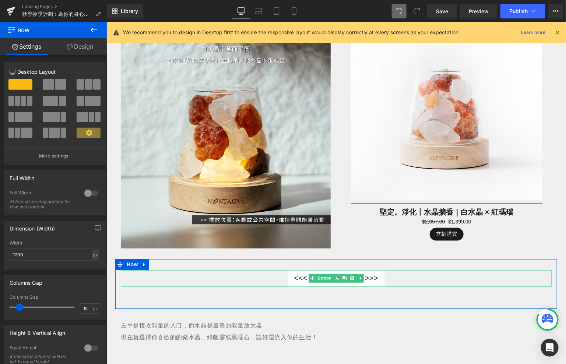
drag, startPoint x: 331, startPoint y: 273, endPoint x: 303, endPoint y: 270, distance: 27.4
click at [331, 273] on span "Button" at bounding box center [324, 277] width 17 height 9
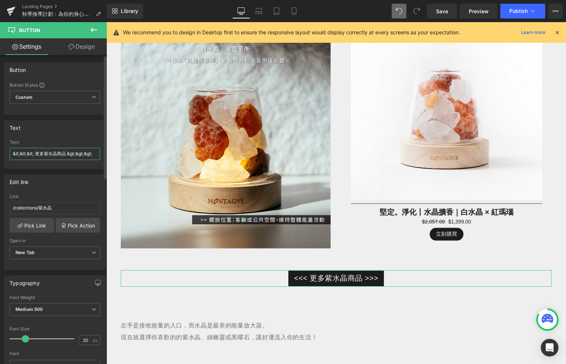
click at [55, 153] on input "&lt;&lt;&lt; 更多紫水晶商品 &gt;&gt;&gt;" at bounding box center [55, 154] width 91 height 12
click at [54, 210] on input "/collections/紫水晶" at bounding box center [55, 208] width 91 height 12
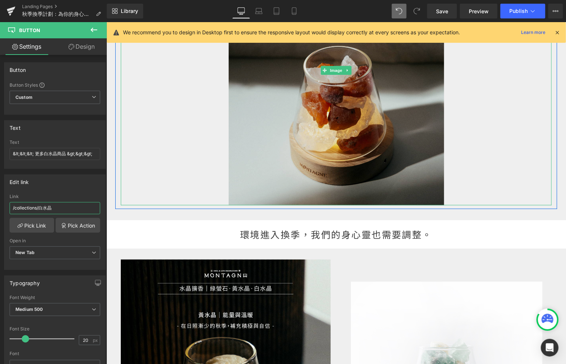
scroll to position [258, 0]
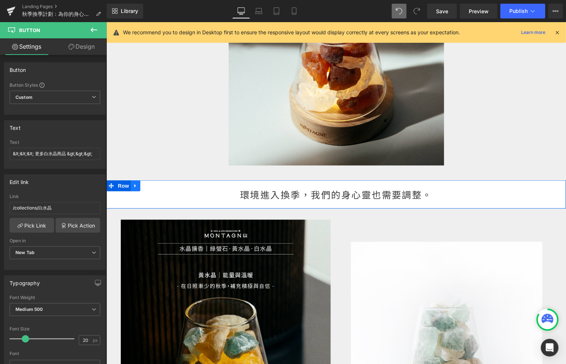
click at [135, 184] on icon at bounding box center [134, 184] width 1 height 3
click at [144, 186] on icon at bounding box center [144, 185] width 5 height 5
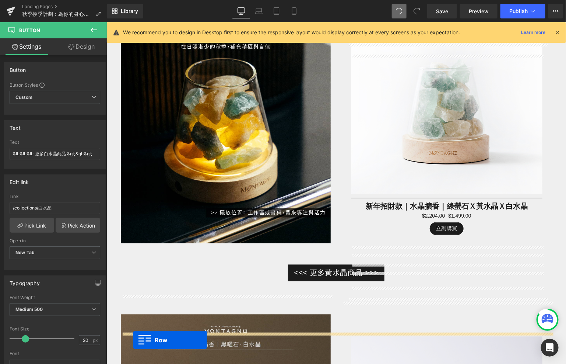
scroll to position [579, 0]
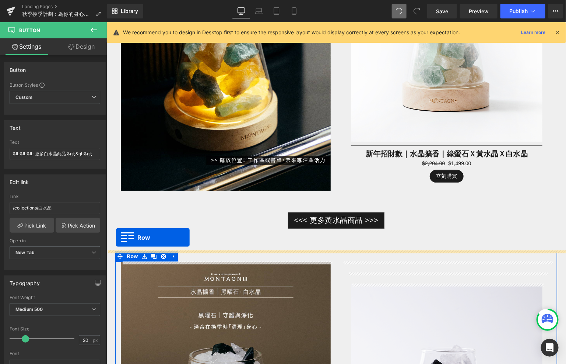
drag, startPoint x: 109, startPoint y: 224, endPoint x: 113, endPoint y: 243, distance: 19.9
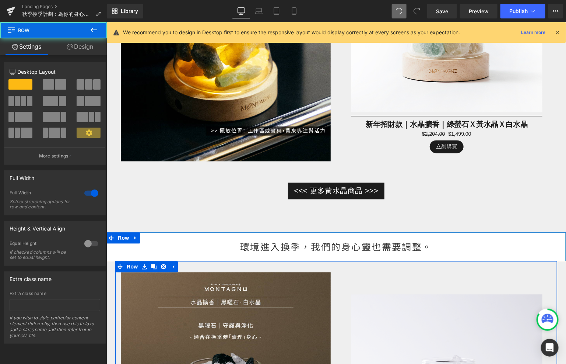
scroll to position [549, 0]
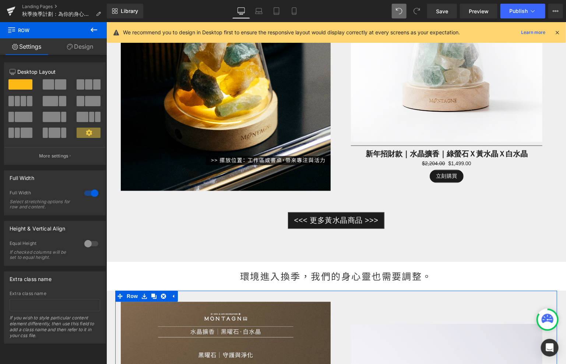
click at [340, 275] on div "環境進入換季，我們的身心靈也需要調整。" at bounding box center [336, 276] width 460 height 29
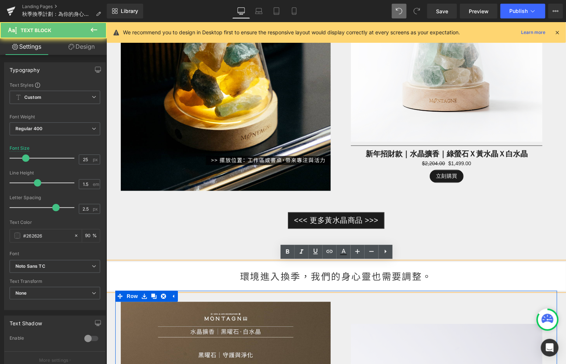
click at [368, 276] on div "環境進入換季，我們的身心靈也需要調整。" at bounding box center [336, 276] width 460 height 29
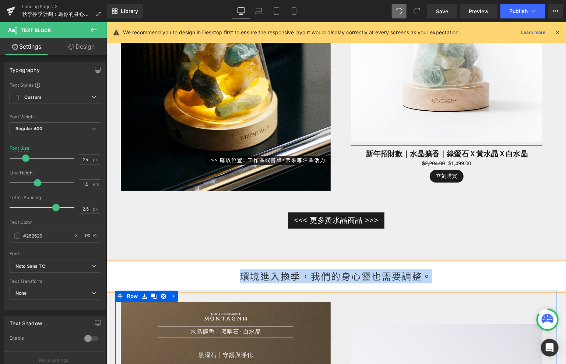
paste div
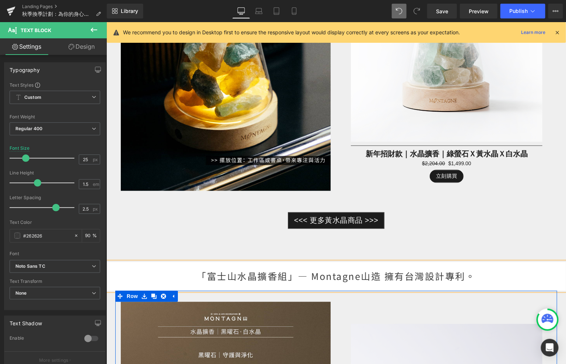
click at [236, 227] on div "<<< 更多黃水晶商品 >>> Button" at bounding box center [335, 220] width 431 height 17
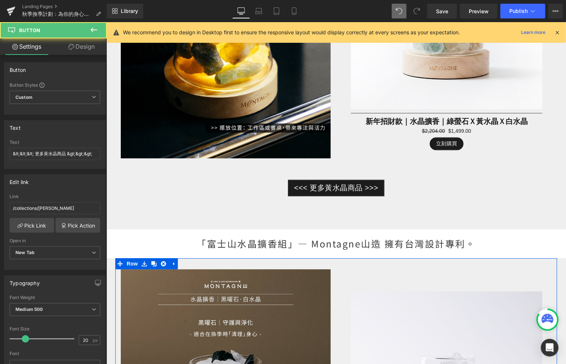
scroll to position [587, 0]
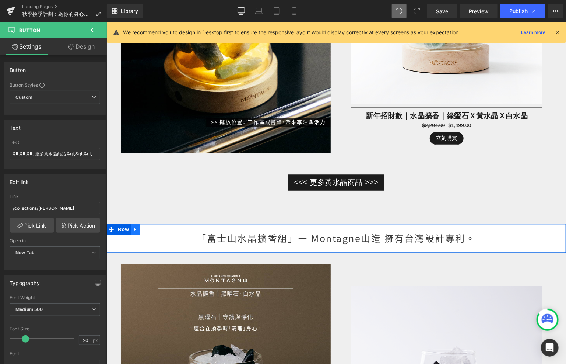
click at [134, 230] on icon at bounding box center [135, 230] width 5 height 6
click at [144, 230] on icon at bounding box center [144, 229] width 5 height 5
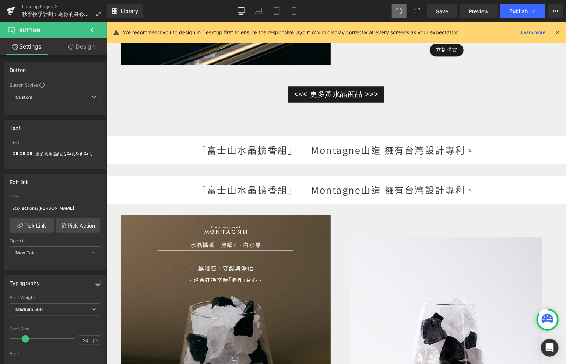
scroll to position [692, 0]
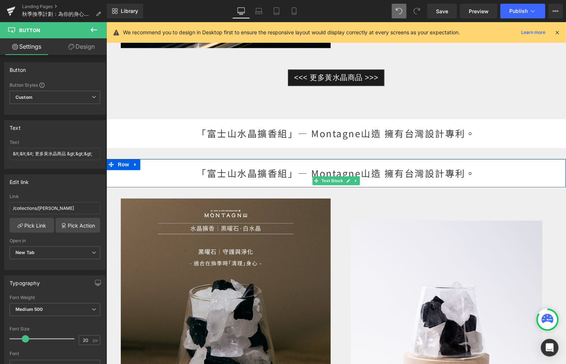
click at [262, 170] on div "「富士山水晶擴香組」— Montagne山造 擁有台灣設計專利。" at bounding box center [336, 172] width 460 height 29
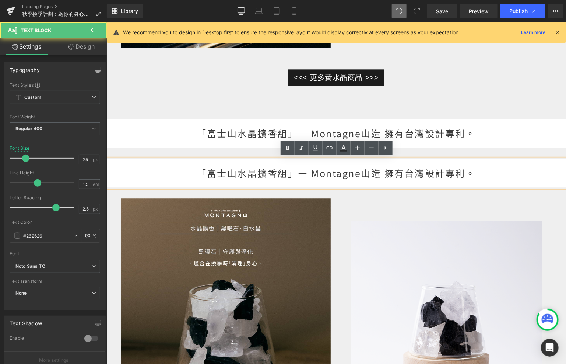
click at [199, 131] on div "「富士山水晶擴香組」— Montagne山造 擁有台灣設計專利。" at bounding box center [336, 133] width 460 height 29
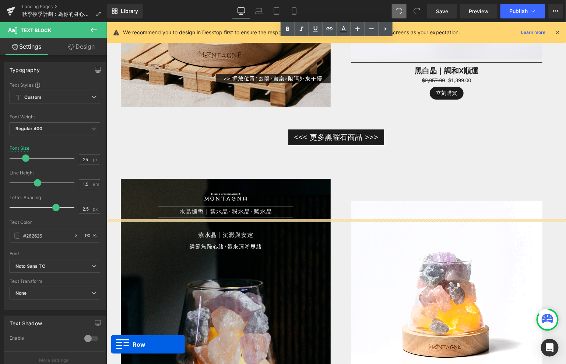
scroll to position [1080, 0]
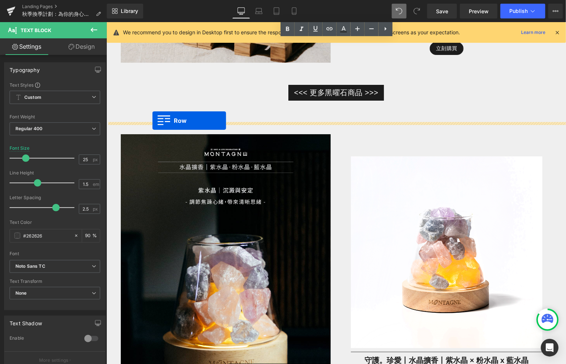
drag, startPoint x: 110, startPoint y: 163, endPoint x: 152, endPoint y: 120, distance: 59.9
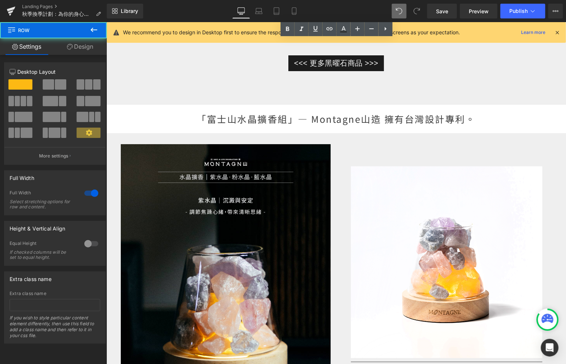
scroll to position [1051, 0]
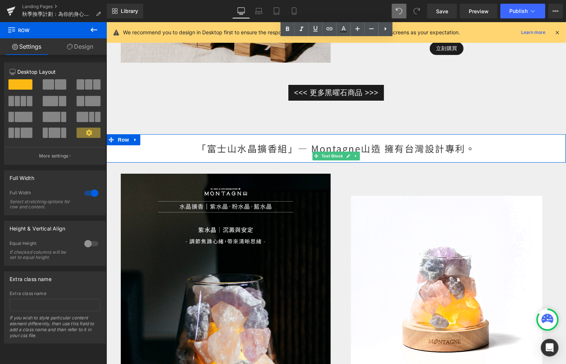
click at [267, 149] on div "「富士山水晶擴香組」— Montagne山造 擁有台灣設計專利。" at bounding box center [336, 148] width 460 height 29
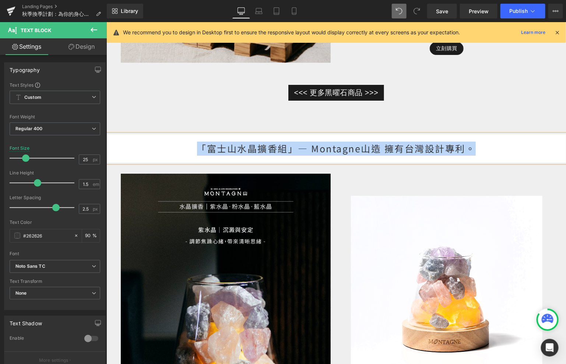
paste div
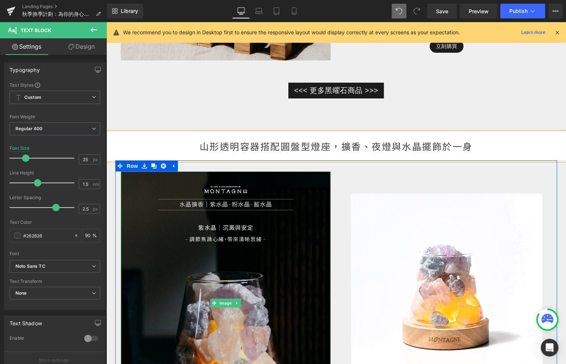
scroll to position [1065, 0]
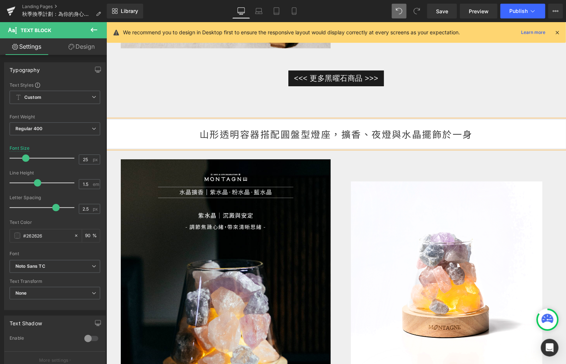
click at [149, 104] on div "<<< 更多黑曜石商品 >>> Button Row" at bounding box center [336, 84] width 442 height 50
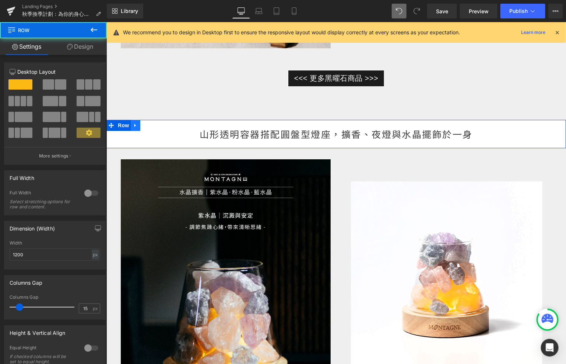
click at [134, 123] on icon at bounding box center [134, 124] width 1 height 3
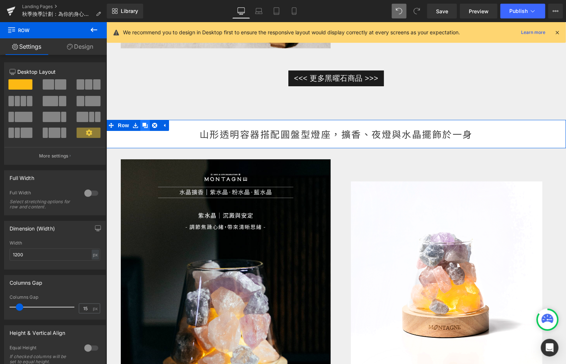
click at [143, 125] on icon at bounding box center [144, 125] width 5 height 6
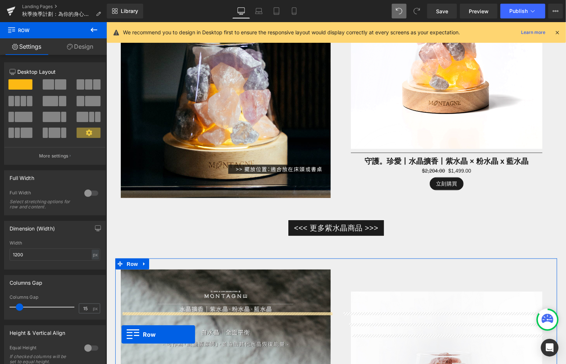
scroll to position [1356, 0]
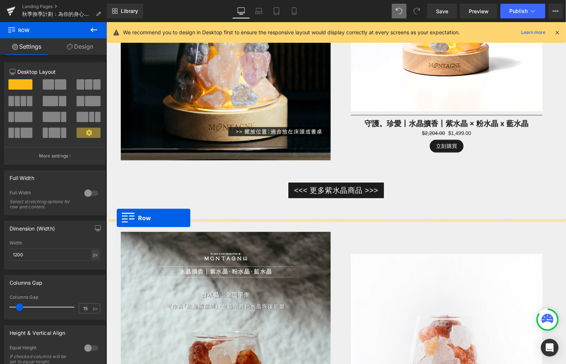
drag, startPoint x: 113, startPoint y: 164, endPoint x: 116, endPoint y: 217, distance: 52.7
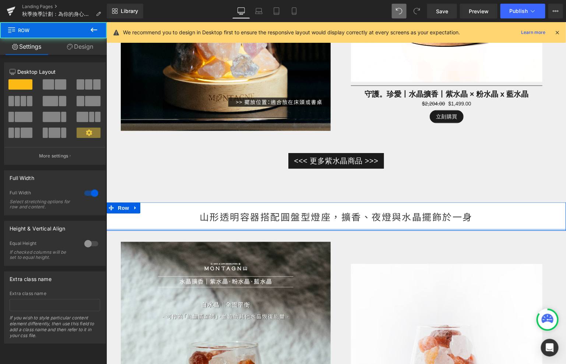
scroll to position [1327, 0]
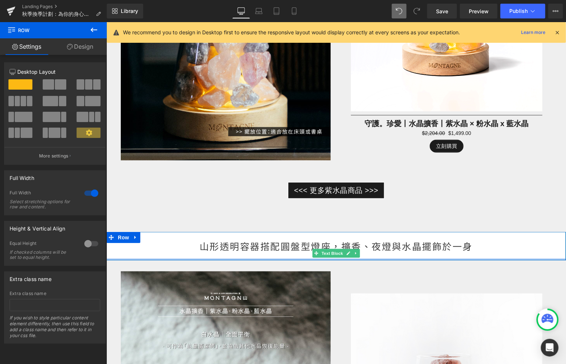
click at [262, 251] on div "山形透明容器搭配圓盤型燈座，擴香、夜燈與水晶擺飾於一身" at bounding box center [336, 245] width 460 height 29
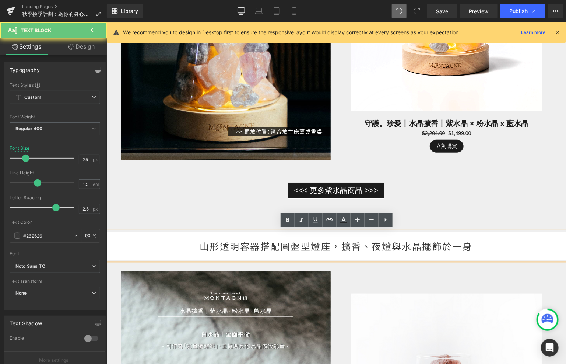
click at [262, 247] on div "山形透明容器搭配圓盤型燈座，擴香、夜燈與水晶擺飾於一身" at bounding box center [336, 245] width 460 height 29
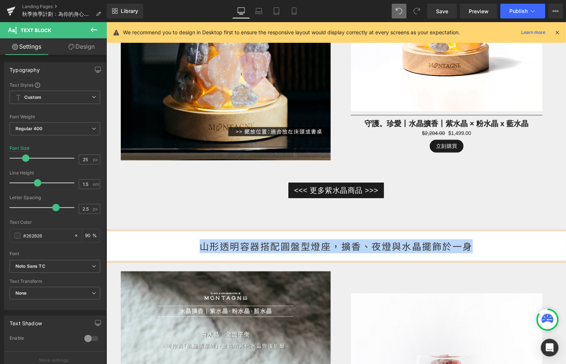
paste div
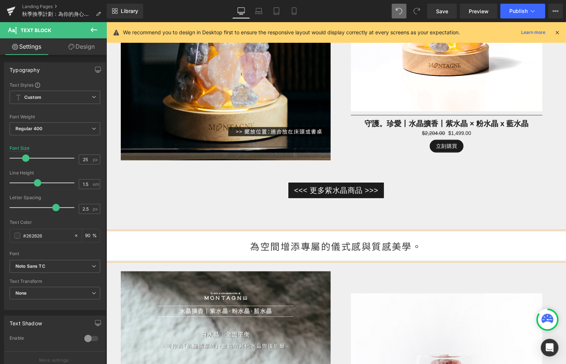
click at [191, 175] on div "<<< 更多紫水晶商品 >>> Button Row" at bounding box center [336, 196] width 442 height 50
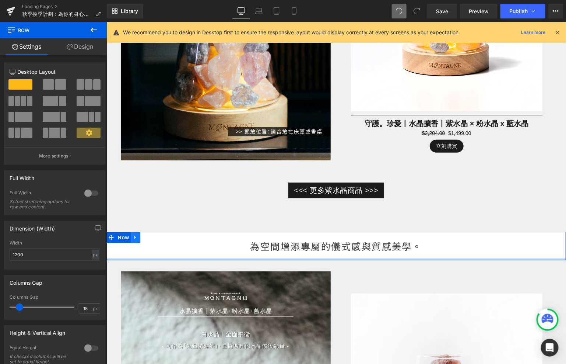
click at [133, 234] on icon at bounding box center [135, 237] width 5 height 6
click at [146, 234] on icon at bounding box center [144, 236] width 5 height 5
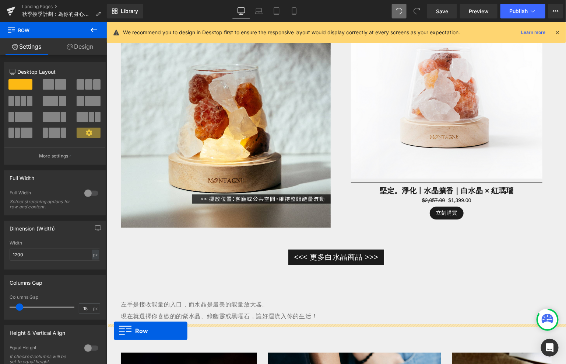
scroll to position [1700, 0]
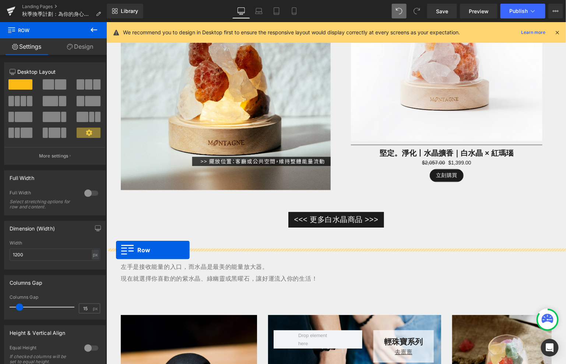
drag, startPoint x: 111, startPoint y: 272, endPoint x: 115, endPoint y: 249, distance: 23.1
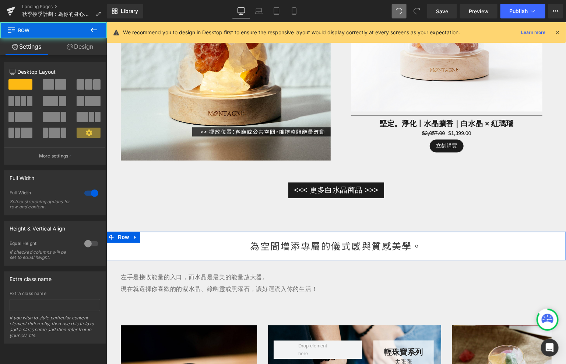
scroll to position [1671, 0]
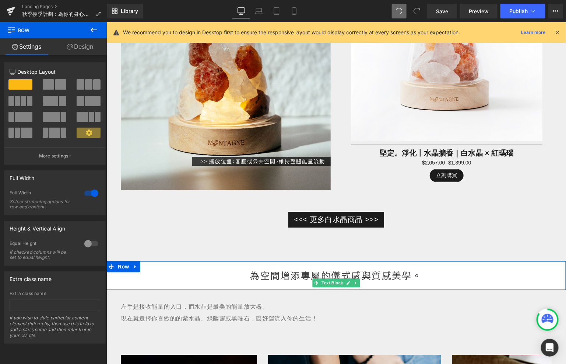
click at [295, 273] on div "為空間增添專屬的儀式感與質感美學。" at bounding box center [336, 275] width 460 height 29
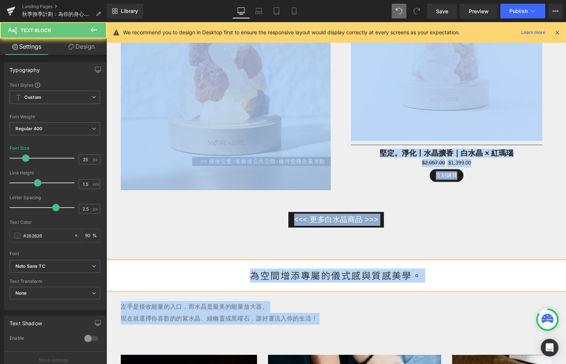
click at [295, 273] on div "為空間增添專屬的儀式感與質感美學。" at bounding box center [336, 275] width 460 height 29
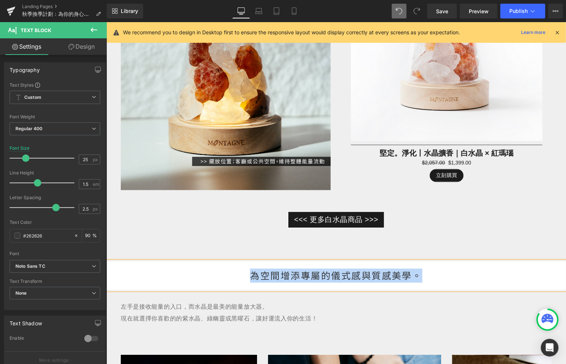
paste div
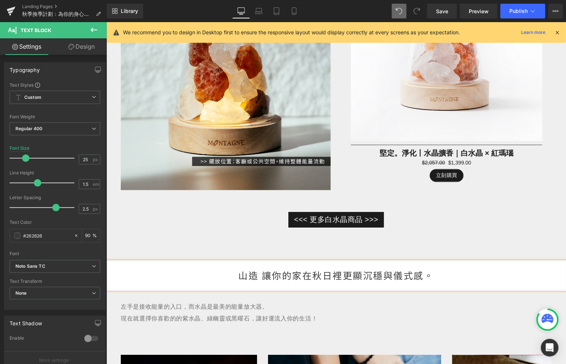
click at [240, 272] on div "山造 讓你的家在秋日裡更顯沉穩與儀式感。" at bounding box center [336, 275] width 460 height 29
click at [289, 274] on div "Montagne 山造 讓你的家在秋日裡更顯沉穩與儀式感。" at bounding box center [336, 275] width 460 height 29
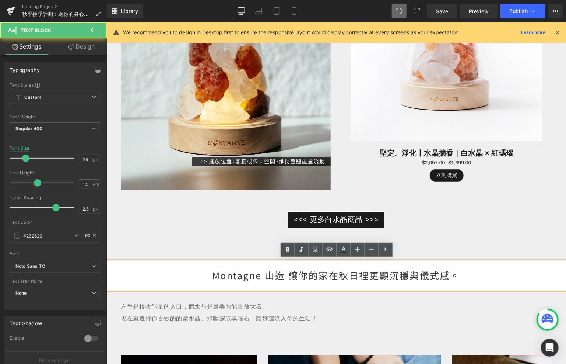
click at [326, 313] on span "Text Block" at bounding box center [332, 312] width 24 height 9
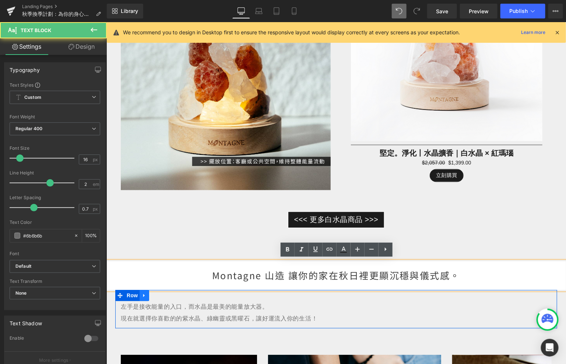
click at [143, 295] on icon at bounding box center [143, 295] width 5 height 6
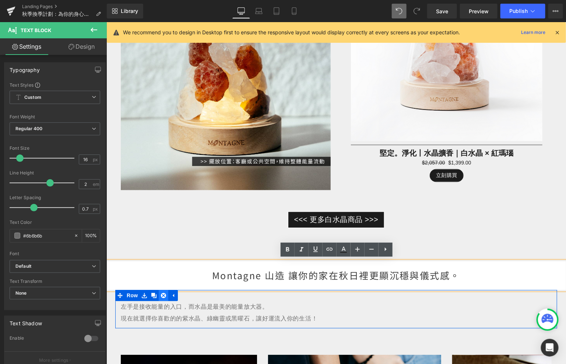
click at [165, 295] on icon at bounding box center [163, 295] width 5 height 6
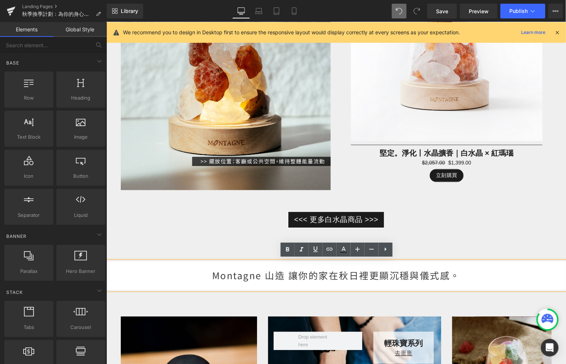
click at [433, 277] on div "Montagne 山造 讓你的家在秋日裡更顯沉穩與儀式感。" at bounding box center [336, 275] width 460 height 29
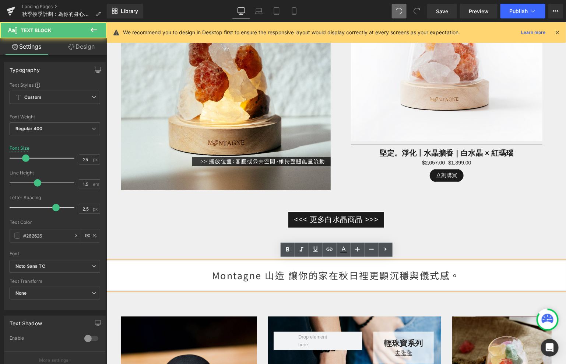
click at [339, 273] on div "Montagne 山造 讓你的家在秋日裡更顯沉穩與儀式感。" at bounding box center [336, 275] width 460 height 29
click at [351, 275] on div "Montagne 山造 讓你的家在秋日裡更顯沉穩與儀式感。" at bounding box center [336, 275] width 460 height 29
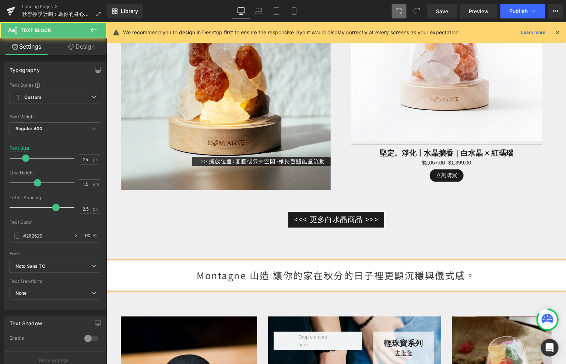
click at [282, 275] on div "Montagne 山造 讓你的家在秋分的日子裡更顯沉穩與儀式感。" at bounding box center [336, 275] width 460 height 29
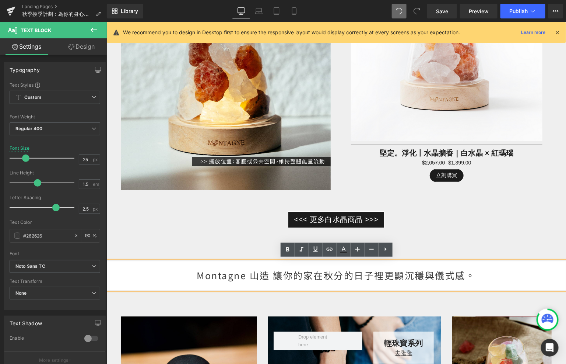
click at [248, 273] on div "Montagne 山造 讓你的家在秋分的日子裡更顯沉穩與儀式感。" at bounding box center [336, 275] width 460 height 29
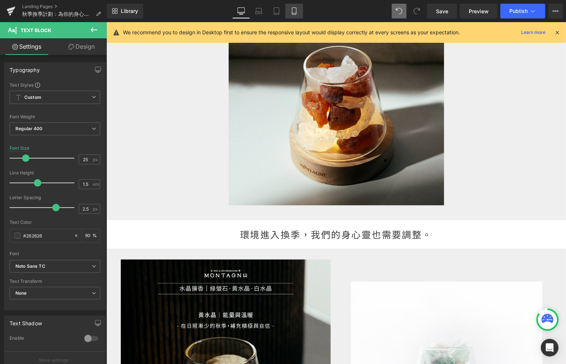
click at [297, 14] on icon at bounding box center [294, 10] width 7 height 7
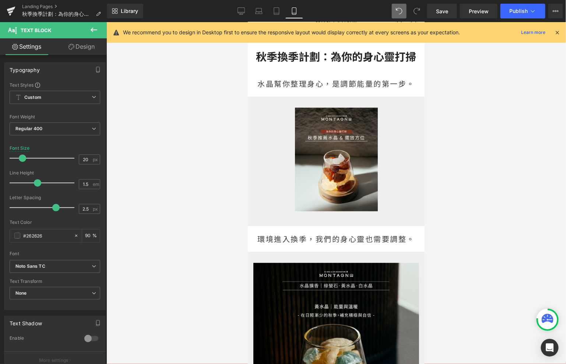
scroll to position [0, 0]
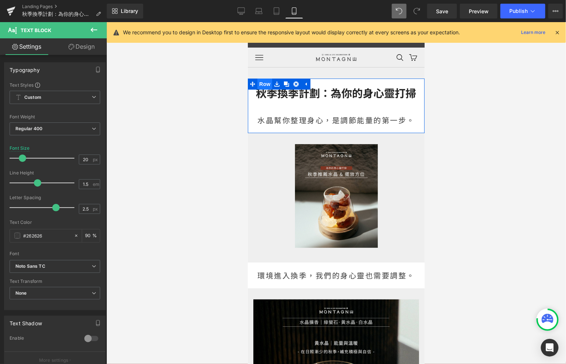
click at [260, 85] on span "Row" at bounding box center [264, 83] width 15 height 11
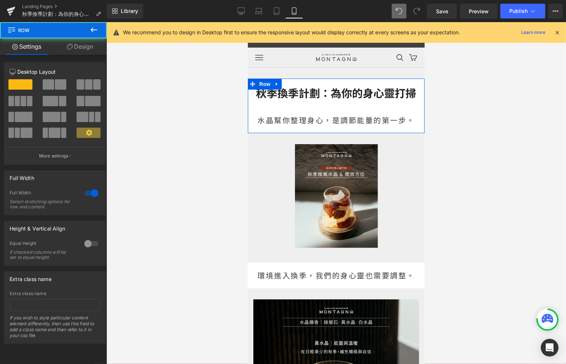
click at [75, 53] on link "Design" at bounding box center [79, 46] width 53 height 17
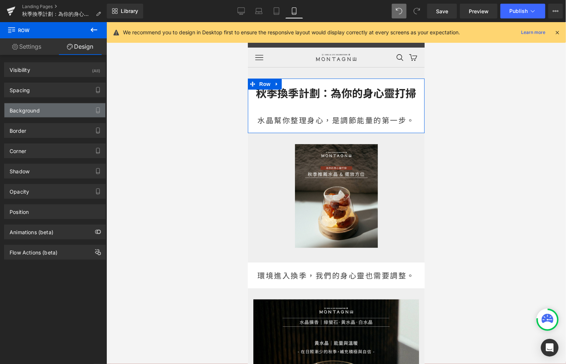
click at [50, 111] on div "Background" at bounding box center [54, 110] width 101 height 14
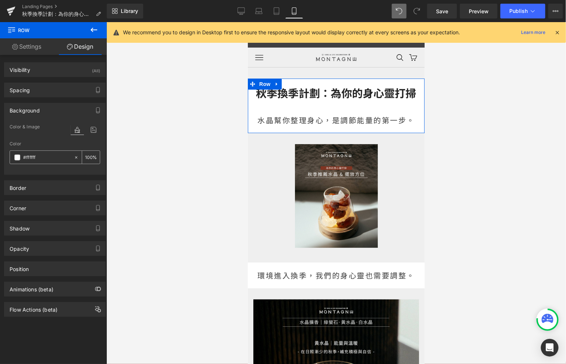
click at [74, 157] on icon at bounding box center [76, 157] width 5 height 5
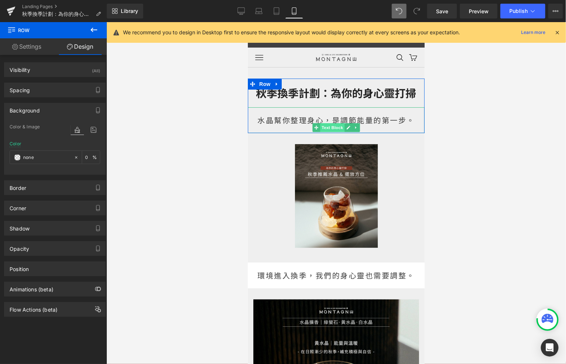
click at [332, 128] on span "Text Block" at bounding box center [332, 127] width 24 height 9
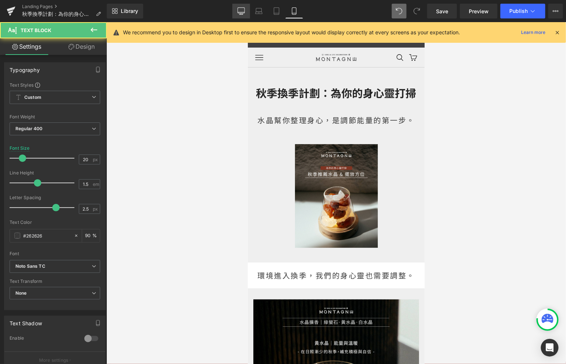
click at [248, 8] on link "Desktop" at bounding box center [242, 11] width 18 height 15
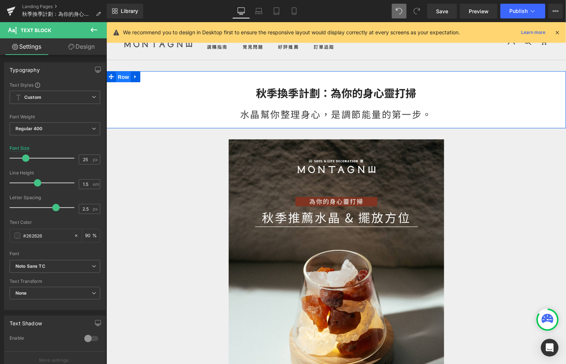
click at [119, 76] on span "Row" at bounding box center [123, 76] width 15 height 11
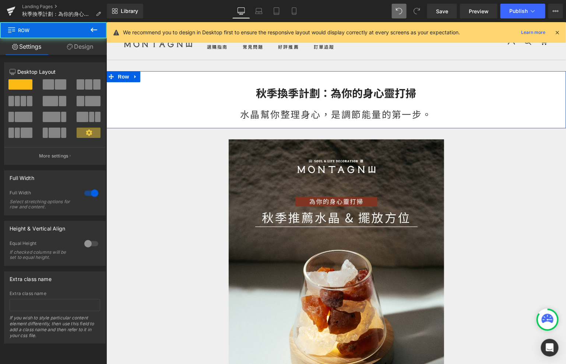
click at [67, 48] on icon at bounding box center [70, 47] width 6 height 6
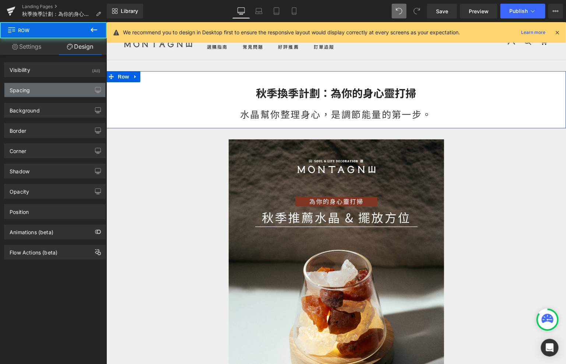
click at [63, 86] on div "Spacing" at bounding box center [54, 90] width 101 height 14
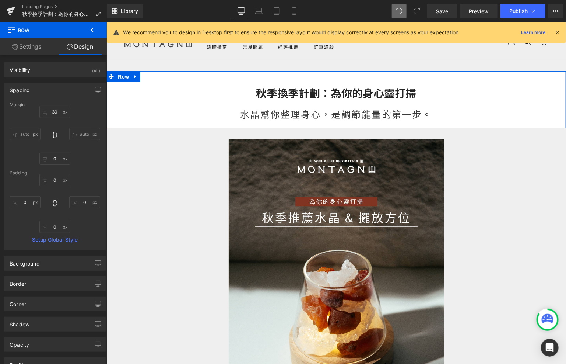
click at [59, 97] on div "Spacing [GEOGRAPHIC_DATA] 30px 30 auto auto 0px 0 auto auto [GEOGRAPHIC_DATA] 0…" at bounding box center [55, 167] width 102 height 168
click at [59, 92] on div "Spacing" at bounding box center [54, 90] width 101 height 14
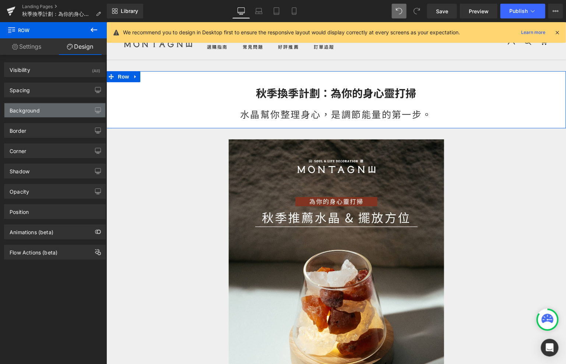
click at [47, 115] on div "Background" at bounding box center [54, 110] width 101 height 14
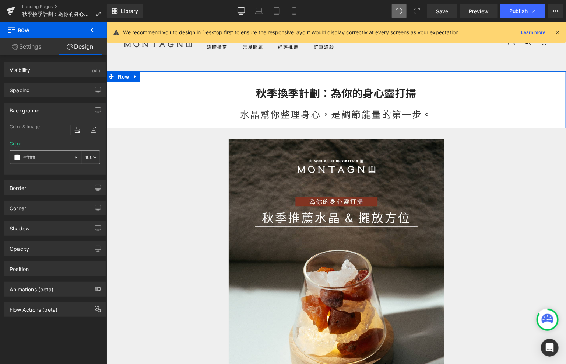
click at [74, 155] on icon at bounding box center [76, 157] width 5 height 5
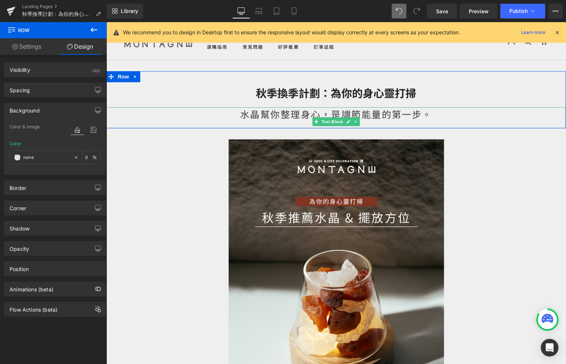
click at [332, 122] on span "Text Block" at bounding box center [332, 121] width 24 height 9
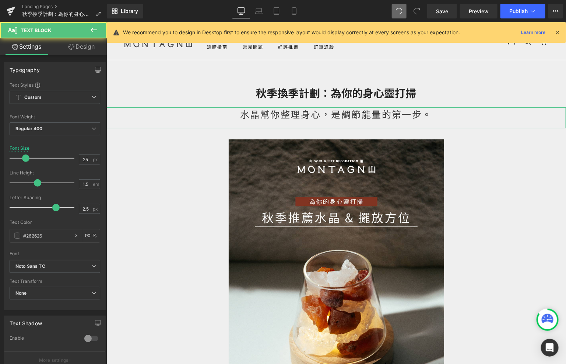
click at [88, 44] on link "Design" at bounding box center [81, 46] width 53 height 17
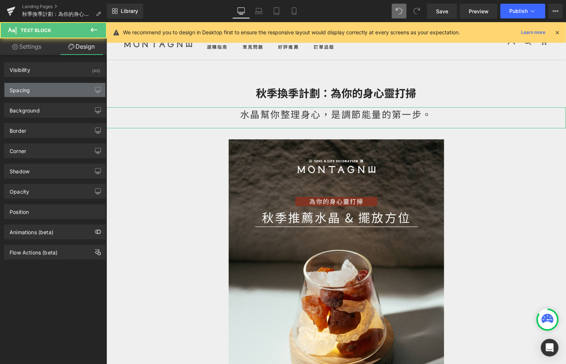
click at [71, 88] on div "Spacing" at bounding box center [54, 90] width 101 height 14
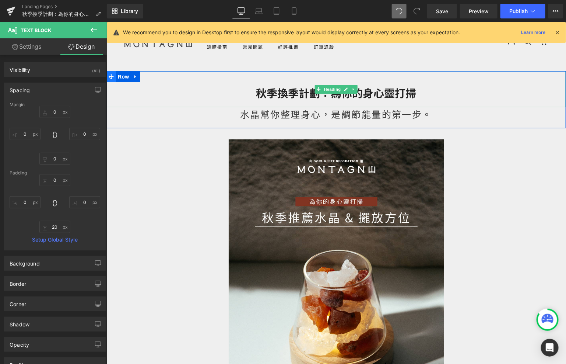
click at [334, 91] on span "Heading" at bounding box center [332, 88] width 20 height 9
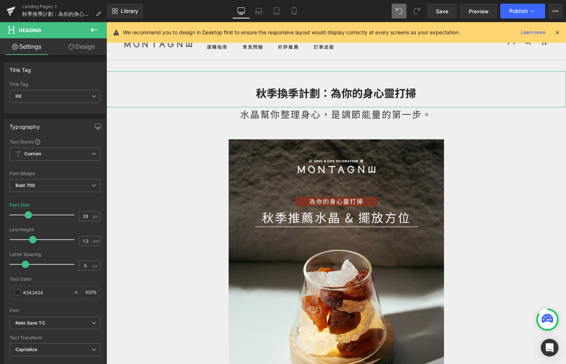
click at [87, 47] on link "Design" at bounding box center [81, 46] width 53 height 17
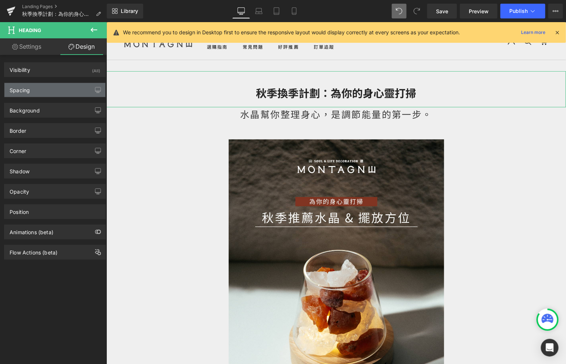
click at [60, 85] on div "Spacing" at bounding box center [54, 90] width 101 height 14
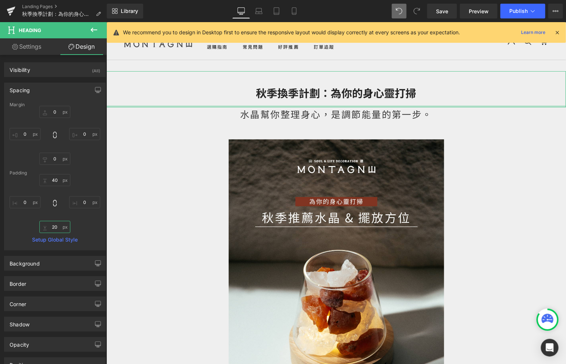
click at [59, 227] on input "20" at bounding box center [54, 227] width 31 height 12
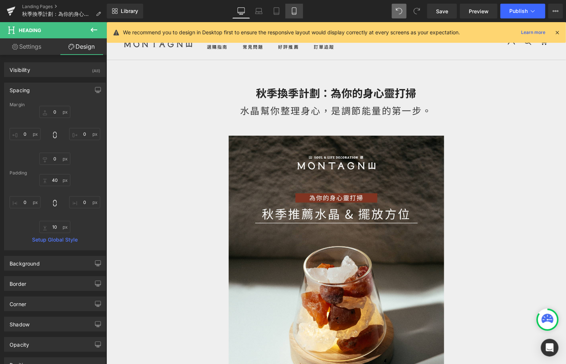
click at [297, 7] on link "Mobile" at bounding box center [295, 11] width 18 height 15
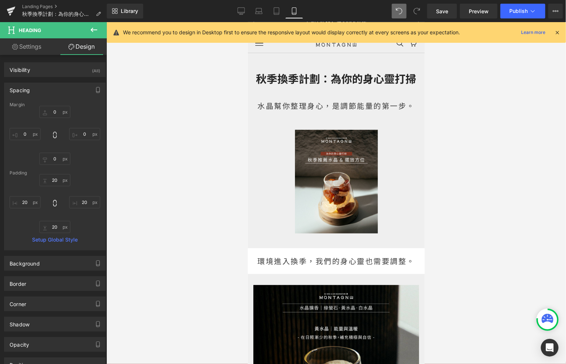
scroll to position [7, 0]
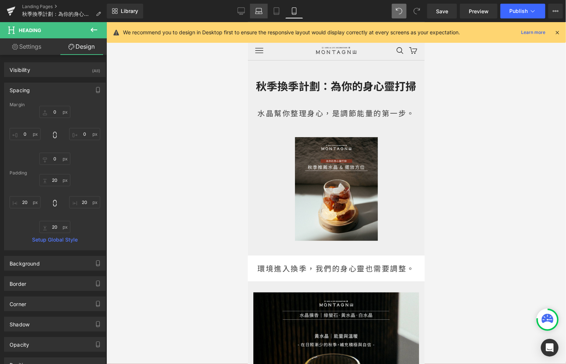
click at [258, 15] on link "Laptop" at bounding box center [259, 11] width 18 height 15
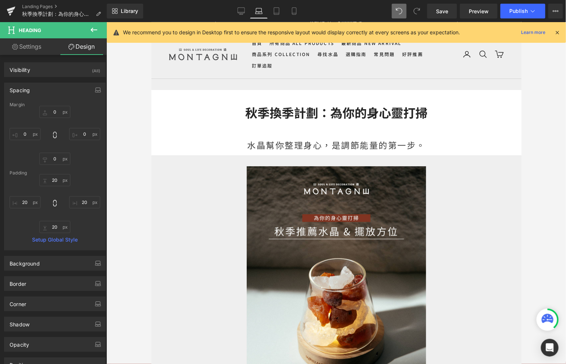
scroll to position [25, 0]
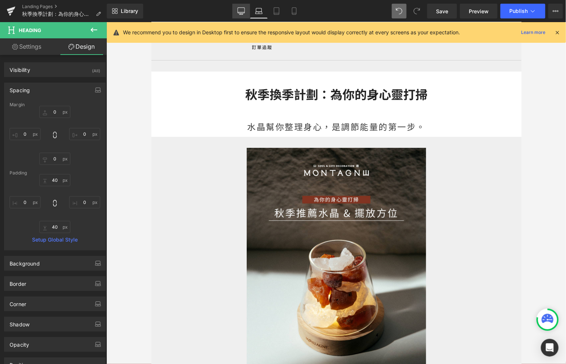
click at [235, 11] on link "Desktop" at bounding box center [242, 11] width 18 height 15
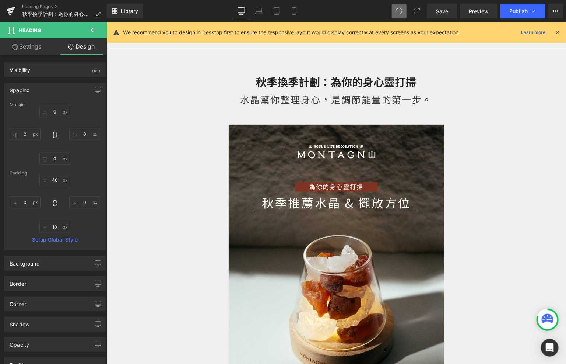
scroll to position [14, 0]
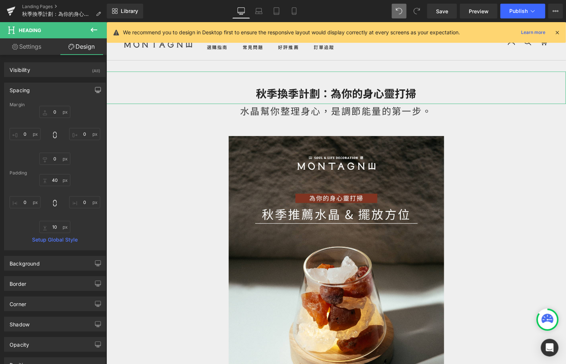
click at [99, 87] on button "button" at bounding box center [98, 90] width 12 height 14
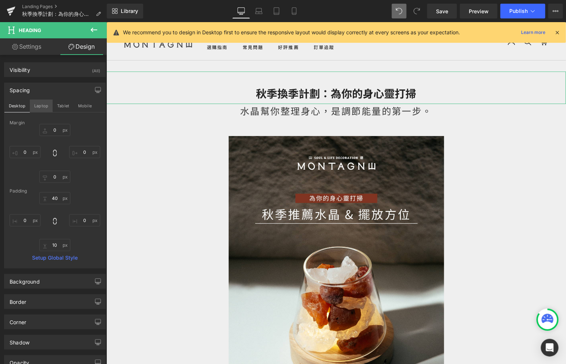
click at [41, 104] on button "Laptop" at bounding box center [41, 105] width 23 height 13
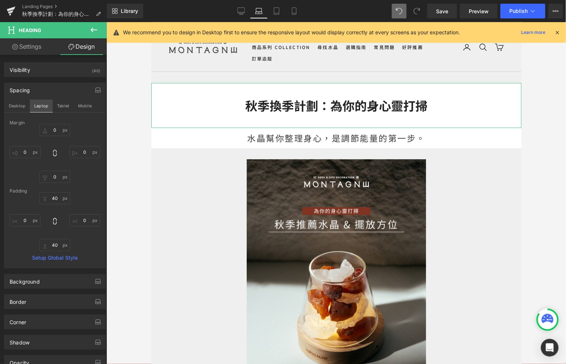
scroll to position [25, 0]
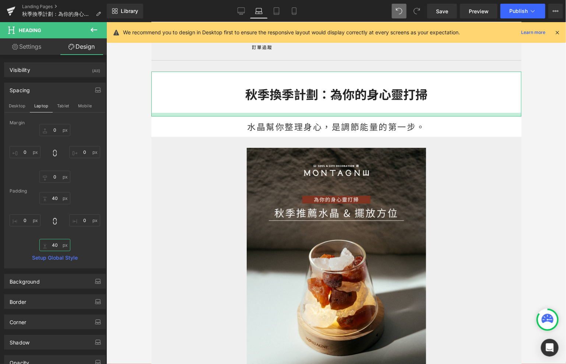
click at [57, 245] on input "40" at bounding box center [54, 245] width 31 height 12
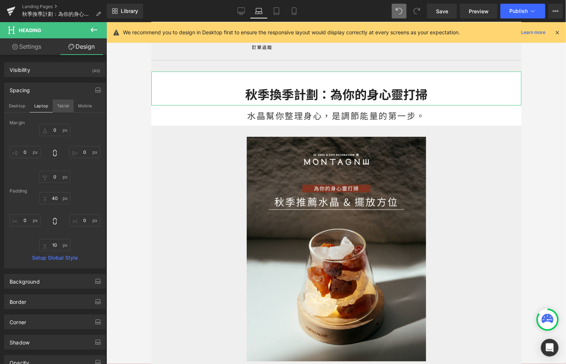
click at [55, 104] on button "Tablet" at bounding box center [63, 105] width 21 height 13
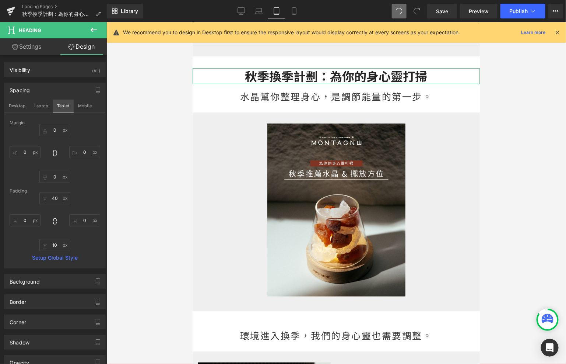
scroll to position [22, 0]
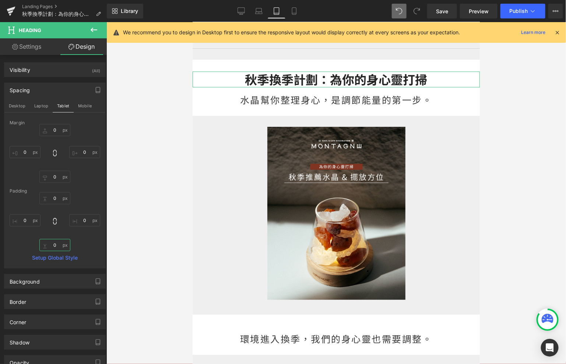
click at [58, 241] on input "0" at bounding box center [54, 245] width 31 height 12
click at [59, 245] on input "0" at bounding box center [54, 245] width 31 height 12
click at [84, 109] on button "Mobile" at bounding box center [85, 105] width 22 height 13
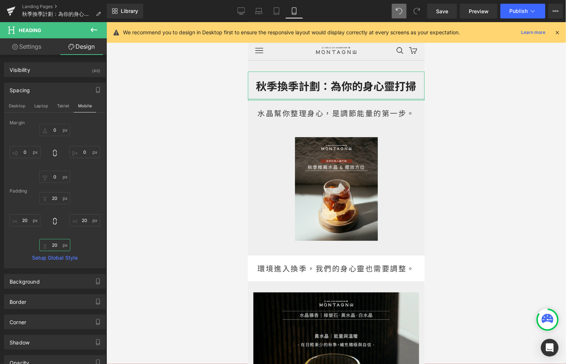
click at [56, 245] on input "20" at bounding box center [54, 245] width 31 height 12
click at [334, 118] on span "Text Block" at bounding box center [332, 120] width 24 height 9
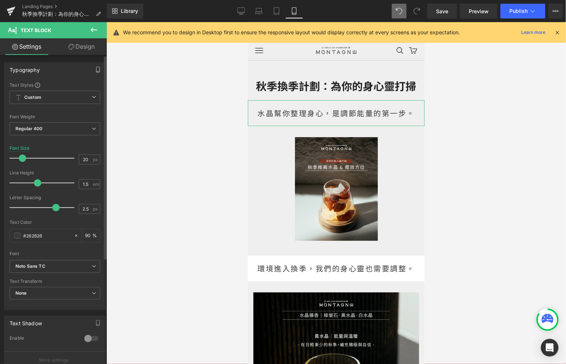
click at [94, 73] on button "button" at bounding box center [98, 70] width 12 height 14
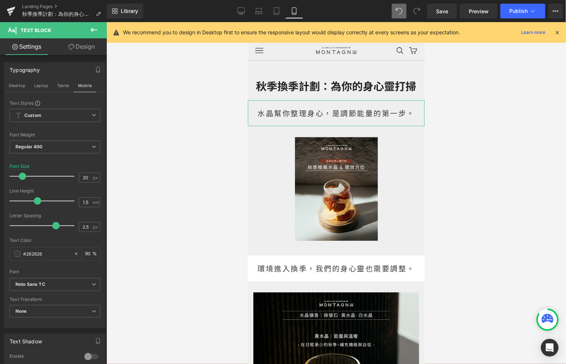
click at [78, 44] on link "Design" at bounding box center [81, 46] width 53 height 17
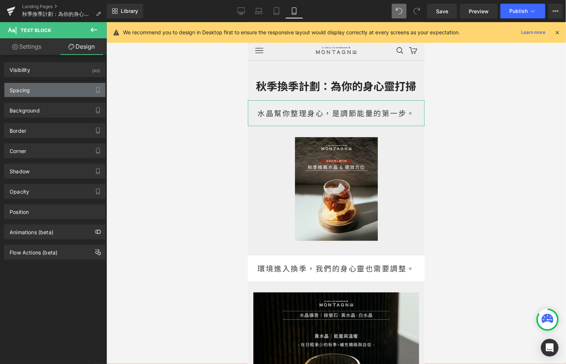
click at [80, 87] on div "Spacing" at bounding box center [54, 90] width 101 height 14
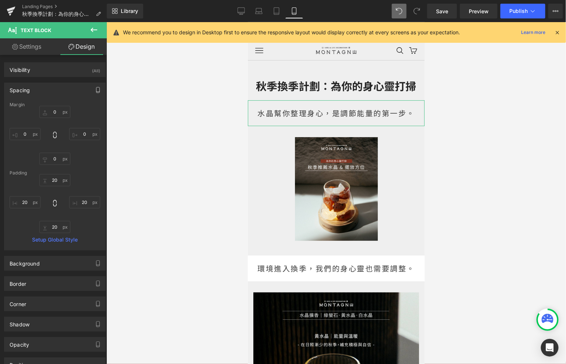
click at [95, 90] on icon "button" at bounding box center [98, 90] width 6 height 6
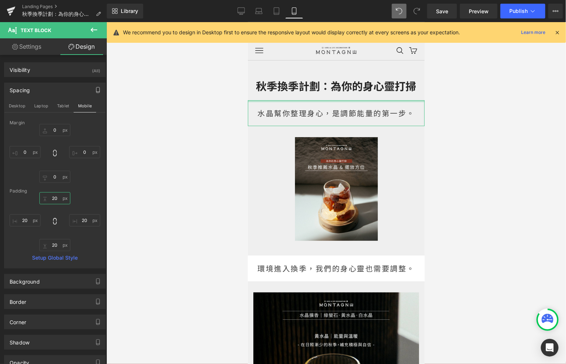
click at [59, 201] on input "20" at bounding box center [54, 198] width 31 height 12
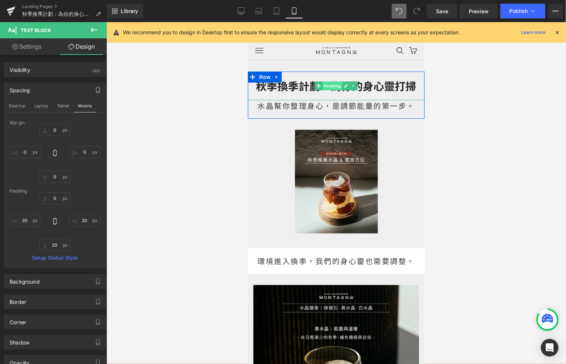
click at [333, 85] on span "Heading" at bounding box center [332, 85] width 20 height 9
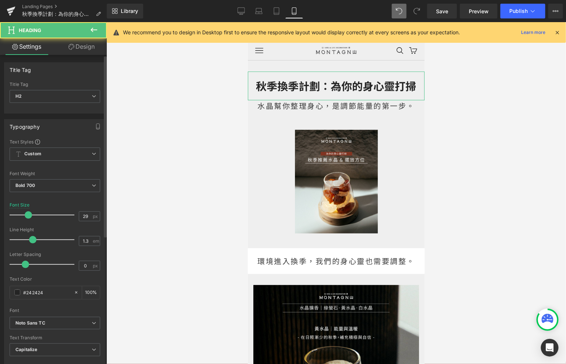
click at [95, 55] on div "Title Tag H1 H2 H3 H4 H5 H6 Title Tag H2 H1 H2 H3 H4 H5 H6 Typography Text Styl…" at bounding box center [55, 306] width 110 height 502
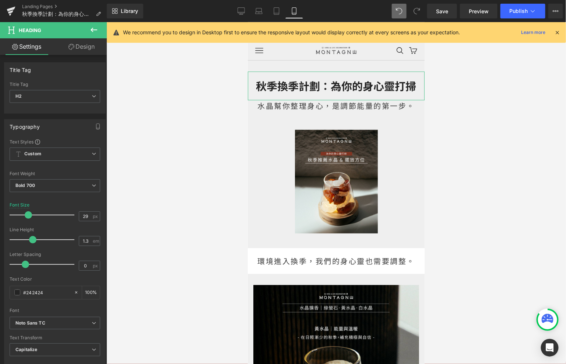
click at [91, 50] on link "Design" at bounding box center [81, 46] width 53 height 17
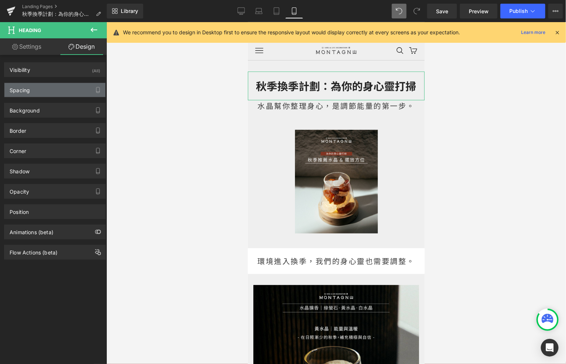
click at [80, 87] on div "Spacing" at bounding box center [54, 90] width 101 height 14
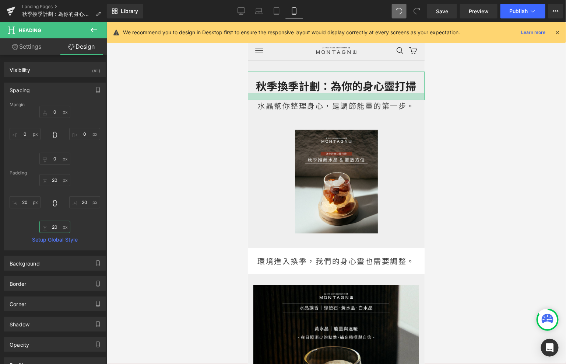
click at [58, 227] on input "20" at bounding box center [54, 227] width 31 height 12
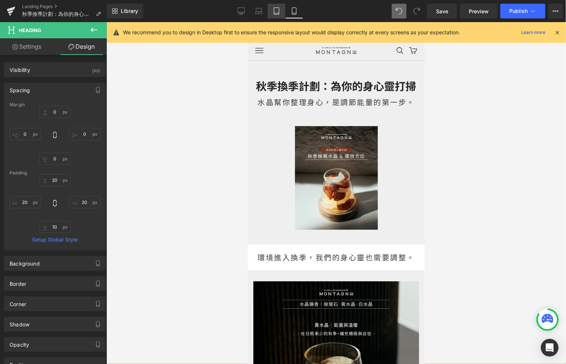
click at [280, 14] on link "Tablet" at bounding box center [277, 11] width 18 height 15
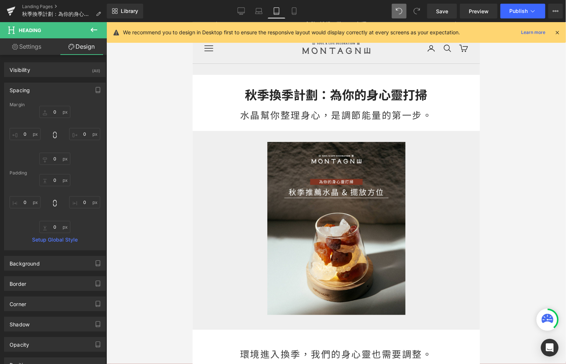
scroll to position [22, 0]
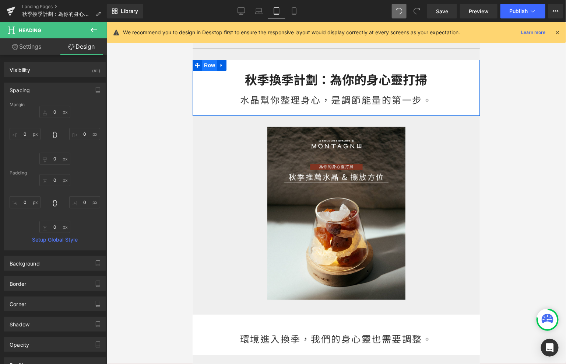
click at [213, 65] on span "Row" at bounding box center [209, 64] width 15 height 11
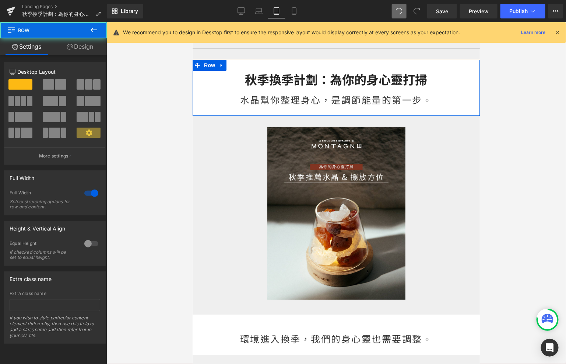
click at [81, 50] on link "Design" at bounding box center [79, 46] width 53 height 17
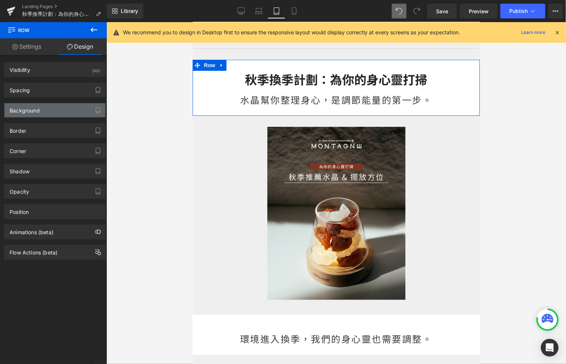
click at [44, 107] on div "Background" at bounding box center [54, 110] width 101 height 14
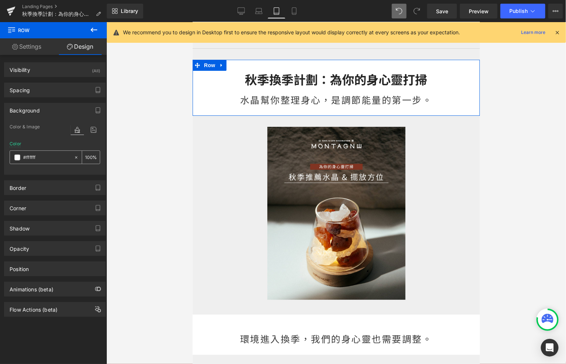
click at [77, 153] on div at bounding box center [78, 157] width 8 height 13
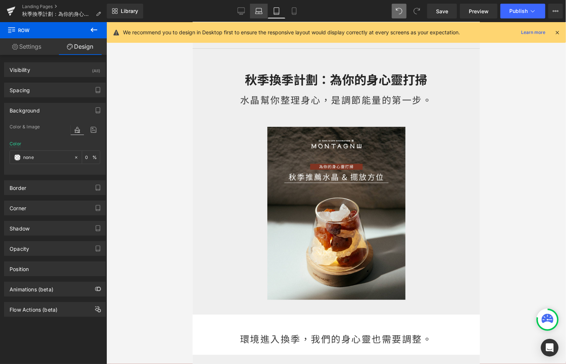
click at [262, 11] on icon at bounding box center [258, 10] width 7 height 7
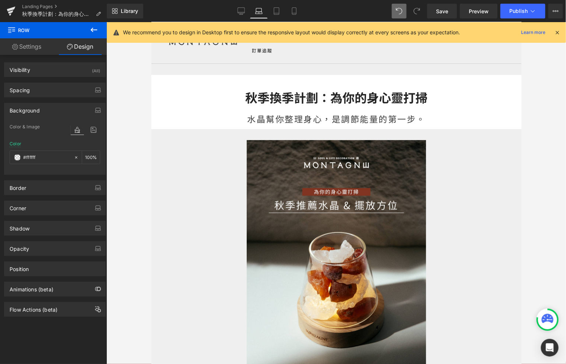
scroll to position [37, 0]
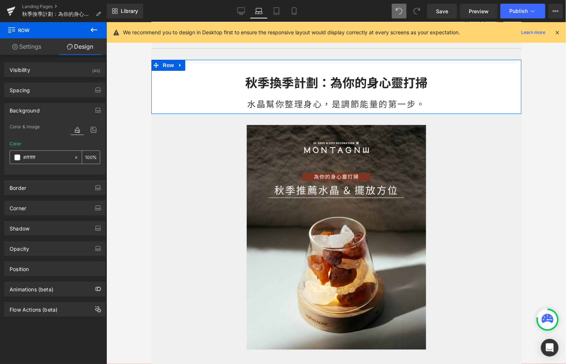
click at [75, 155] on icon at bounding box center [76, 157] width 5 height 5
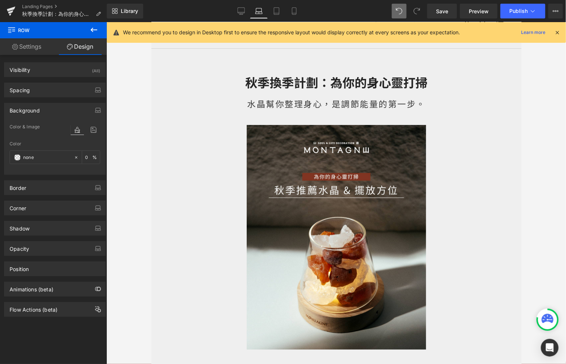
scroll to position [0, 0]
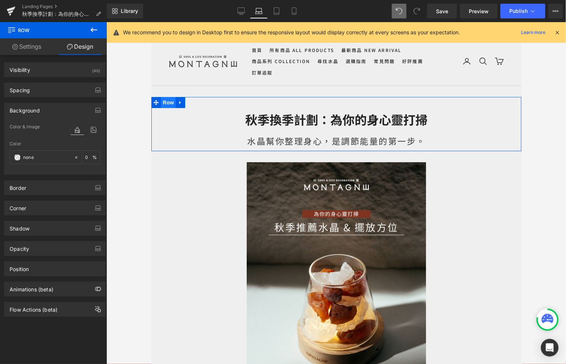
click at [164, 99] on span "Row" at bounding box center [168, 102] width 15 height 11
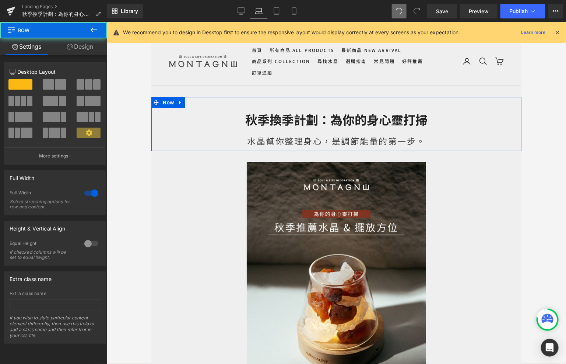
click at [84, 39] on link "Design" at bounding box center [79, 46] width 53 height 17
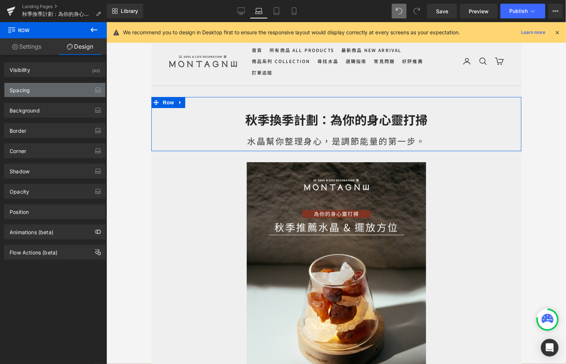
click at [85, 85] on div "Spacing" at bounding box center [54, 90] width 101 height 14
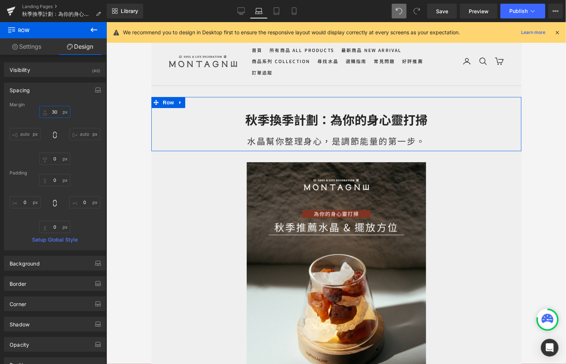
click at [58, 113] on input "30" at bounding box center [54, 112] width 31 height 12
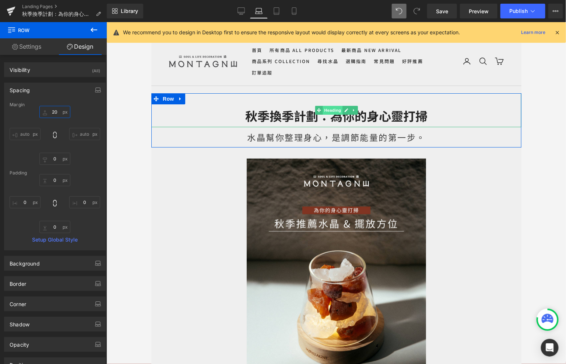
drag, startPoint x: 326, startPoint y: 111, endPoint x: 287, endPoint y: 106, distance: 39.8
click at [326, 111] on span "Heading" at bounding box center [332, 109] width 20 height 9
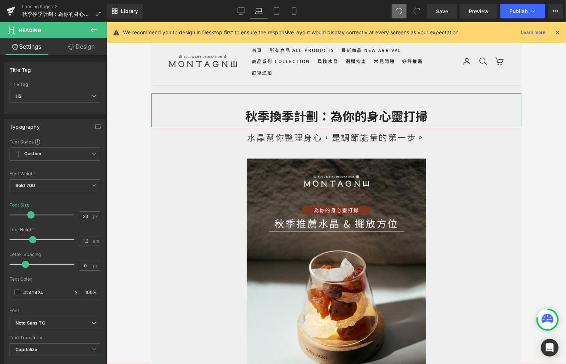
click at [87, 48] on link "Design" at bounding box center [81, 46] width 53 height 17
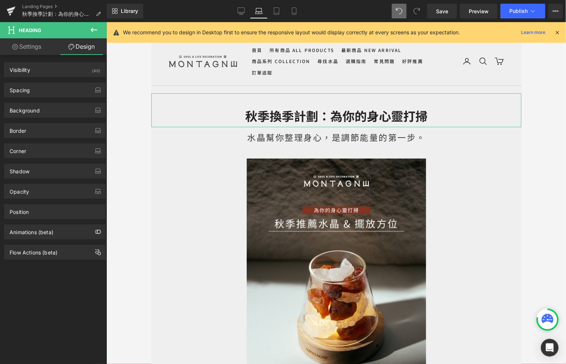
click at [66, 97] on div "Background Color & Image color transparent Color transparent 0 % Image Replace …" at bounding box center [55, 107] width 110 height 20
click at [65, 96] on div "Spacing" at bounding box center [54, 90] width 101 height 14
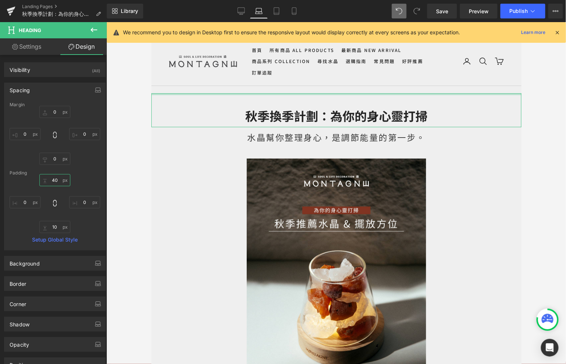
click at [56, 180] on input "40" at bounding box center [54, 180] width 31 height 12
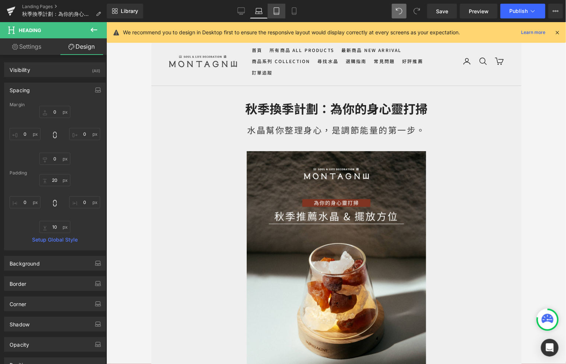
click at [279, 11] on icon at bounding box center [276, 10] width 7 height 7
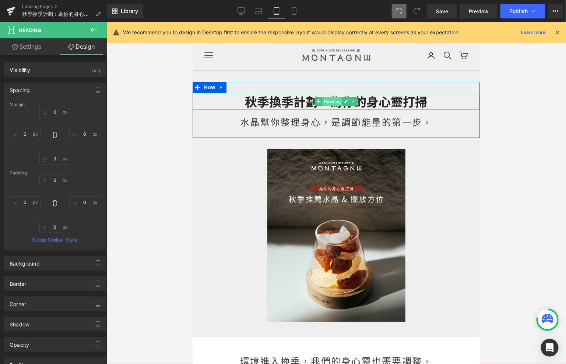
click at [326, 98] on span "Heading" at bounding box center [332, 101] width 20 height 9
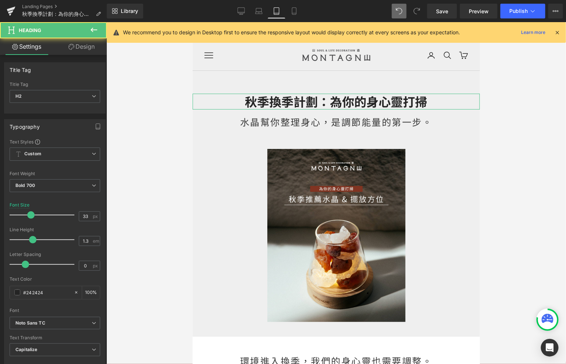
click at [76, 42] on link "Design" at bounding box center [81, 46] width 53 height 17
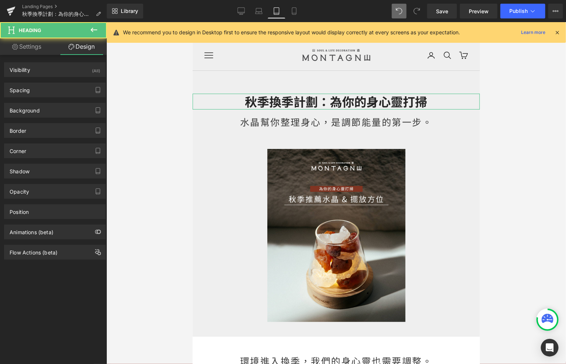
click at [71, 97] on div "Background Color & Image color transparent Color transparent 0 % Image Replace …" at bounding box center [55, 107] width 110 height 20
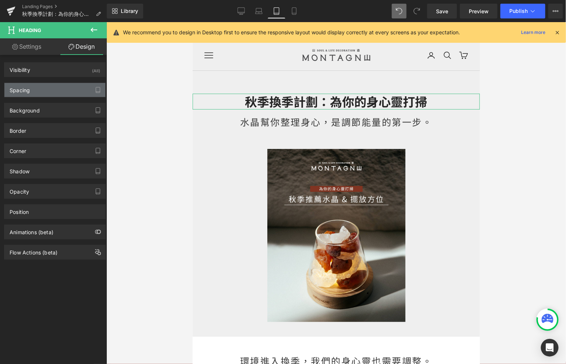
click at [63, 89] on div "Spacing" at bounding box center [54, 90] width 101 height 14
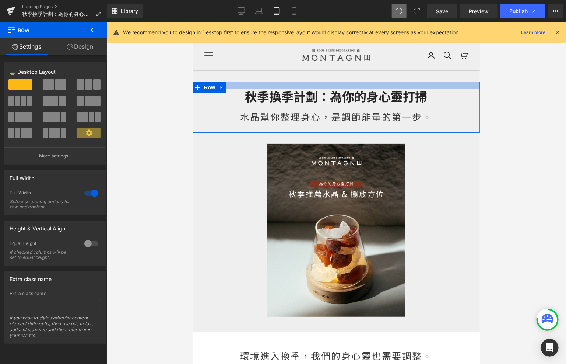
drag, startPoint x: 297, startPoint y: 91, endPoint x: 294, endPoint y: 85, distance: 5.8
click at [294, 85] on div at bounding box center [335, 84] width 287 height 7
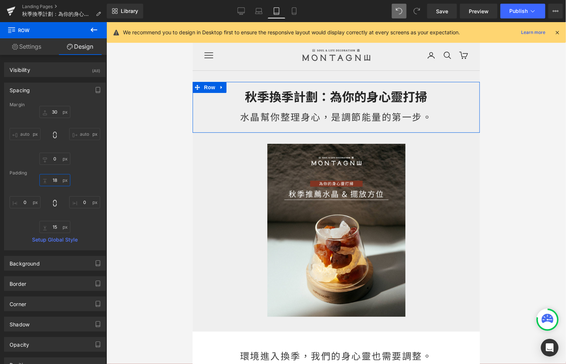
click at [57, 180] on input "18" at bounding box center [54, 180] width 31 height 12
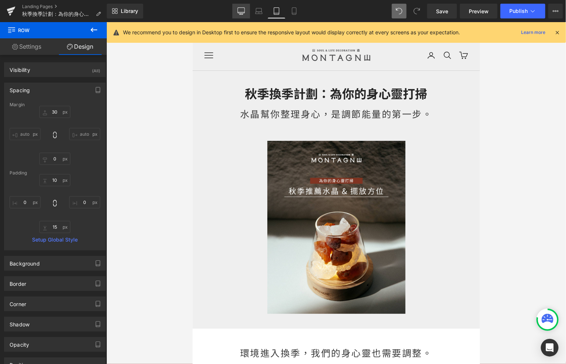
click at [247, 5] on link "Desktop" at bounding box center [242, 11] width 18 height 15
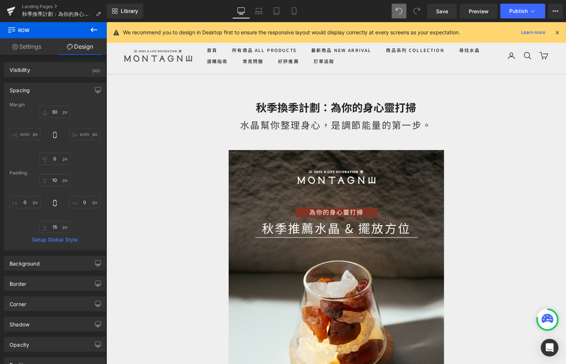
scroll to position [4, 0]
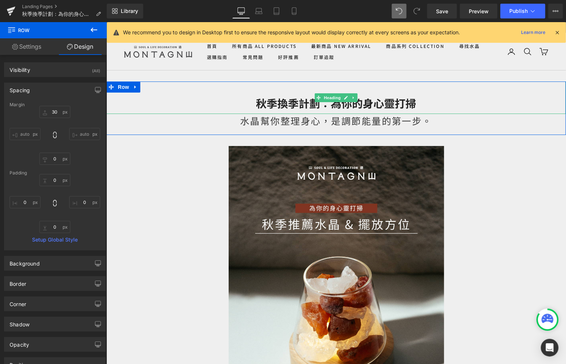
click at [305, 105] on h2 "秋季換季計劃：為你的身心靈打掃" at bounding box center [336, 103] width 460 height 14
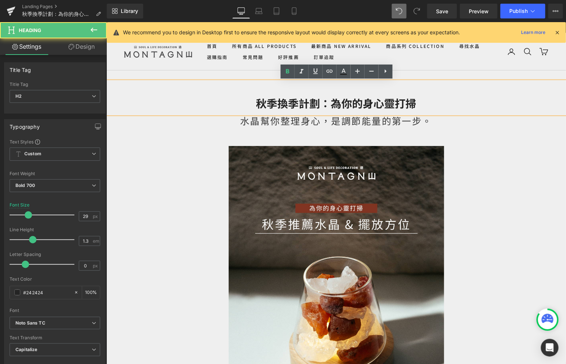
click at [256, 104] on h2 "秋季換季計劃：為你的身心靈打掃" at bounding box center [336, 103] width 460 height 14
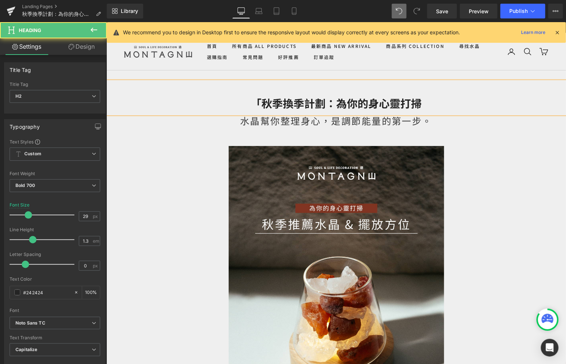
click at [436, 106] on h2 "「秋季換季計劃：為你的身心靈打掃" at bounding box center [336, 103] width 460 height 14
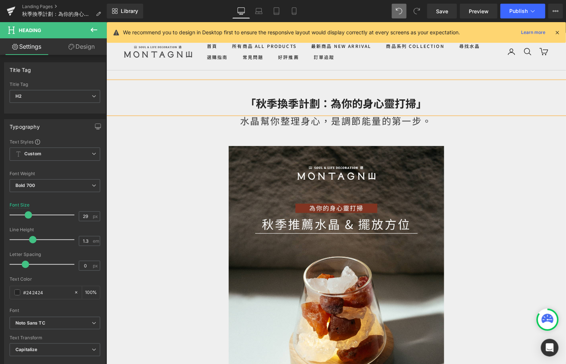
click at [254, 105] on h2 "「秋季換季計劃：為你的身心靈打掃」" at bounding box center [336, 103] width 460 height 14
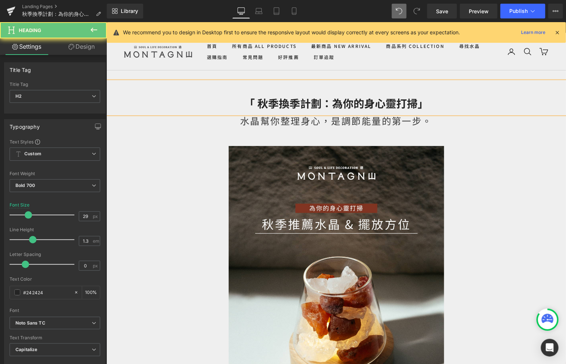
click at [415, 108] on h2 "「 秋季換季計劃：為你的身心靈打掃」" at bounding box center [336, 103] width 460 height 14
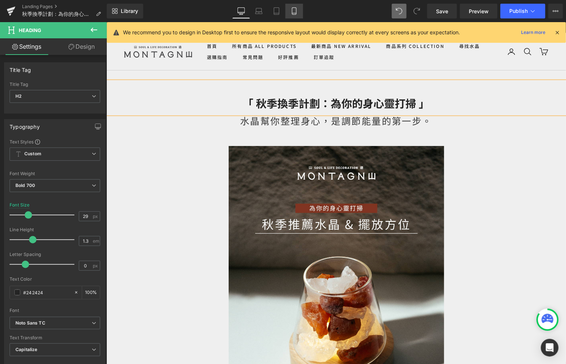
click at [298, 8] on link "Mobile" at bounding box center [295, 11] width 18 height 15
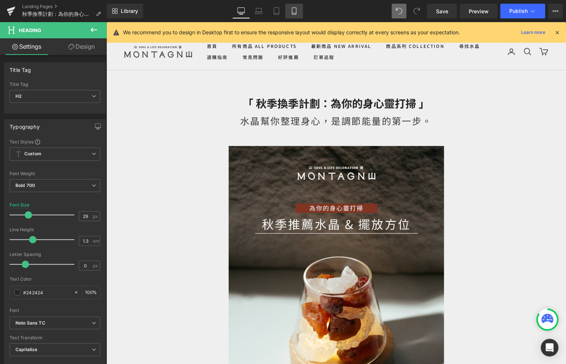
scroll to position [0, 0]
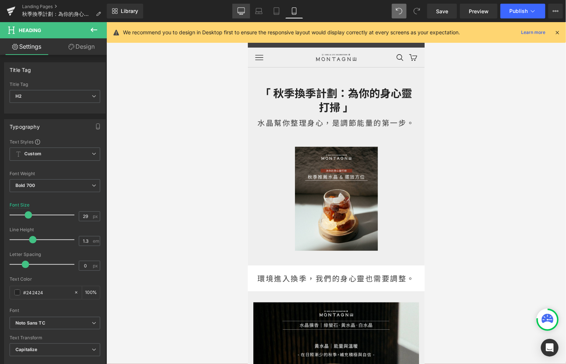
click at [242, 13] on icon at bounding box center [241, 10] width 7 height 7
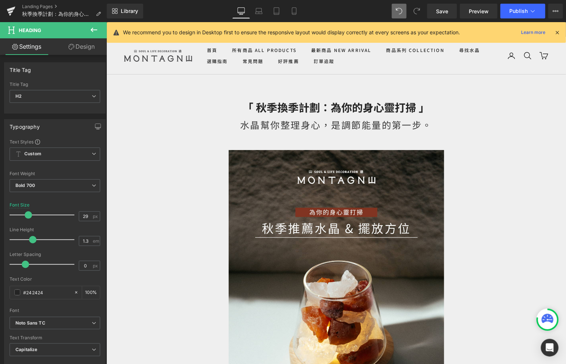
scroll to position [7, 0]
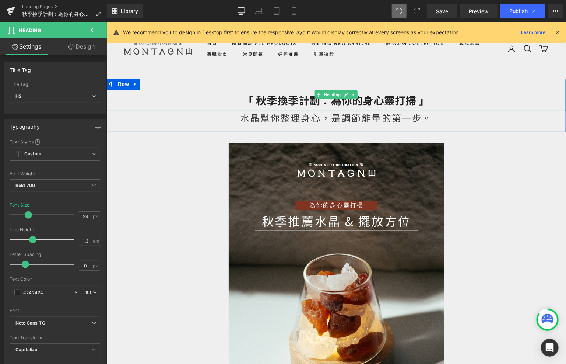
click at [433, 103] on h2 "「 秋季換季計劃：為你的身心靈打掃 」" at bounding box center [336, 100] width 460 height 14
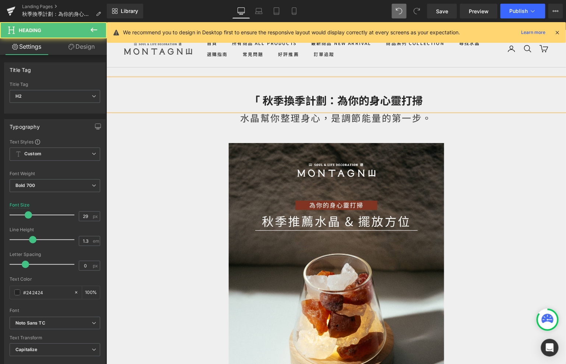
click at [335, 102] on h2 "「 秋季換季計劃：為你的身心靈打掃" at bounding box center [336, 100] width 460 height 14
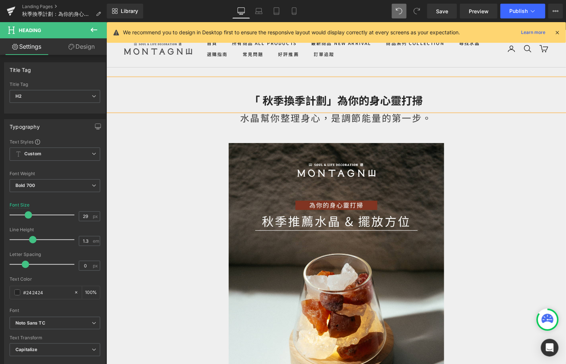
click at [265, 103] on h2 "「 秋季換季計劃」為你的身心靈打掃" at bounding box center [336, 100] width 460 height 14
click at [294, 8] on icon at bounding box center [294, 11] width 4 height 7
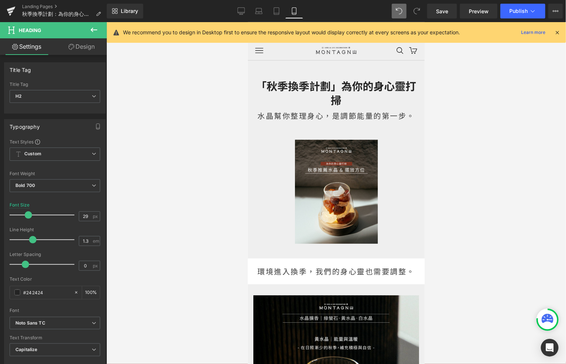
scroll to position [0, 0]
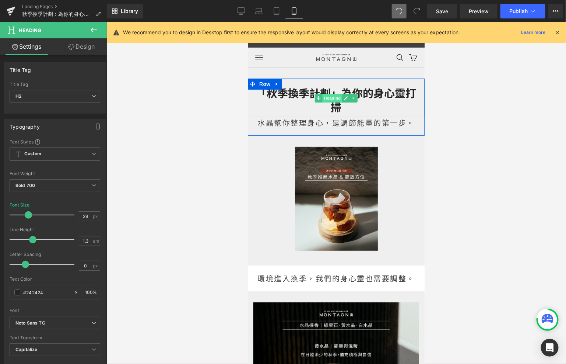
click at [334, 99] on span "Heading" at bounding box center [332, 97] width 20 height 9
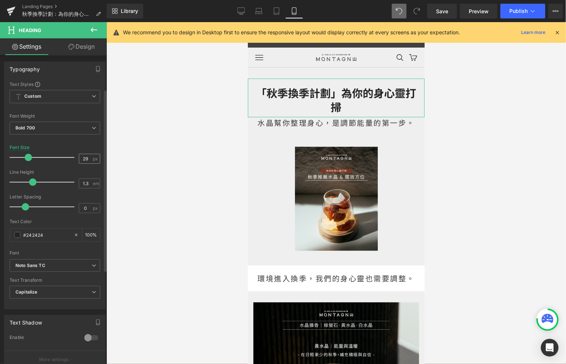
scroll to position [52, 0]
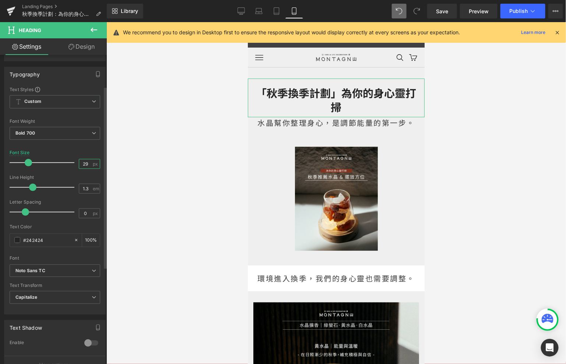
click at [89, 163] on input "29" at bounding box center [85, 163] width 13 height 9
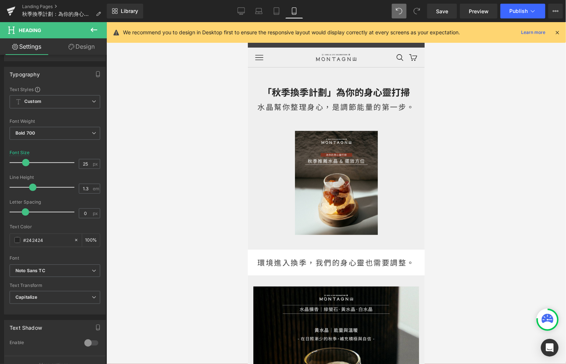
click at [210, 154] on div at bounding box center [336, 193] width 460 height 342
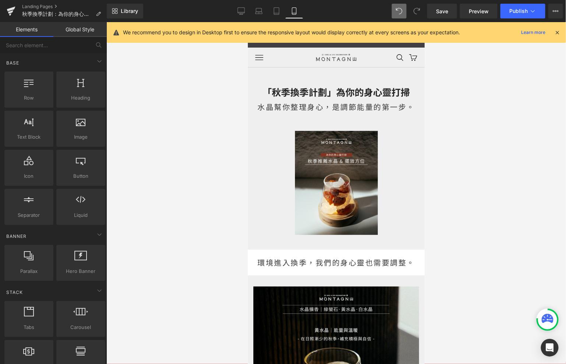
click at [281, 21] on div "Library Mobile Desktop Laptop Tablet Mobile Save Preview Publish Scheduled View…" at bounding box center [336, 11] width 459 height 22
click at [279, 8] on icon at bounding box center [276, 10] width 7 height 7
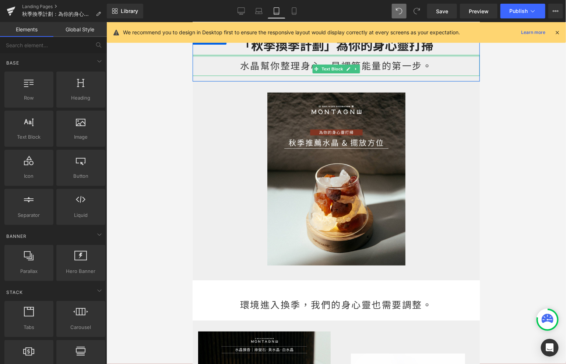
scroll to position [0, 0]
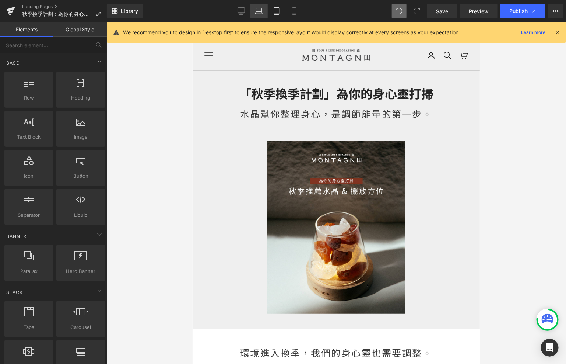
click at [260, 14] on icon at bounding box center [258, 13] width 7 height 2
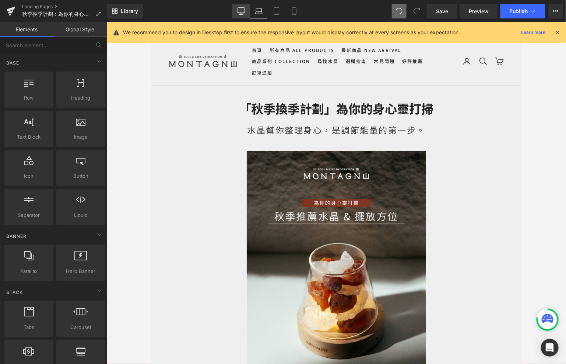
click at [244, 13] on icon at bounding box center [241, 11] width 7 height 6
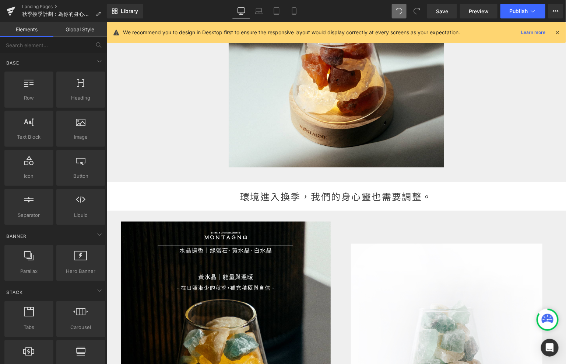
scroll to position [266, 0]
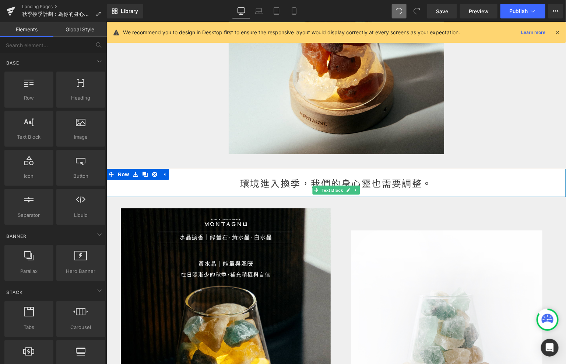
click at [238, 179] on div "環境進入換季，我們的身心靈也需要調整。" at bounding box center [336, 182] width 460 height 29
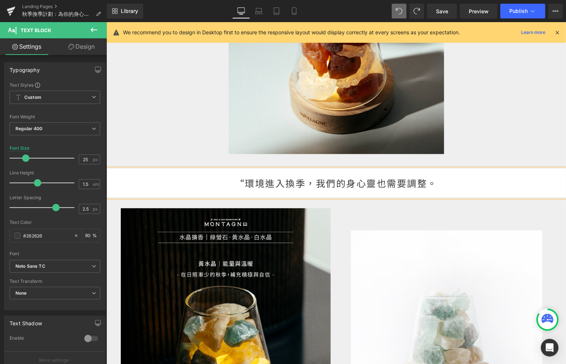
click at [446, 180] on div "“環境進入換季，我們的身心靈也需要調整。" at bounding box center [336, 182] width 460 height 29
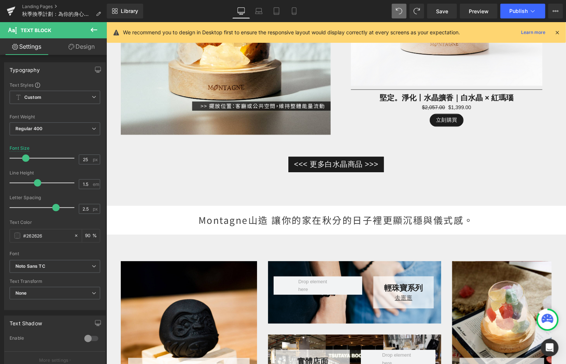
scroll to position [1725, 0]
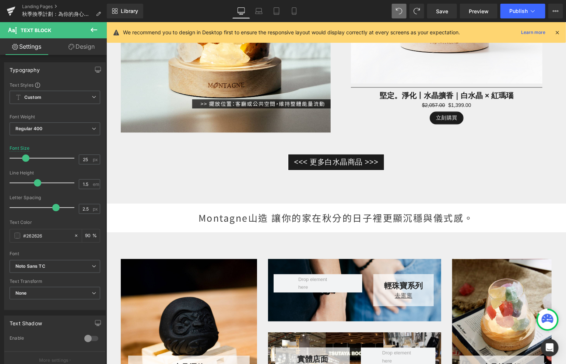
click at [197, 214] on div "Montagne山造 讓你的家在秋分的日子裡更顯沉穩與儀式感。" at bounding box center [336, 217] width 460 height 29
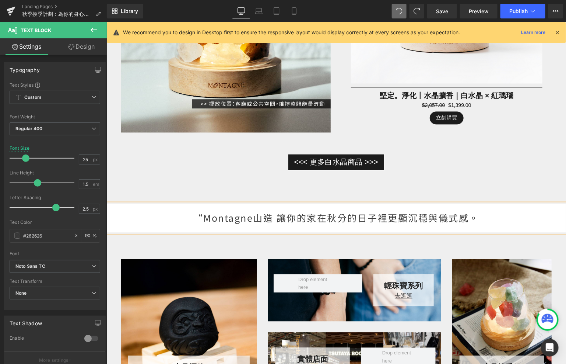
click at [480, 216] on div "“Montagne山造 讓你的家在秋分的日子裡更顯沉穩與儀式感。" at bounding box center [336, 217] width 460 height 29
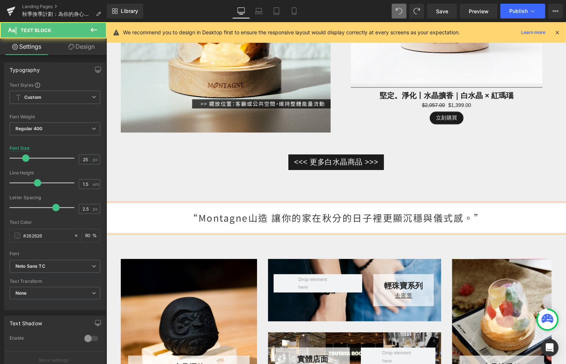
click at [473, 214] on div "“Montagne山造 讓你的家在秋分的日子裡更顯沉穩與儀式感。”" at bounding box center [336, 217] width 460 height 29
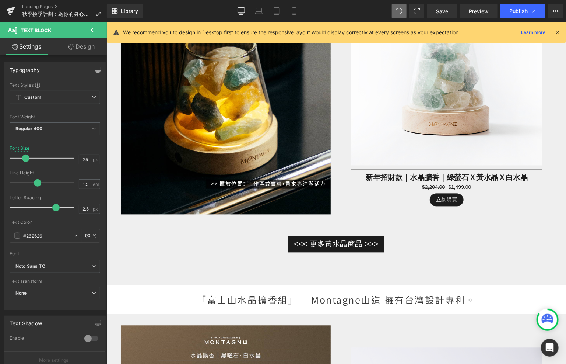
scroll to position [0, 0]
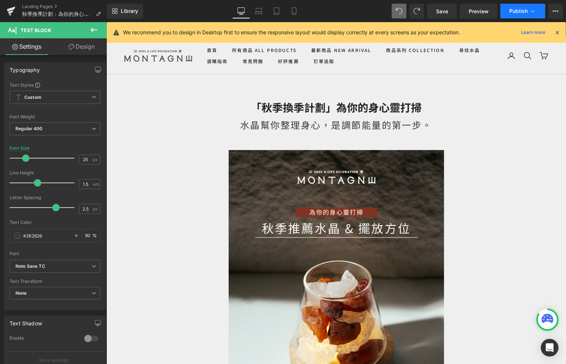
click at [532, 13] on icon at bounding box center [532, 10] width 7 height 7
click at [553, 10] on icon at bounding box center [556, 11] width 6 height 6
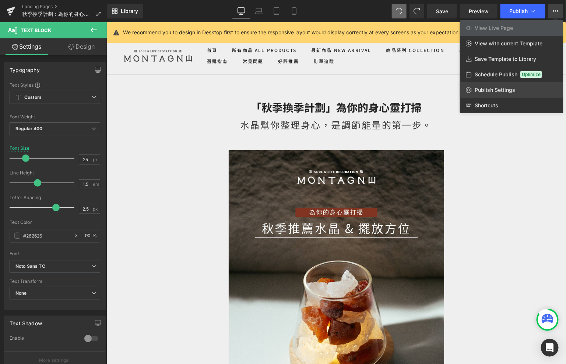
click at [499, 93] on span "Publish Settings" at bounding box center [495, 90] width 41 height 7
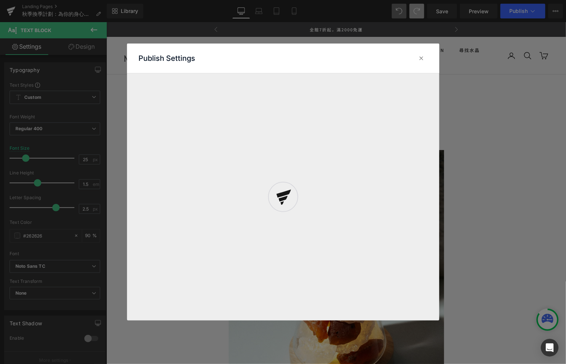
click at [422, 60] on div at bounding box center [283, 196] width 312 height 277
click at [422, 56] on icon at bounding box center [421, 58] width 7 height 7
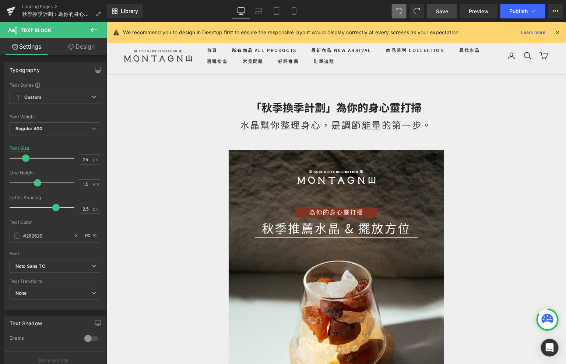
click at [447, 10] on span "Save" at bounding box center [442, 11] width 12 height 8
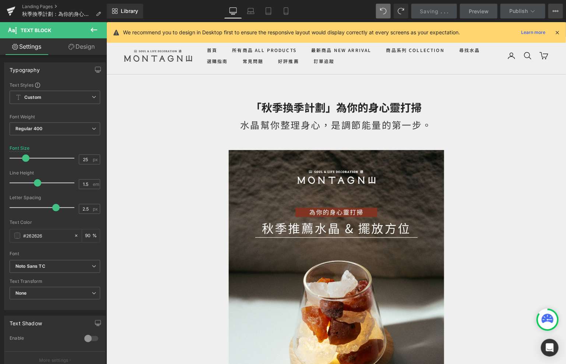
click at [559, 12] on icon at bounding box center [556, 11] width 6 height 6
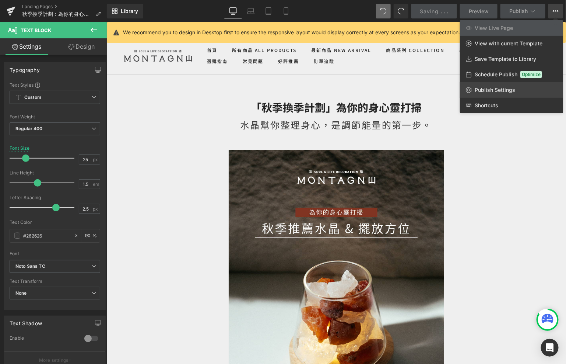
click at [492, 89] on span "Publish Settings" at bounding box center [495, 90] width 41 height 7
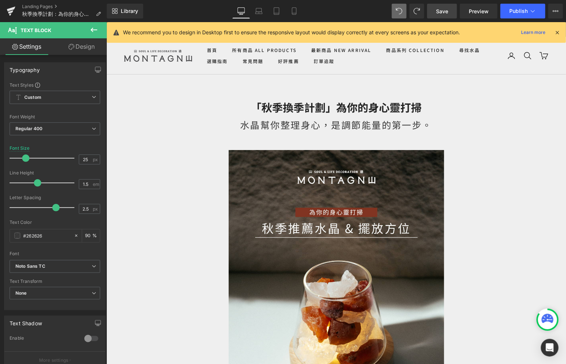
click at [444, 12] on span "Save" at bounding box center [442, 11] width 12 height 8
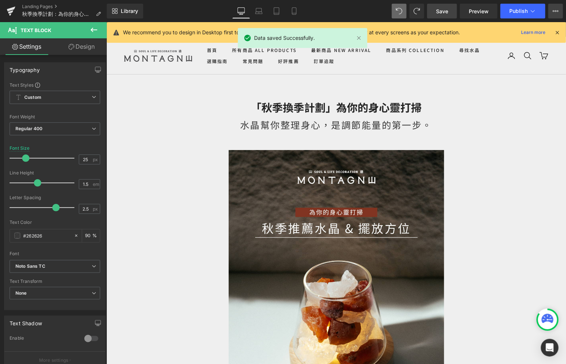
click at [552, 9] on button "View Live Page View with current Template Save Template to Library Schedule Pub…" at bounding box center [556, 11] width 15 height 15
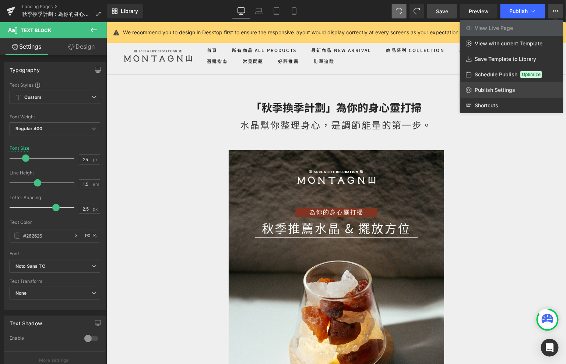
click at [489, 90] on span "Publish Settings" at bounding box center [495, 90] width 41 height 7
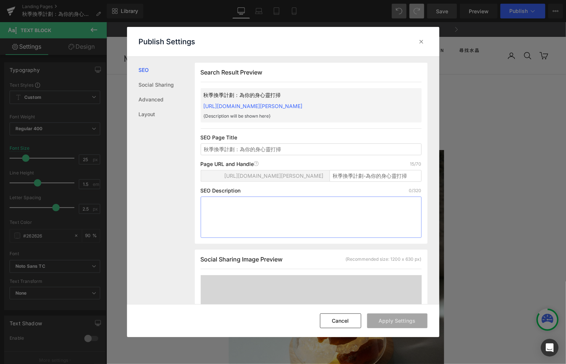
click at [239, 212] on textarea at bounding box center [311, 216] width 221 height 41
paste textarea "換季推薦水晶！黑曜石守護淨化、黃水晶能量與溫暖、紫水晶沉澱安定、白水晶全面[PERSON_NAME]。搭配 Montagne 山造「富士山水晶擴香組」，讓空間…"
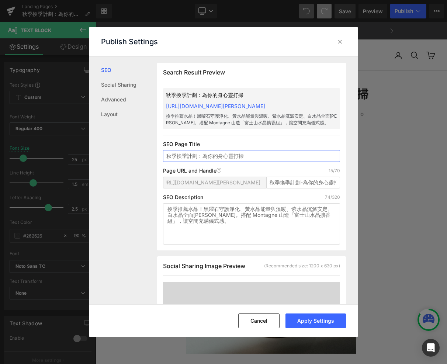
click at [263, 161] on input "秋季換季計劃：為你的身心靈打掃" at bounding box center [251, 156] width 176 height 12
paste input "秋季轉換必備水晶｜黑曜石、黃水晶、紫水晶、白水晶守護能量"
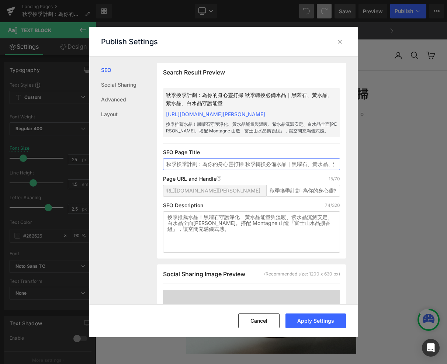
drag, startPoint x: 187, startPoint y: 172, endPoint x: 154, endPoint y: 171, distance: 33.2
click at [154, 171] on div "SEO Social Sharing Advanced Layout Search Result Preview 秋季換季計劃：為你的身心靈打掃 秋季轉換必備…" at bounding box center [223, 180] width 268 height 247
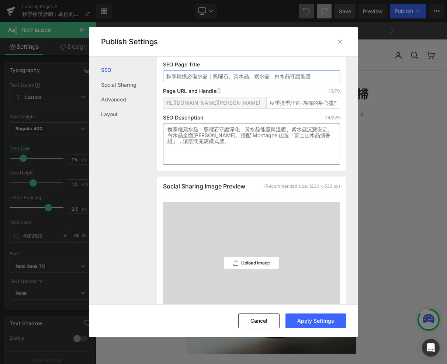
scroll to position [113, 0]
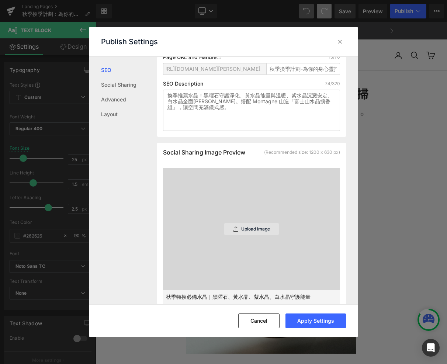
click at [244, 231] on p "Upload Image" at bounding box center [255, 228] width 29 height 5
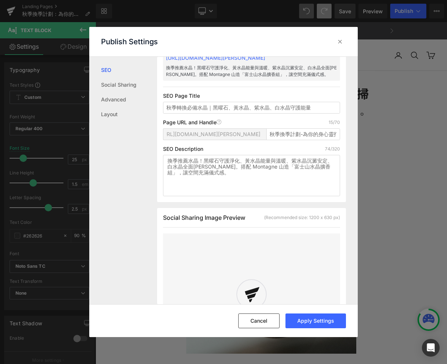
scroll to position [0, 0]
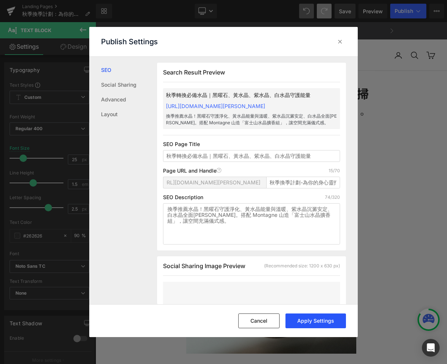
click at [301, 317] on button "Apply Settings" at bounding box center [315, 320] width 60 height 15
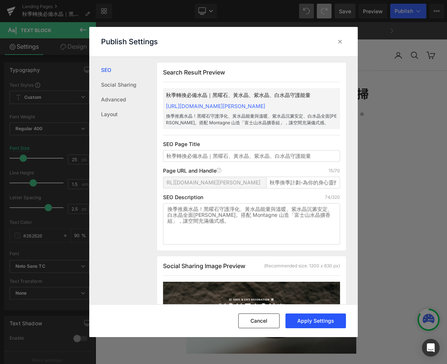
click at [308, 318] on button "Apply Settings" at bounding box center [315, 320] width 60 height 15
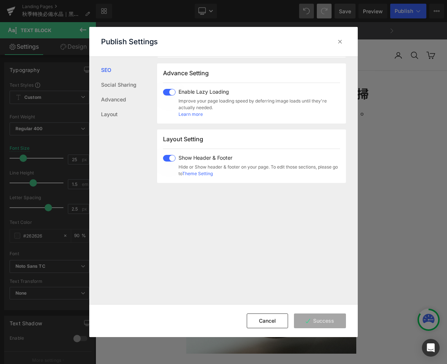
scroll to position [480, 0]
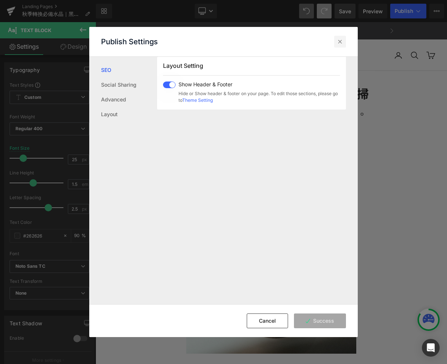
click at [342, 38] on icon at bounding box center [339, 41] width 7 height 7
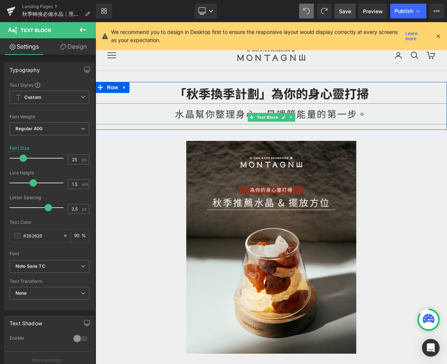
click at [315, 113] on div "水晶幫你整理身心，是調節能量的第一步。" at bounding box center [270, 113] width 351 height 21
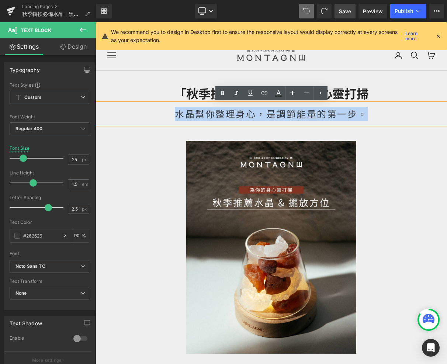
drag, startPoint x: 372, startPoint y: 113, endPoint x: 166, endPoint y: 110, distance: 206.0
click at [166, 110] on div "水晶幫你整理身心，是調節能量的第一步。" at bounding box center [270, 113] width 351 height 21
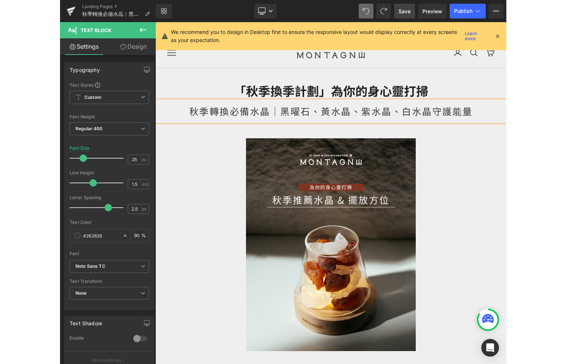
scroll to position [23, 0]
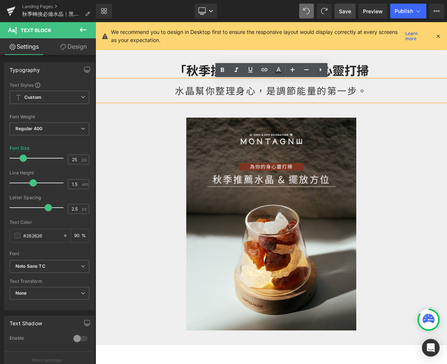
click at [404, 87] on div "水晶幫你整理身心，是調節能量的第一步。" at bounding box center [270, 90] width 351 height 21
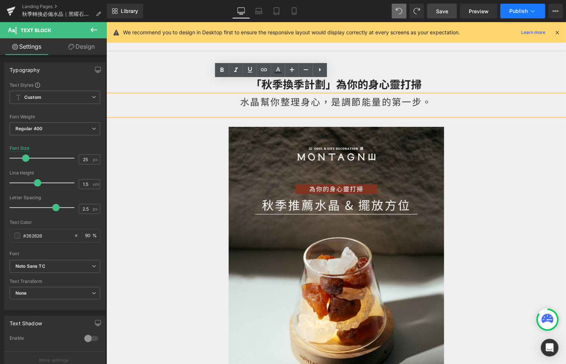
click at [518, 6] on button "Publish" at bounding box center [523, 11] width 45 height 15
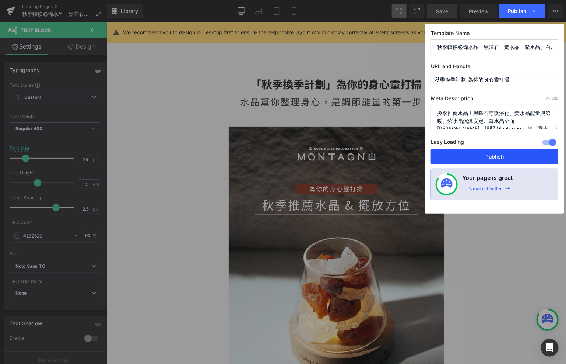
click at [451, 161] on button "Publish" at bounding box center [494, 156] width 127 height 15
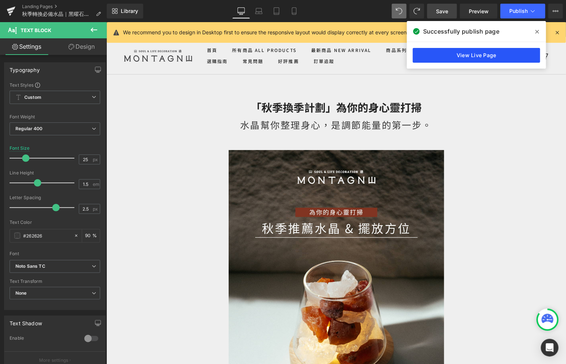
click at [457, 60] on link "View Live Page" at bounding box center [476, 55] width 127 height 15
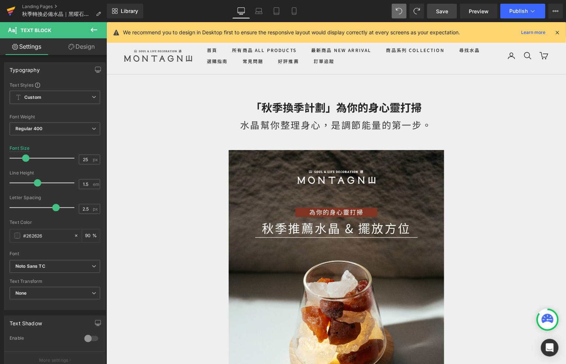
click at [7, 14] on icon at bounding box center [11, 11] width 9 height 18
click at [437, 11] on span "Save" at bounding box center [442, 11] width 12 height 8
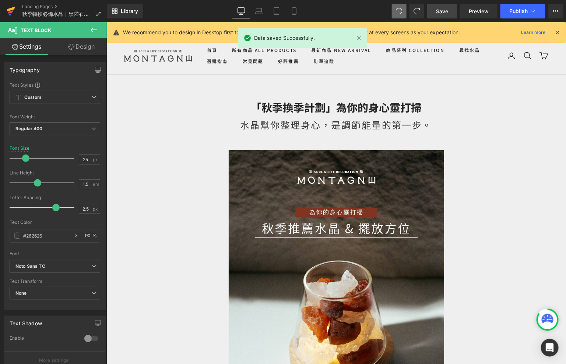
click at [15, 10] on link at bounding box center [11, 11] width 22 height 22
